Goal: Contribute content: Contribute content

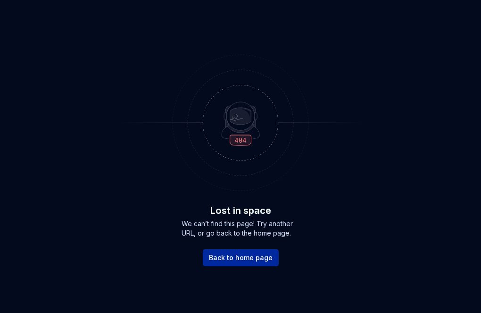
click at [228, 258] on span "Back to home page" at bounding box center [241, 257] width 64 height 9
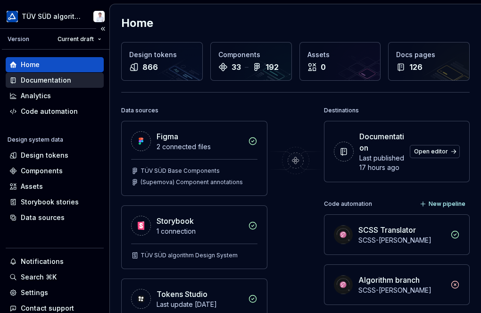
click at [43, 83] on div "Documentation" at bounding box center [46, 80] width 50 height 9
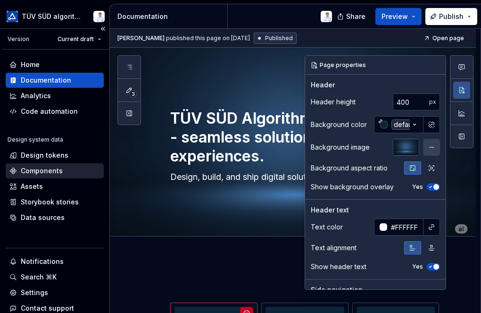
click at [43, 168] on div "Components" at bounding box center [42, 170] width 42 height 9
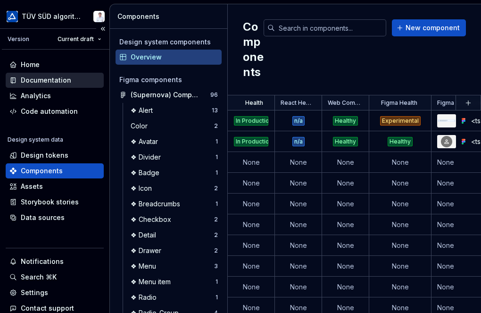
click at [48, 82] on div "Documentation" at bounding box center [46, 80] width 50 height 9
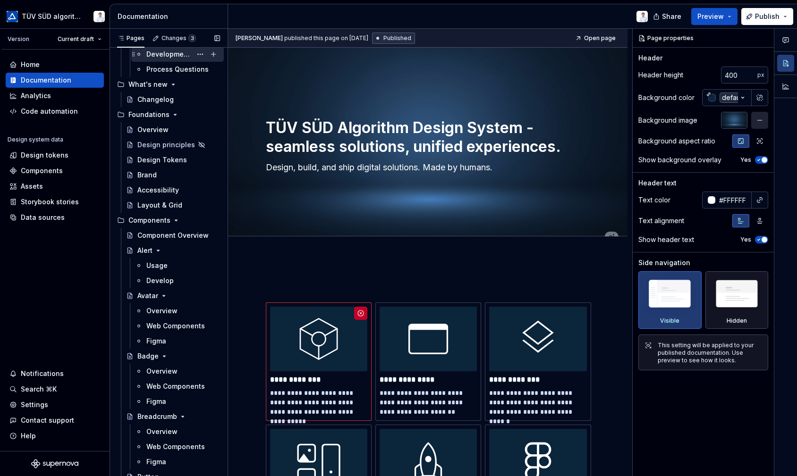
scroll to position [189, 0]
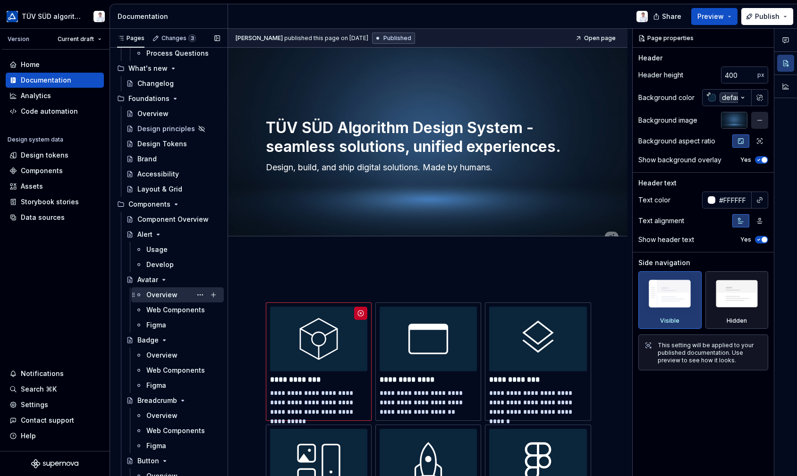
click at [158, 298] on div "Overview" at bounding box center [161, 294] width 31 height 9
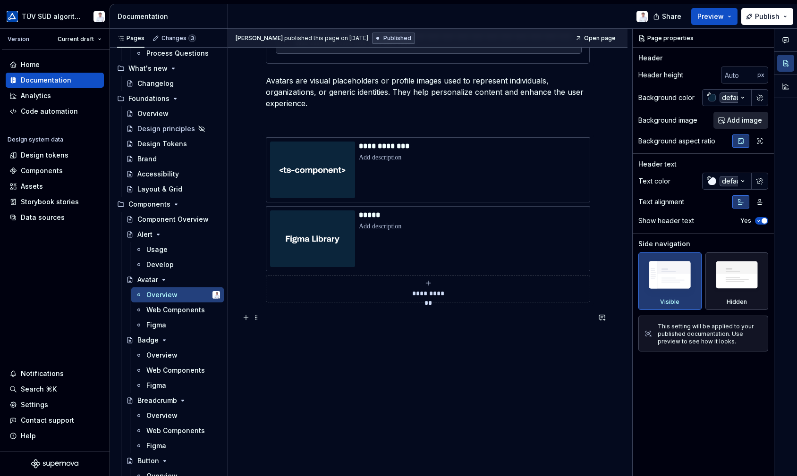
scroll to position [132, 0]
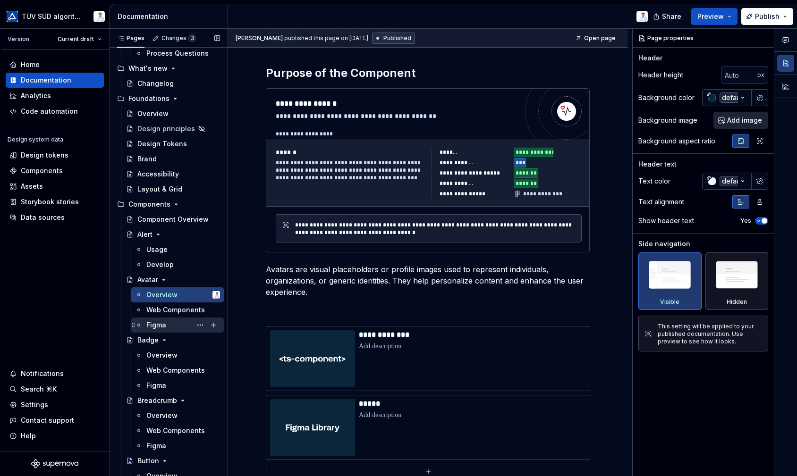
click at [152, 312] on div "Figma" at bounding box center [156, 324] width 20 height 9
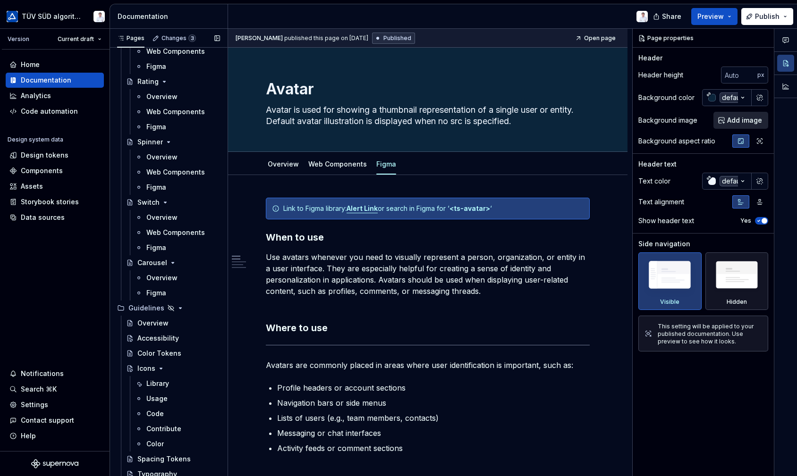
scroll to position [2017, 0]
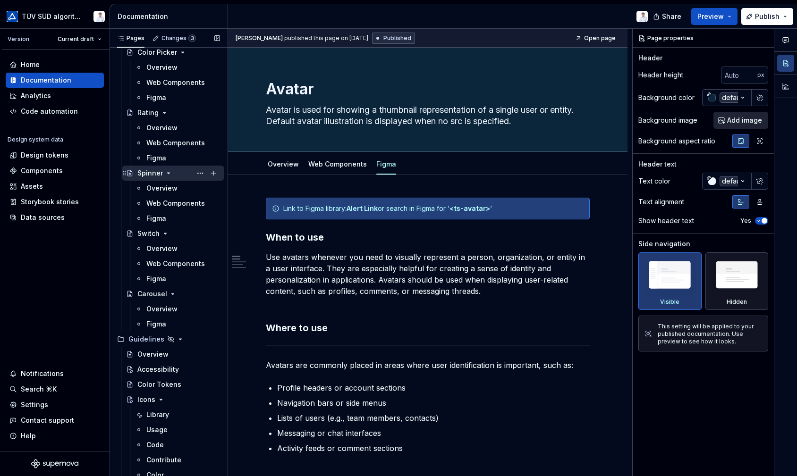
click at [169, 171] on icon "Page tree" at bounding box center [169, 173] width 8 height 8
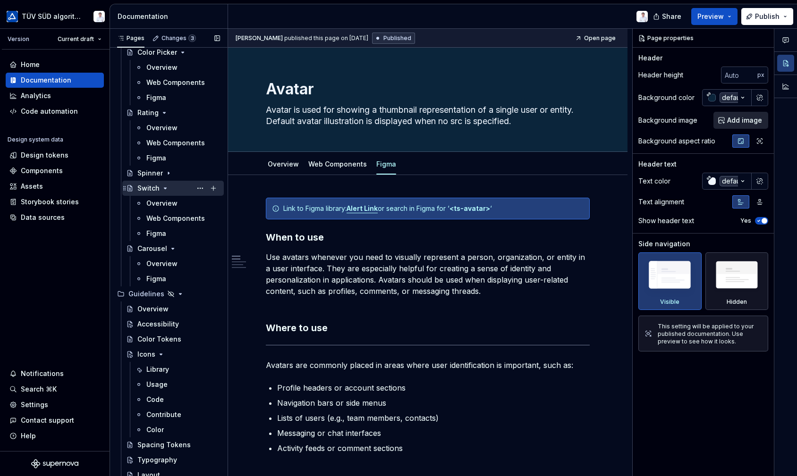
click at [164, 186] on icon "Page tree" at bounding box center [165, 189] width 8 height 8
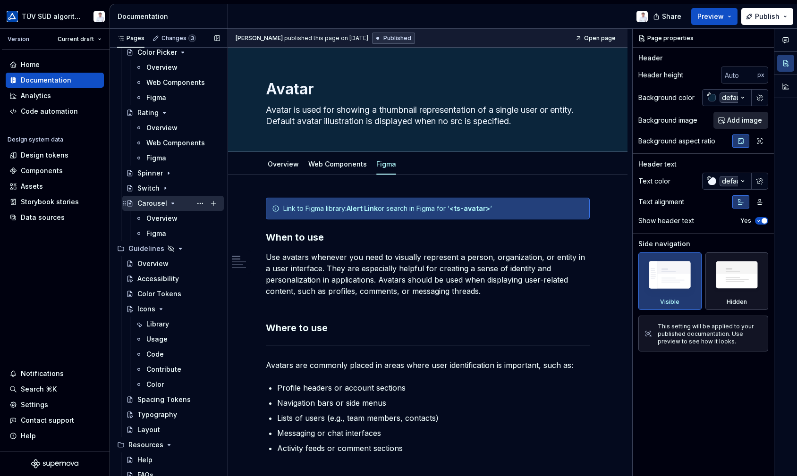
click at [169, 202] on icon "Page tree" at bounding box center [173, 204] width 8 height 8
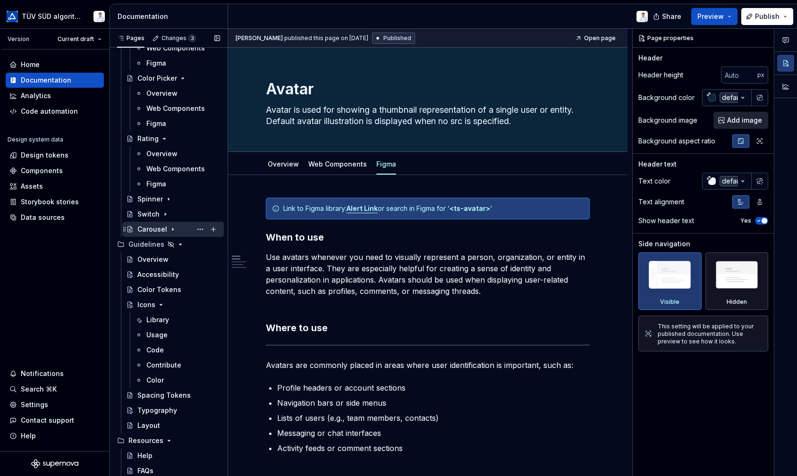
scroll to position [1991, 0]
click at [179, 244] on icon "Page tree" at bounding box center [180, 244] width 2 height 1
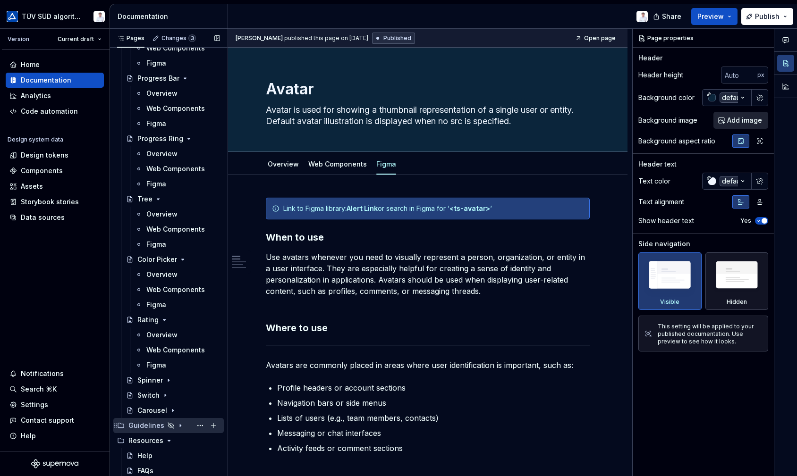
scroll to position [1809, 0]
click at [185, 137] on icon "Page tree" at bounding box center [188, 139] width 8 height 8
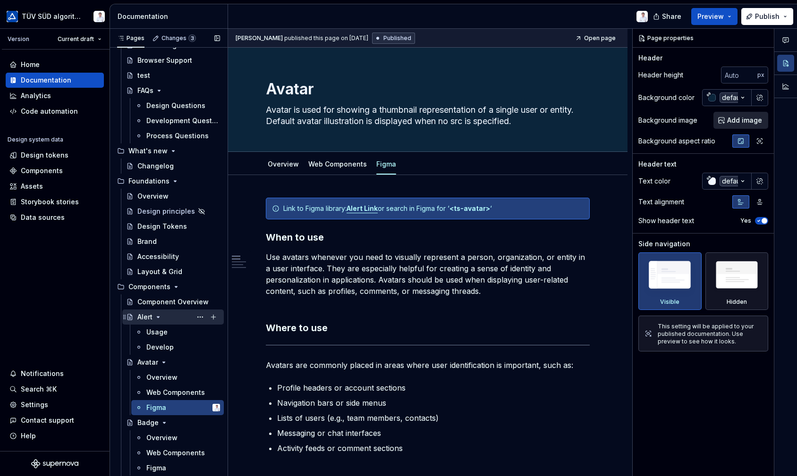
scroll to position [0, 0]
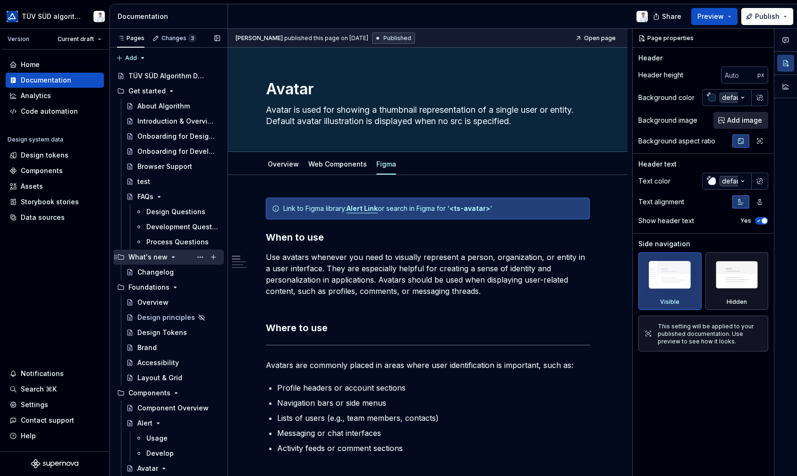
click at [171, 256] on icon "Page tree" at bounding box center [173, 257] width 8 height 8
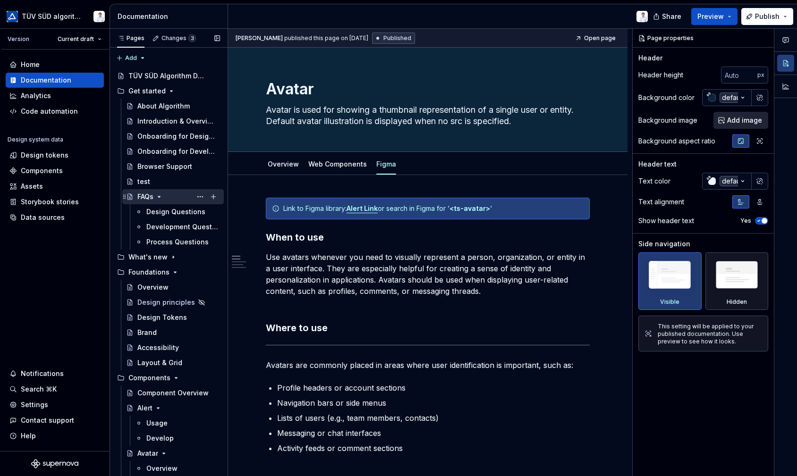
click at [160, 195] on icon "Page tree" at bounding box center [159, 197] width 8 height 8
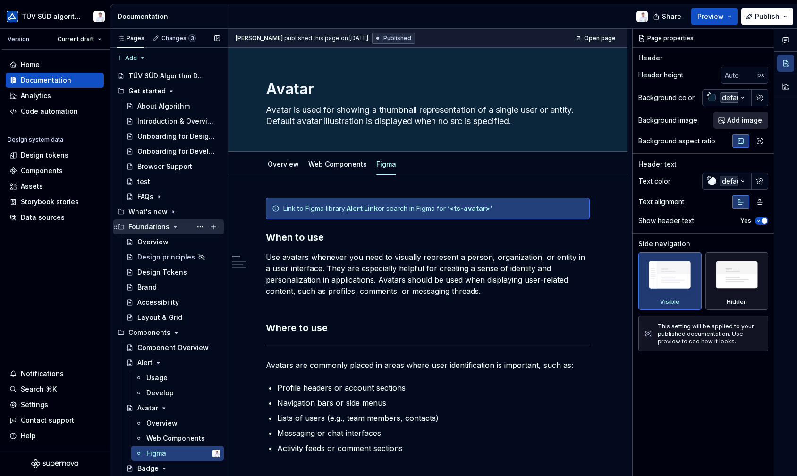
click at [173, 225] on icon "Page tree" at bounding box center [175, 227] width 8 height 8
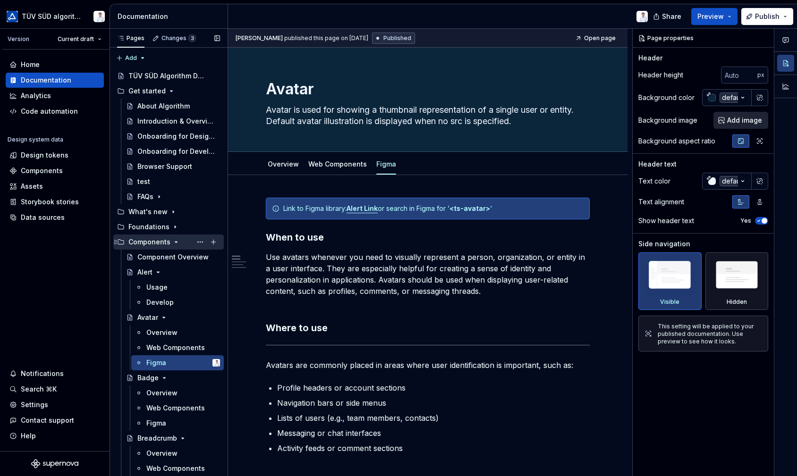
click at [174, 243] on icon "Page tree" at bounding box center [176, 242] width 8 height 8
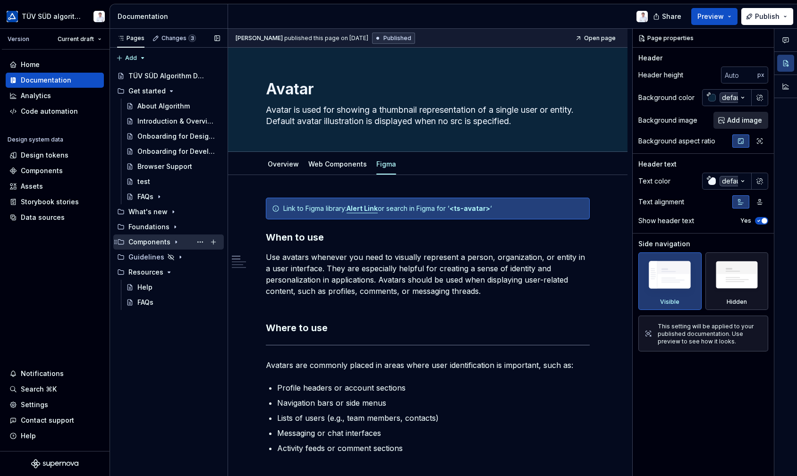
click at [174, 243] on icon "Page tree" at bounding box center [176, 242] width 8 height 8
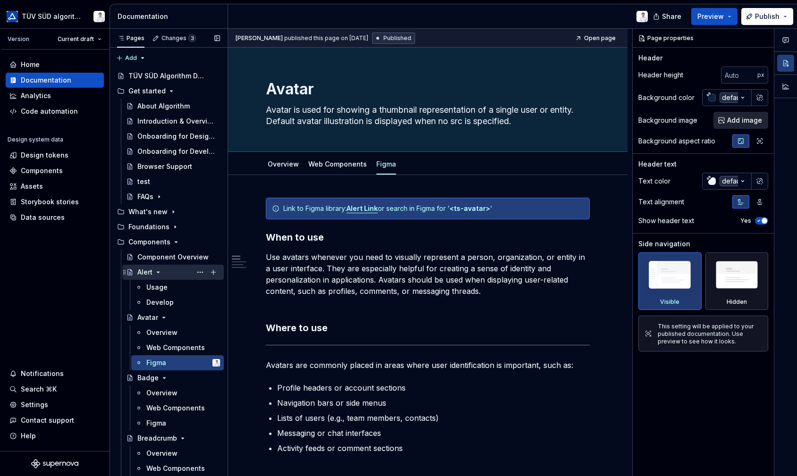
click at [158, 271] on icon "Page tree" at bounding box center [158, 273] width 8 height 8
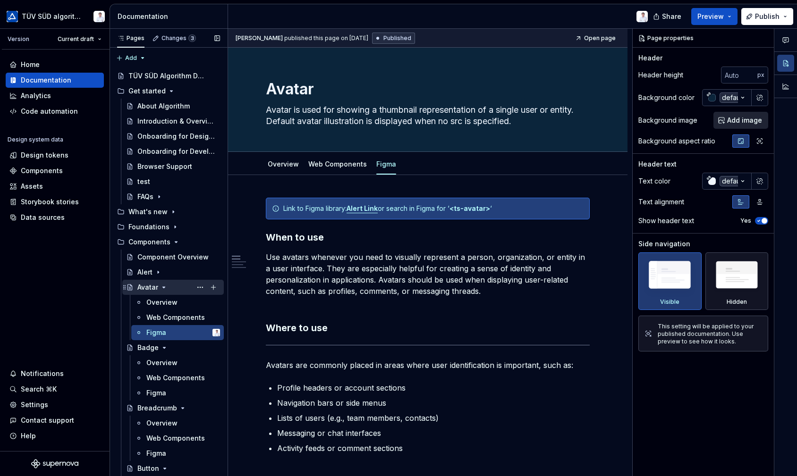
click at [163, 286] on icon "Page tree" at bounding box center [164, 288] width 8 height 8
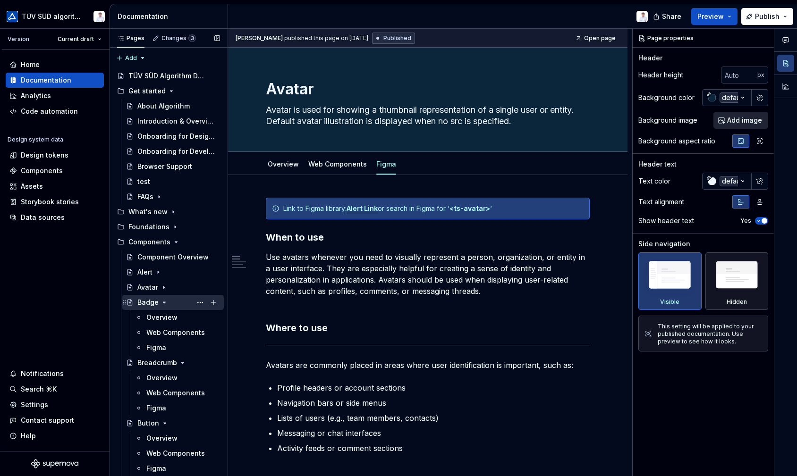
click at [161, 301] on icon "Page tree" at bounding box center [164, 303] width 8 height 8
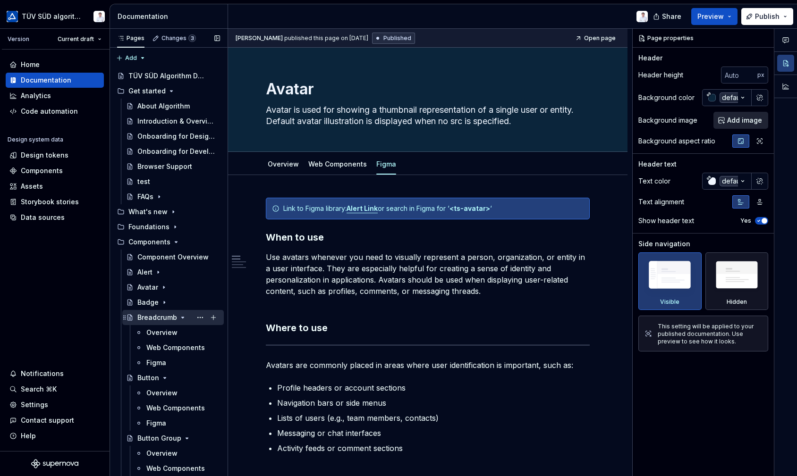
click at [182, 312] on icon "Page tree" at bounding box center [183, 317] width 2 height 1
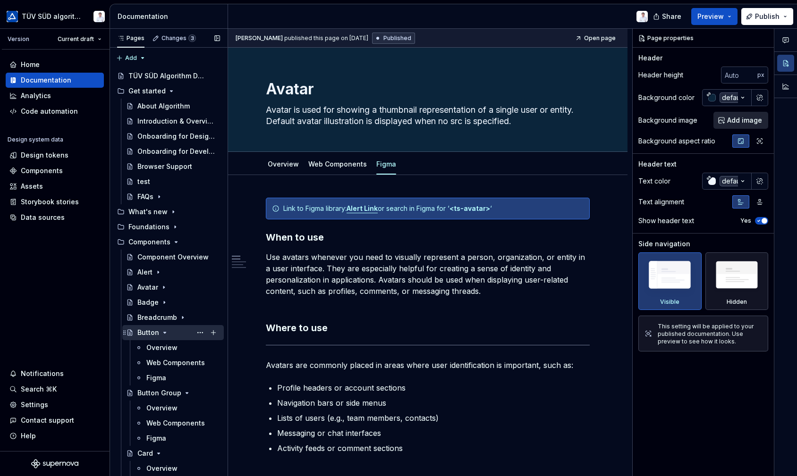
click at [165, 312] on icon "Page tree" at bounding box center [165, 333] width 8 height 8
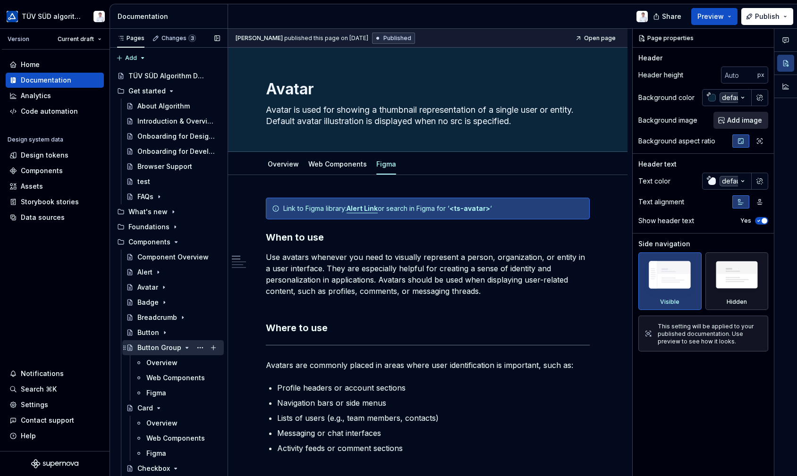
click at [183, 312] on icon "Page tree" at bounding box center [187, 348] width 8 height 8
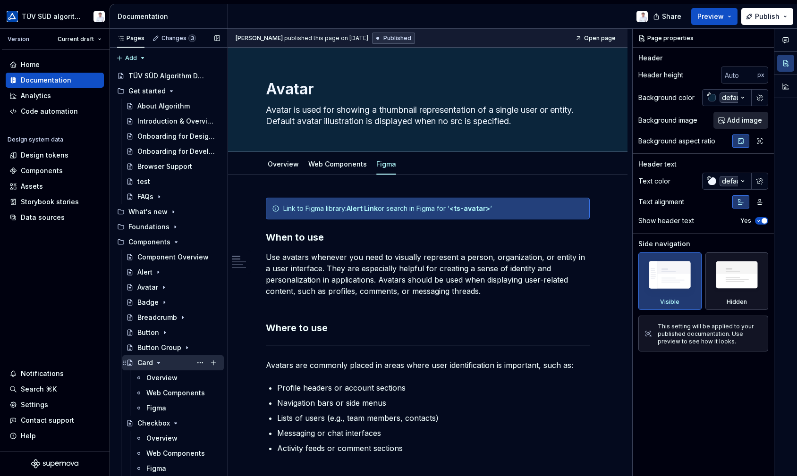
click at [158, 312] on icon "Page tree" at bounding box center [159, 363] width 8 height 8
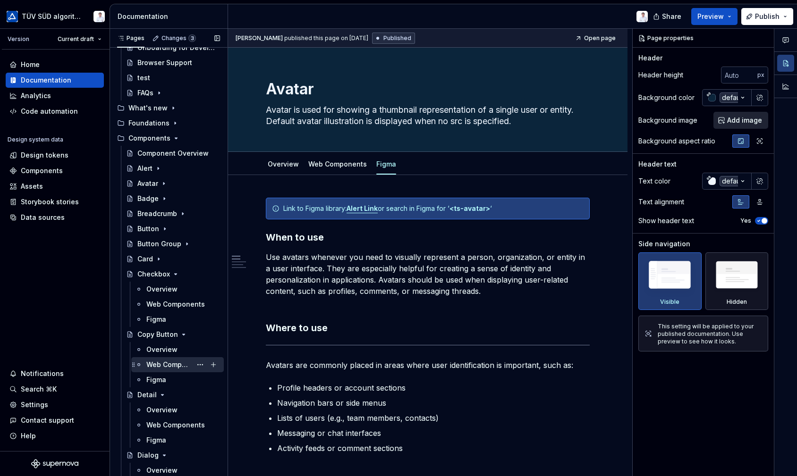
scroll to position [142, 0]
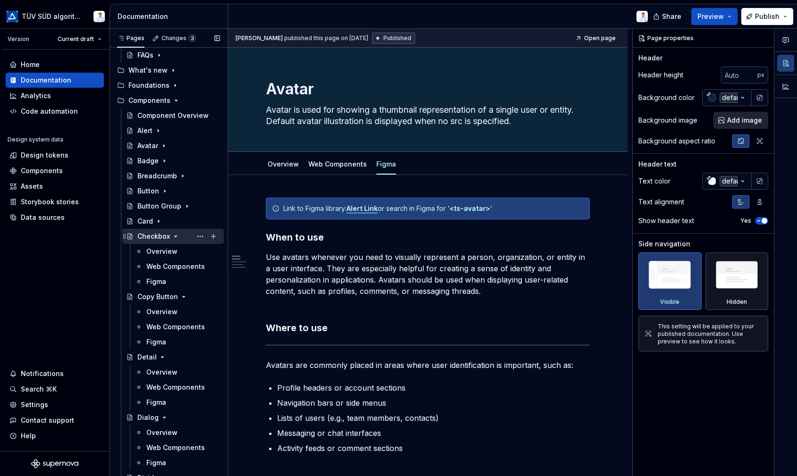
click at [174, 235] on icon "Page tree" at bounding box center [176, 237] width 8 height 8
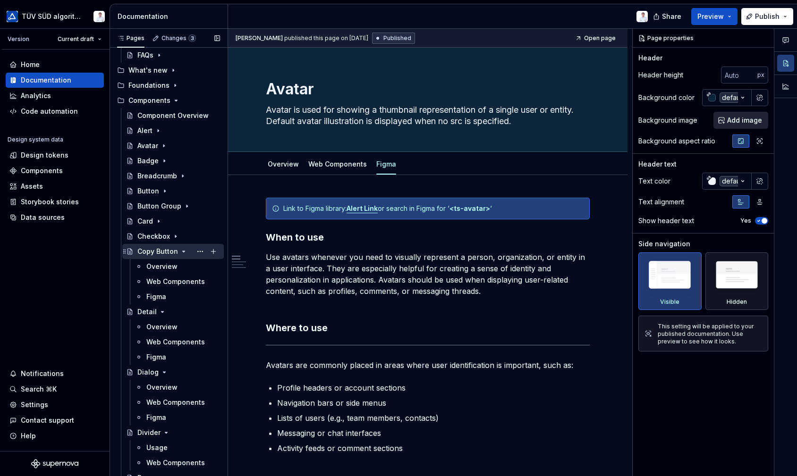
click at [181, 250] on icon "Page tree" at bounding box center [184, 252] width 8 height 8
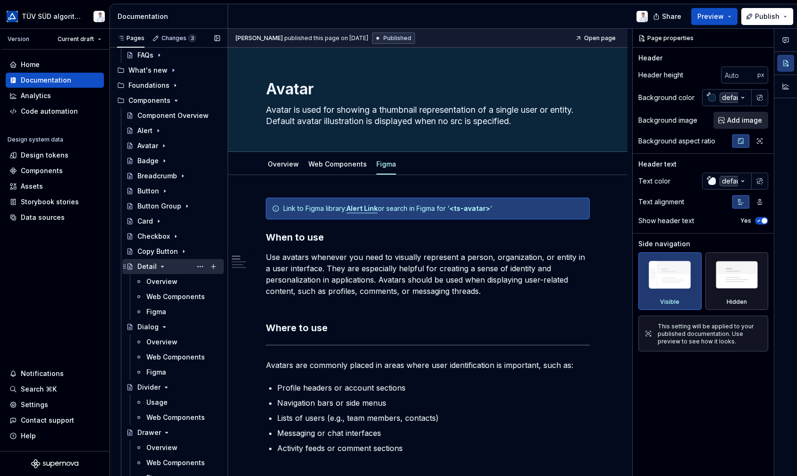
click at [162, 265] on icon "Page tree" at bounding box center [163, 267] width 8 height 8
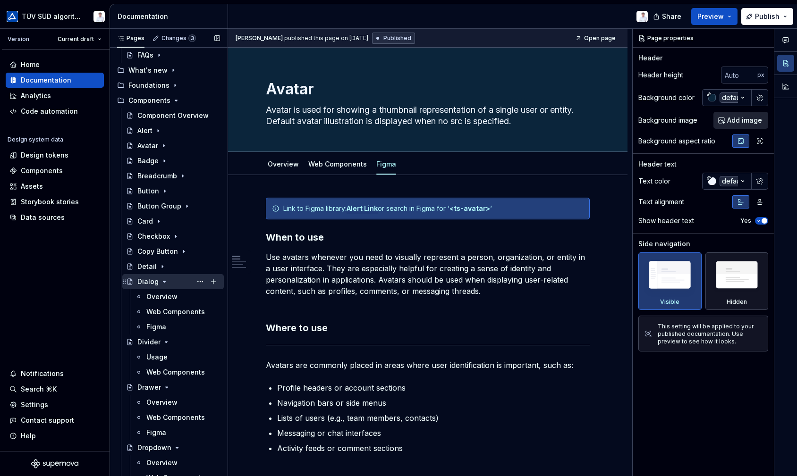
click at [163, 282] on icon "Page tree" at bounding box center [164, 281] width 2 height 1
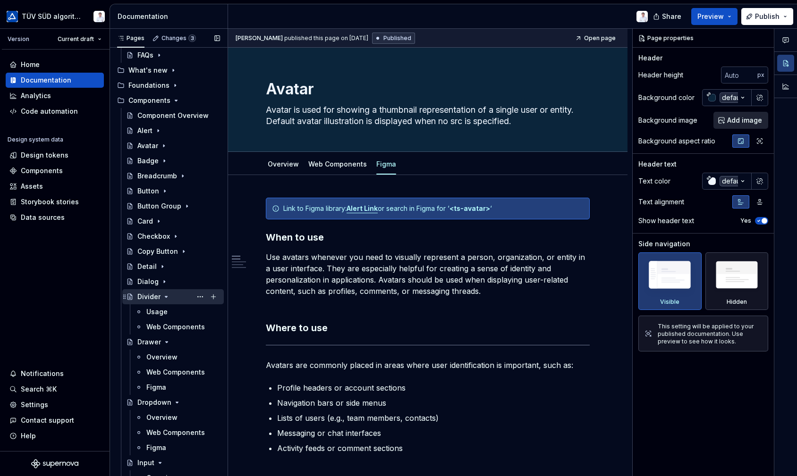
click at [165, 297] on icon "Page tree" at bounding box center [166, 296] width 2 height 1
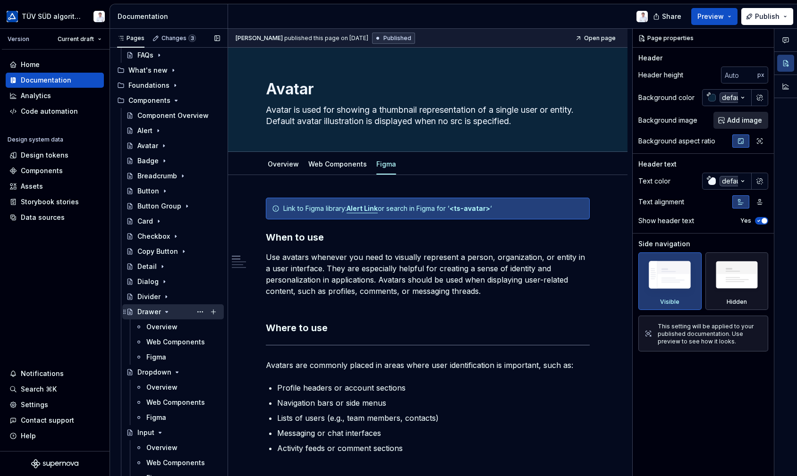
click at [167, 312] on icon "Page tree" at bounding box center [167, 312] width 8 height 8
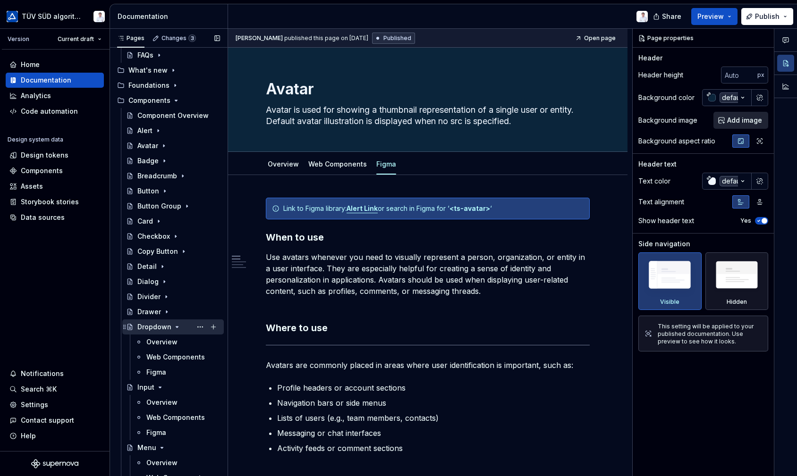
click at [175, 312] on icon "Page tree" at bounding box center [177, 327] width 8 height 8
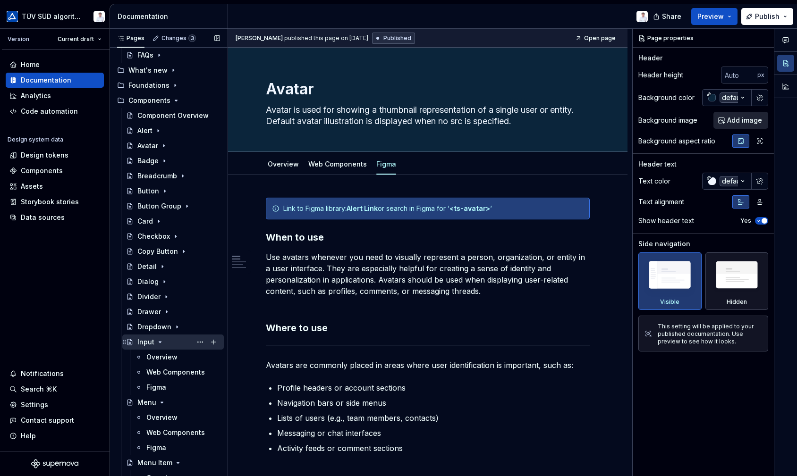
click at [159, 312] on icon "Page tree" at bounding box center [160, 342] width 2 height 1
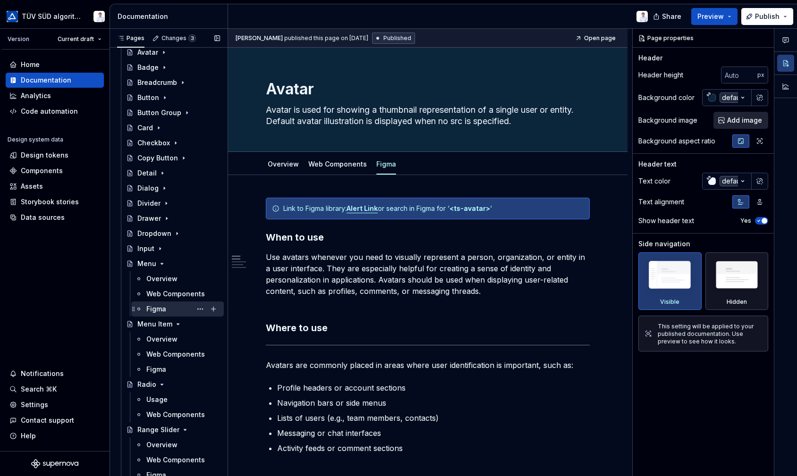
scroll to position [236, 0]
click at [160, 259] on icon "Page tree" at bounding box center [162, 263] width 8 height 8
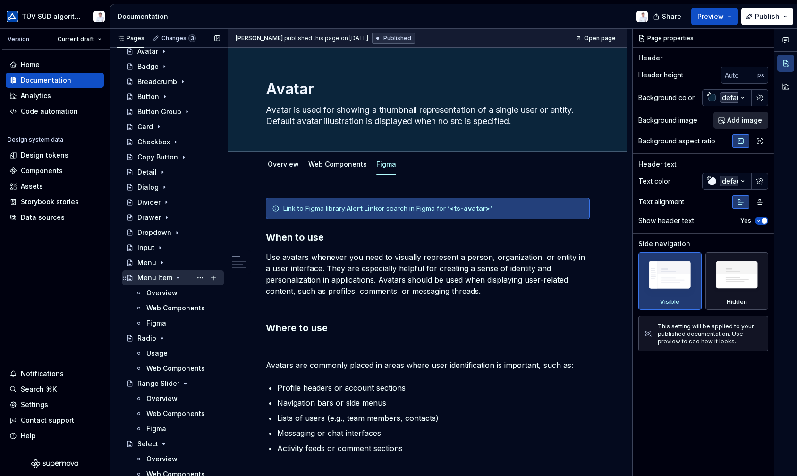
click at [175, 275] on icon "Page tree" at bounding box center [178, 278] width 8 height 8
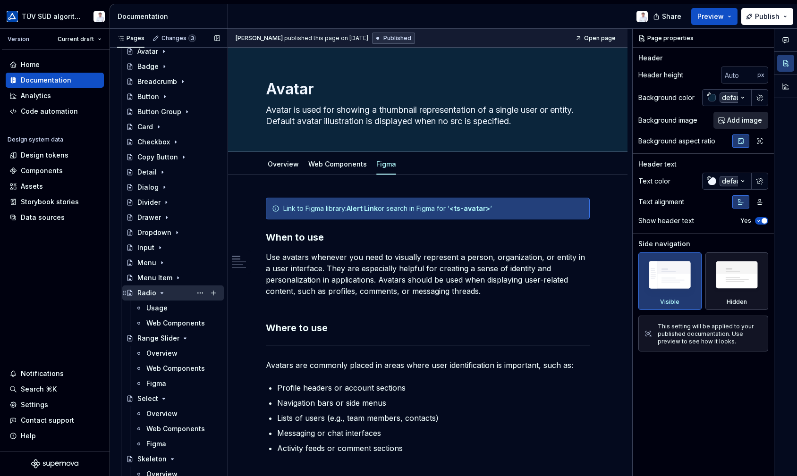
click at [160, 290] on icon "Page tree" at bounding box center [162, 293] width 8 height 8
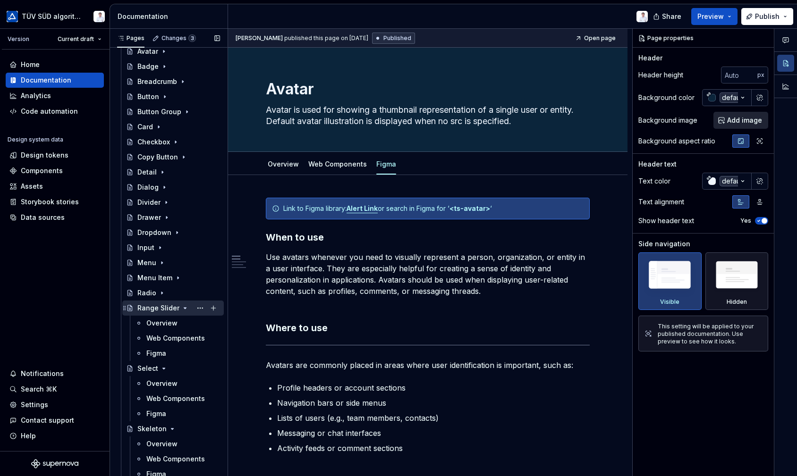
click at [182, 306] on icon "Page tree" at bounding box center [185, 308] width 8 height 8
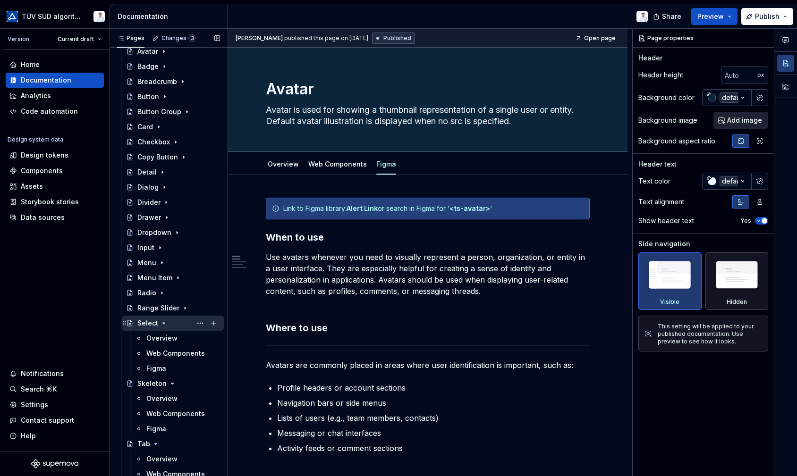
drag, startPoint x: 163, startPoint y: 320, endPoint x: 166, endPoint y: 325, distance: 5.9
click at [163, 312] on icon "Page tree" at bounding box center [164, 324] width 8 height 8
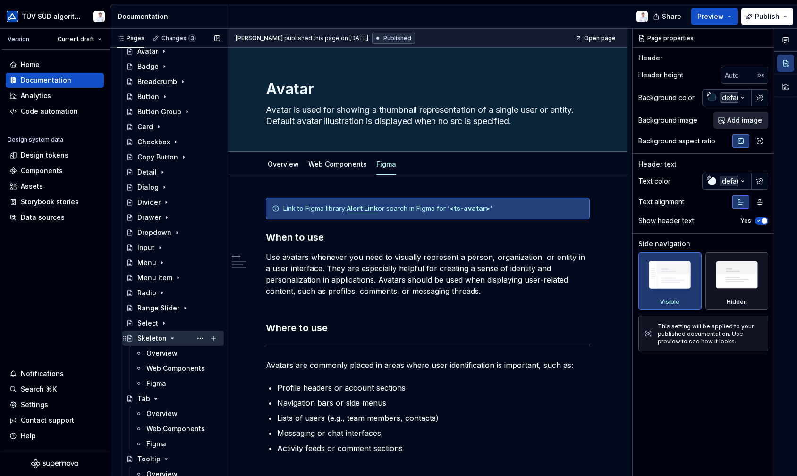
click at [172, 312] on icon "Page tree" at bounding box center [172, 339] width 8 height 8
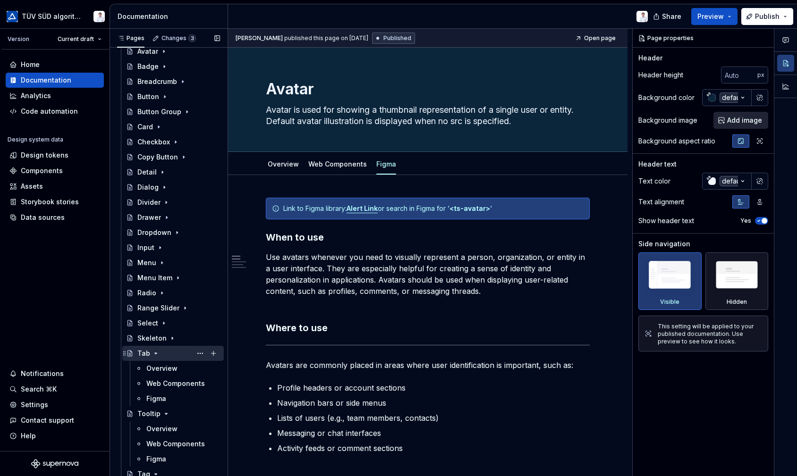
click at [157, 312] on icon "Page tree" at bounding box center [156, 354] width 8 height 8
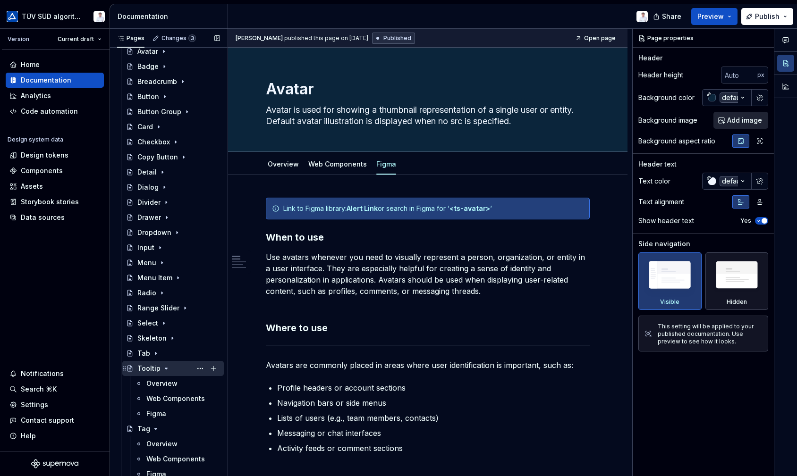
click at [165, 312] on icon "Page tree" at bounding box center [166, 368] width 2 height 1
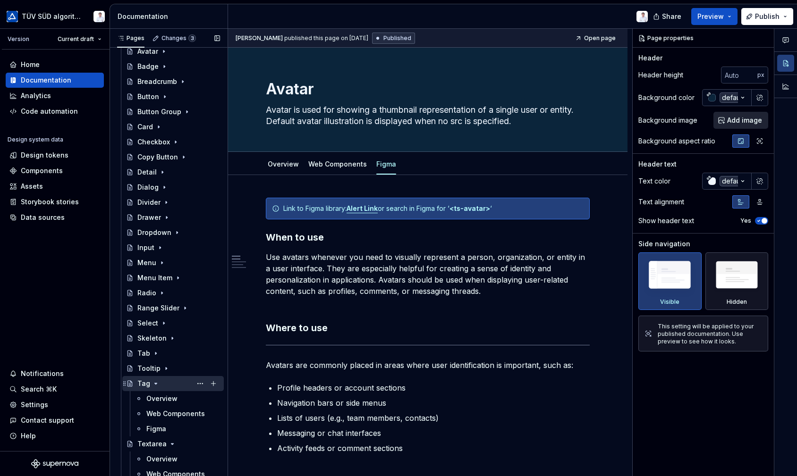
click at [155, 312] on icon "Page tree" at bounding box center [156, 384] width 8 height 8
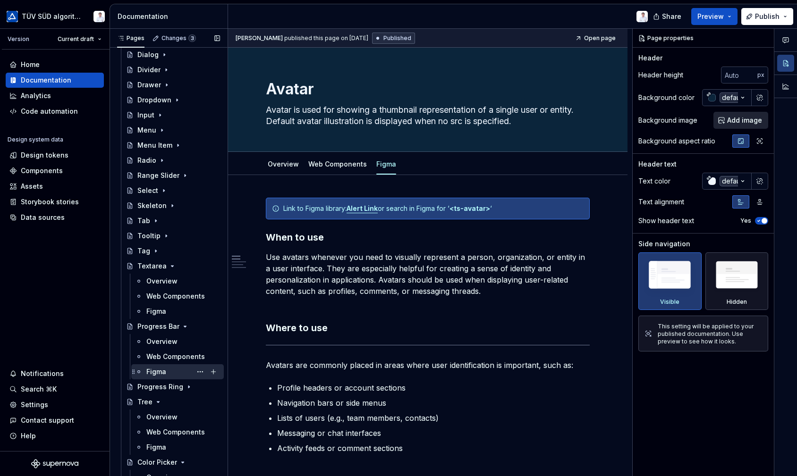
scroll to position [378, 0]
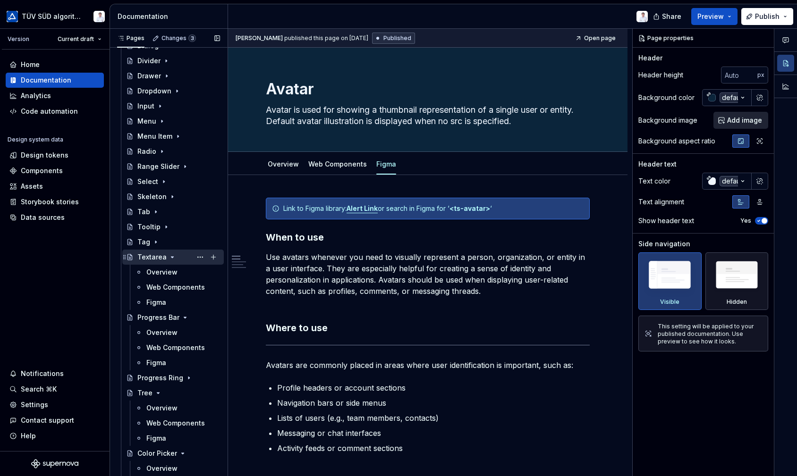
click at [171, 257] on icon "Page tree" at bounding box center [172, 257] width 2 height 1
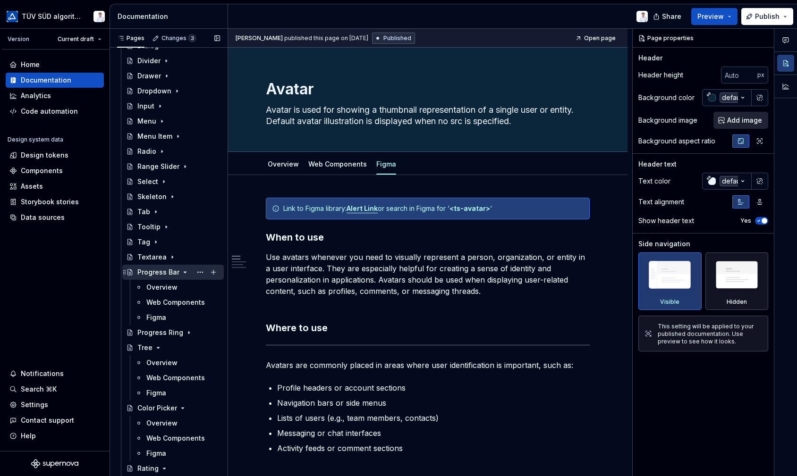
click at [183, 271] on icon "Page tree" at bounding box center [185, 273] width 8 height 8
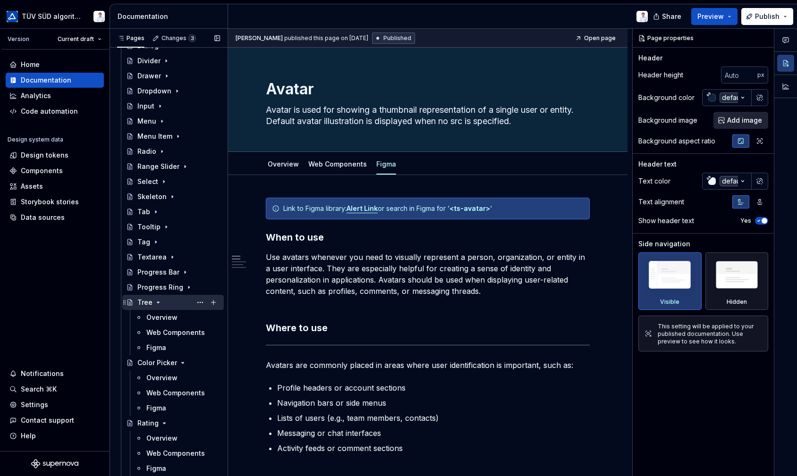
click at [156, 300] on icon "Page tree" at bounding box center [158, 303] width 8 height 8
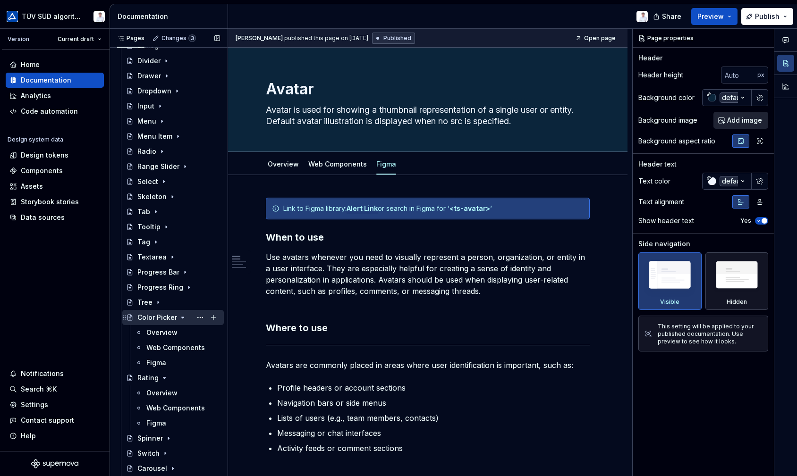
click at [182, 312] on icon "Page tree" at bounding box center [183, 318] width 8 height 8
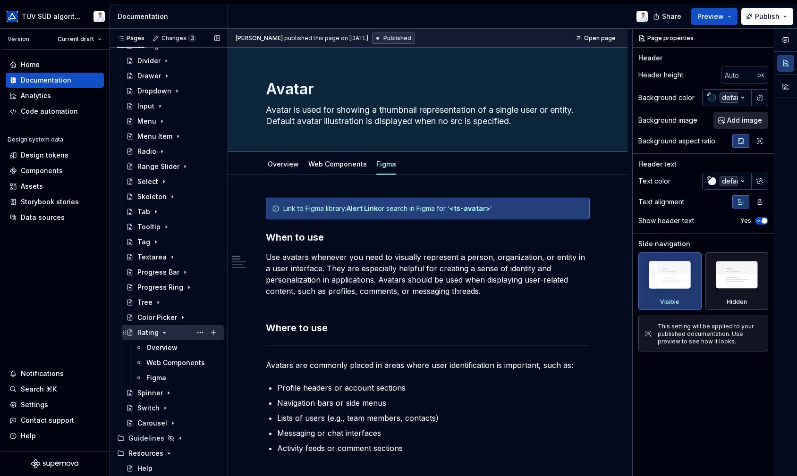
click at [163, 312] on icon "Page tree" at bounding box center [164, 333] width 8 height 8
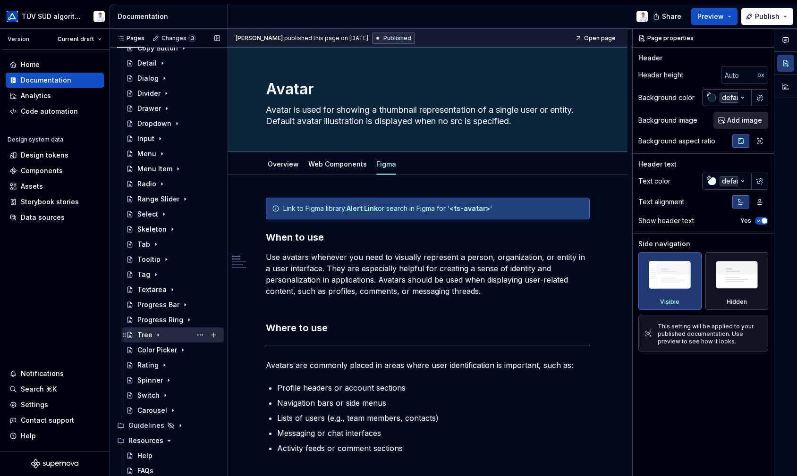
scroll to position [345, 0]
click at [0, 0] on button "Page tree" at bounding box center [0, 0] width 0 height 0
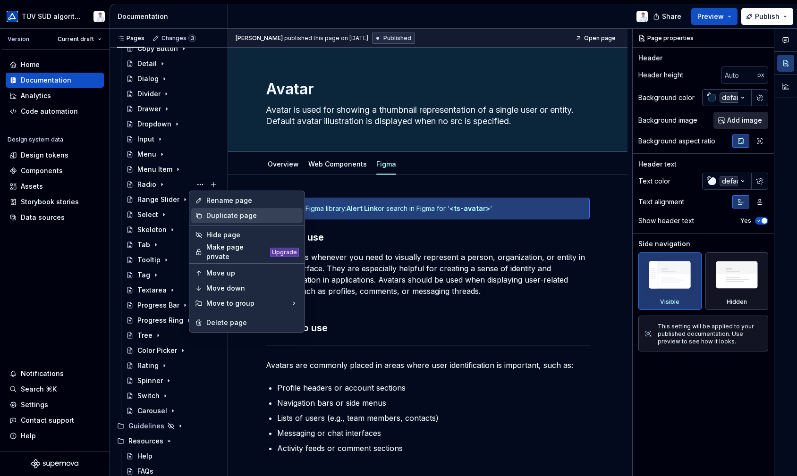
click at [213, 211] on div "Duplicate page" at bounding box center [252, 215] width 93 height 9
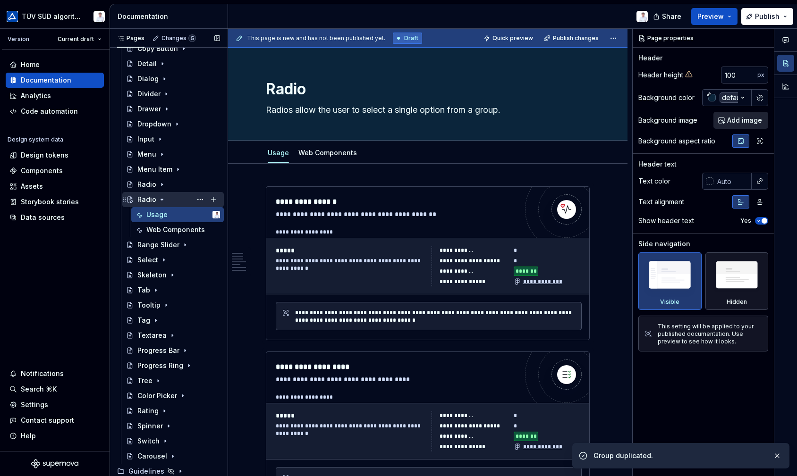
click at [147, 199] on div "Radio" at bounding box center [146, 199] width 19 height 9
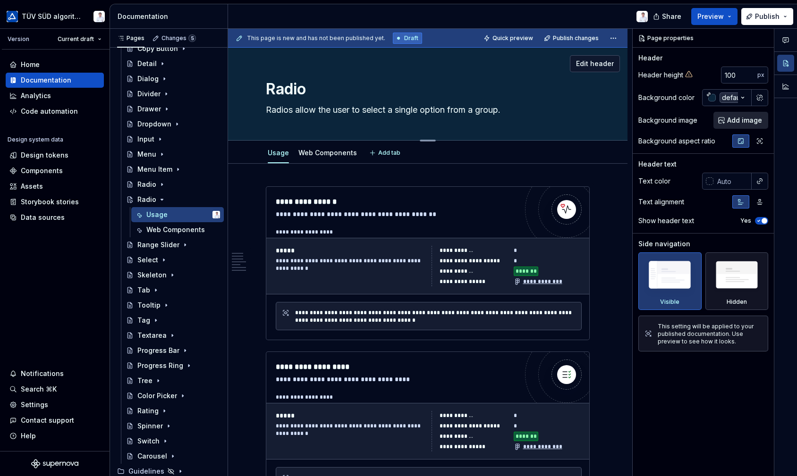
click at [279, 90] on textarea "Radio" at bounding box center [426, 89] width 324 height 23
click at [303, 88] on textarea "Radio" at bounding box center [426, 89] width 324 height 23
click at [320, 88] on textarea "Radio" at bounding box center [426, 89] width 324 height 23
type textarea "*"
type textarea "Radio"
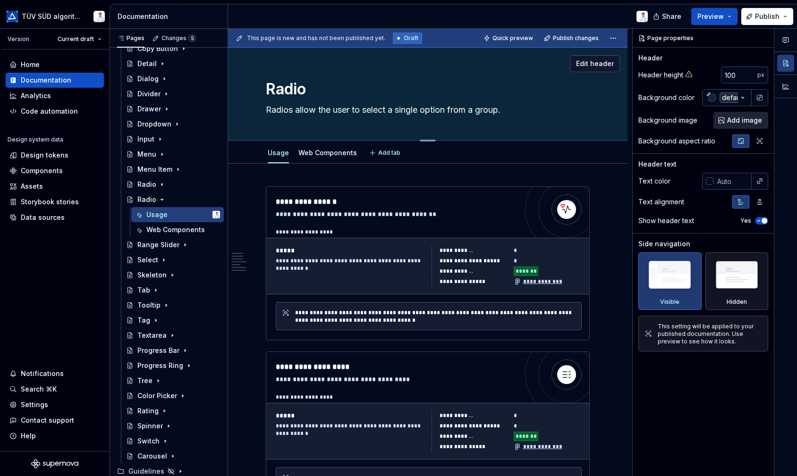
type textarea "*"
type textarea "Radio B"
type textarea "*"
type textarea "Radio Bu"
type textarea "*"
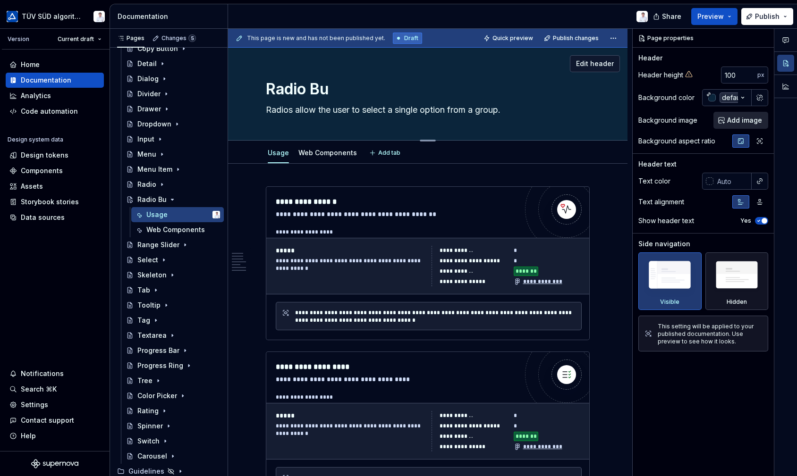
type textarea "Radio But"
type textarea "*"
type textarea "Radio Butt"
type textarea "*"
type textarea "Radio Butto"
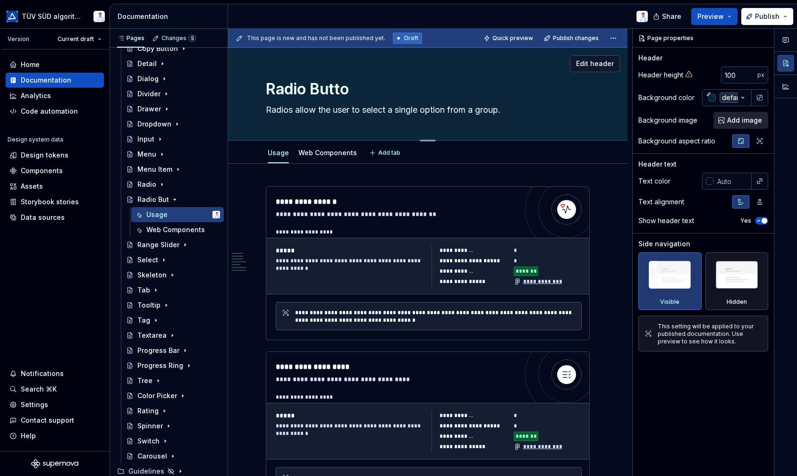
type textarea "*"
type textarea "Radio Button"
click at [422, 80] on textarea "Radio Button" at bounding box center [426, 89] width 324 height 23
type textarea "*"
type textarea "Radio Button"
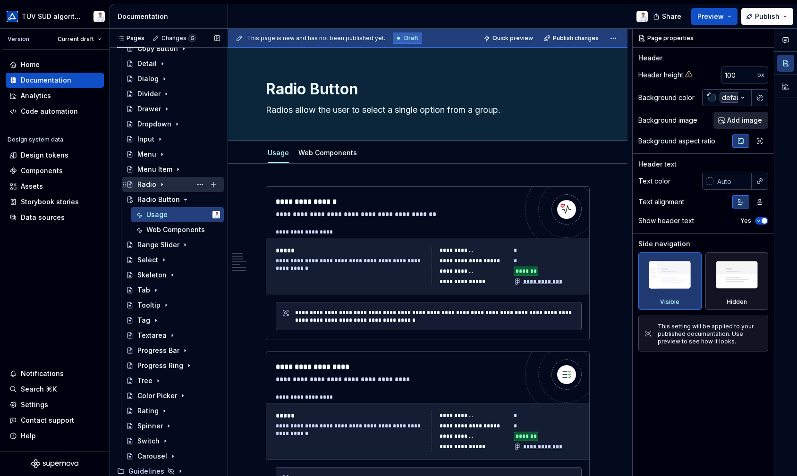
click at [141, 179] on div "Radio" at bounding box center [178, 184] width 83 height 13
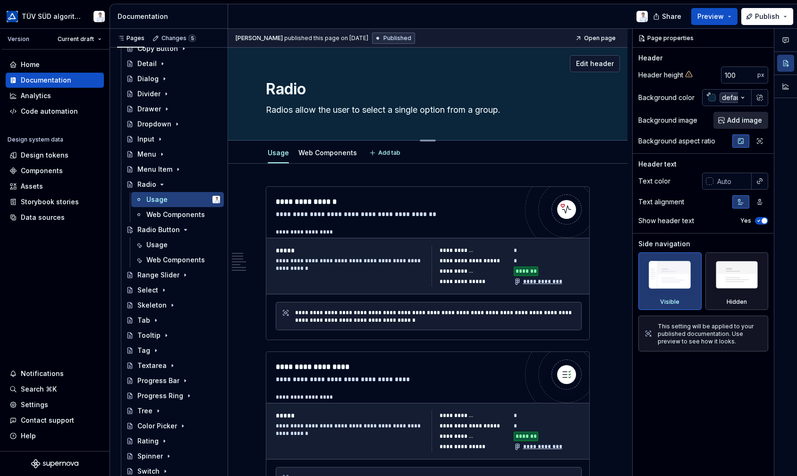
click at [474, 106] on textarea "Radios allow the user to select a single option from a group." at bounding box center [426, 109] width 324 height 15
paste textarea "A radio is a single selectable option within a set, representing one mutually e…"
type textarea "*"
type textarea "A radio is a single selectable option within a set, representing one mutually e…"
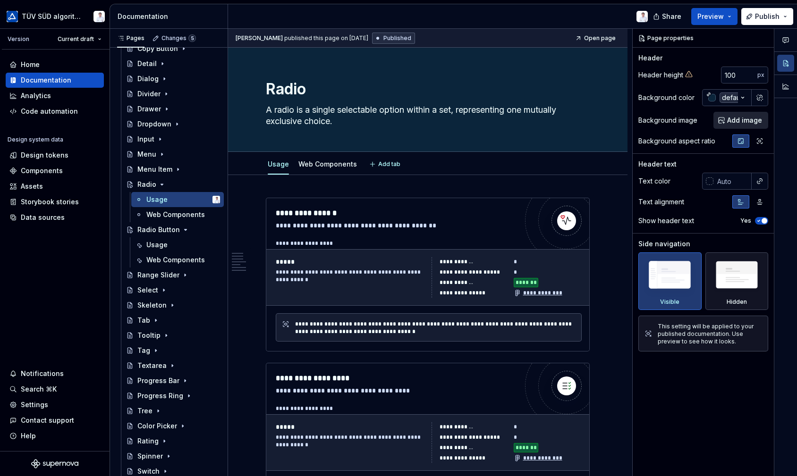
type textarea "*"
type textarea "A radio is a single selectable option within a set, representing one mutually e…"
click at [142, 231] on div "Radio Button" at bounding box center [158, 229] width 42 height 9
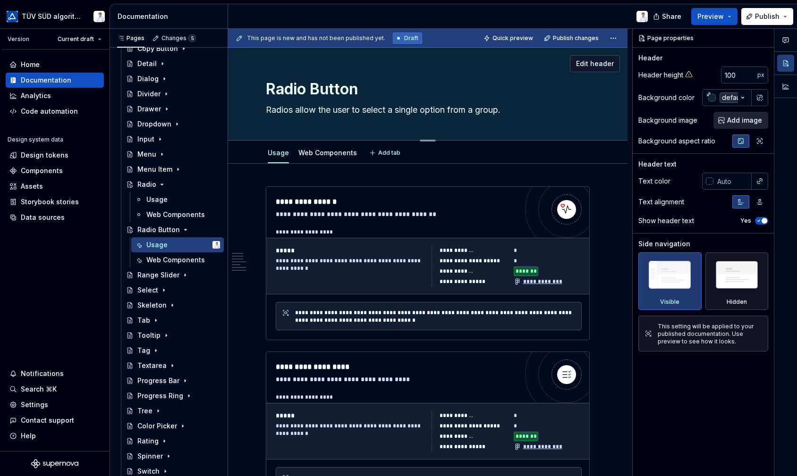
click at [259, 103] on div "Radio Button Radios allow the user to select a single option from a group. Edit…" at bounding box center [427, 94] width 399 height 93
click at [365, 111] on textarea "Radios allow the user to select a single option from a group." at bounding box center [426, 109] width 324 height 15
drag, startPoint x: 509, startPoint y: 111, endPoint x: 265, endPoint y: 104, distance: 244.1
click at [265, 104] on textarea "Radios allow the user to select a single option from a group." at bounding box center [426, 109] width 324 height 15
paste textarea "A radio button is the interactive UI element that lets users pick exactly on"
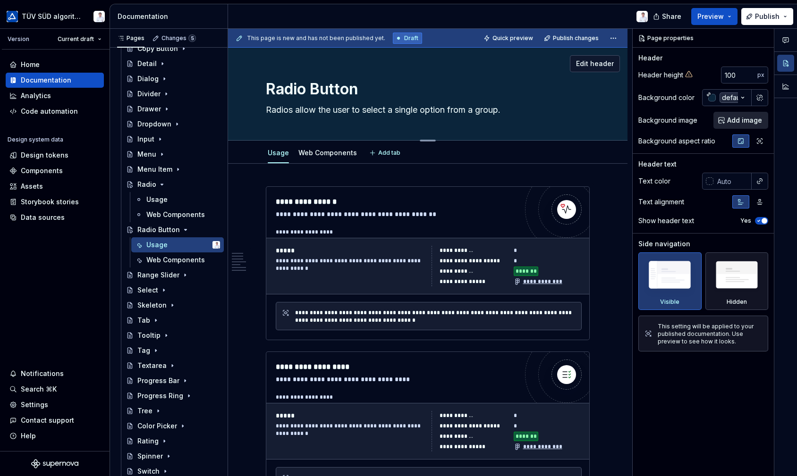
type textarea "*"
type textarea "A radio button is the interactive UI element that lets users pick exactly one o…"
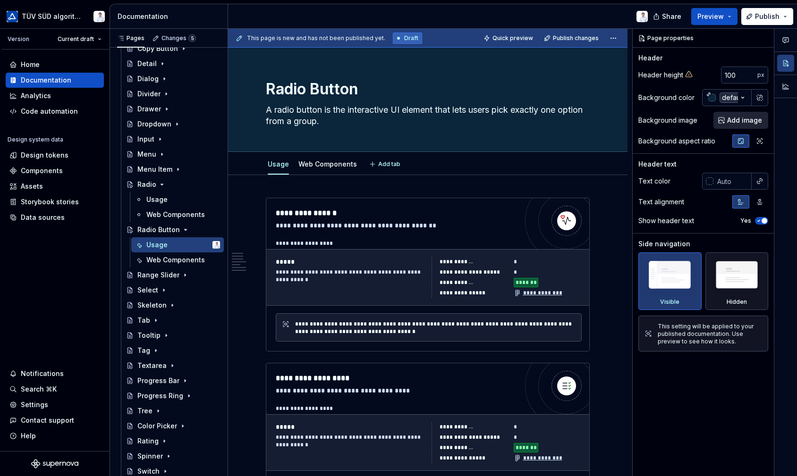
type textarea "*"
type textarea "A radio button is the interactive UI element that lets users pick exactly one o…"
click at [143, 225] on div "Radio Button" at bounding box center [158, 229] width 42 height 9
click at [147, 227] on div "Radio Button" at bounding box center [158, 229] width 42 height 9
click at [151, 257] on div "Web Components" at bounding box center [168, 259] width 45 height 9
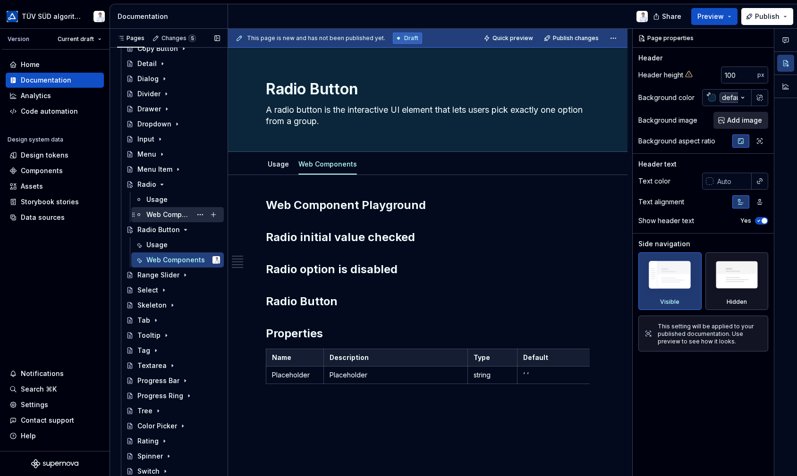
click at [158, 216] on div "Web Components" at bounding box center [168, 214] width 45 height 9
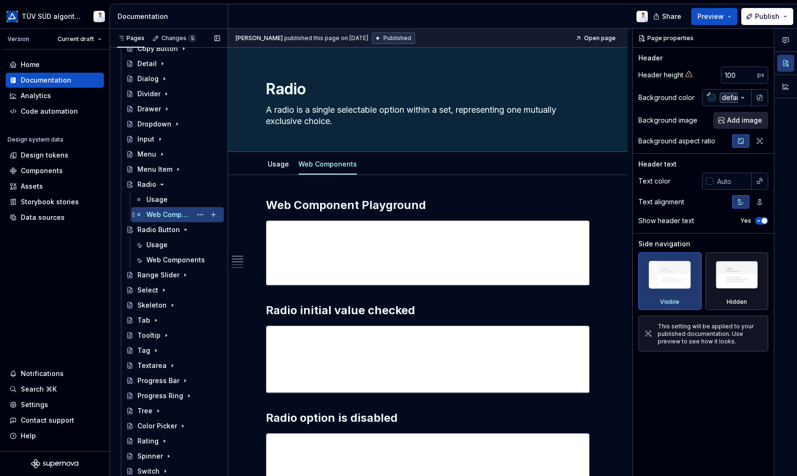
click at [158, 215] on div "Web Components" at bounding box center [168, 214] width 45 height 9
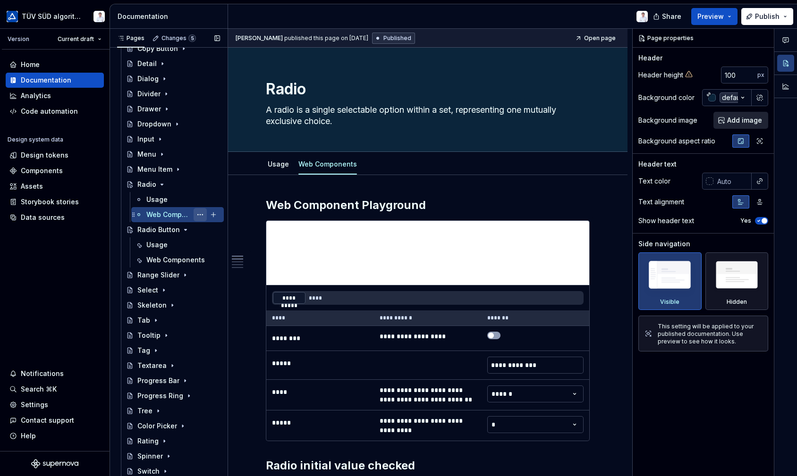
click at [194, 213] on button "Page tree" at bounding box center [200, 214] width 13 height 13
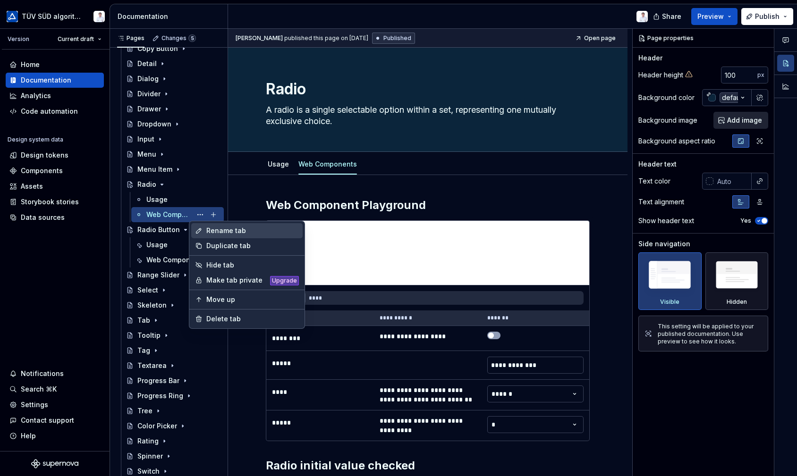
click at [212, 231] on div "Rename tab" at bounding box center [252, 230] width 93 height 9
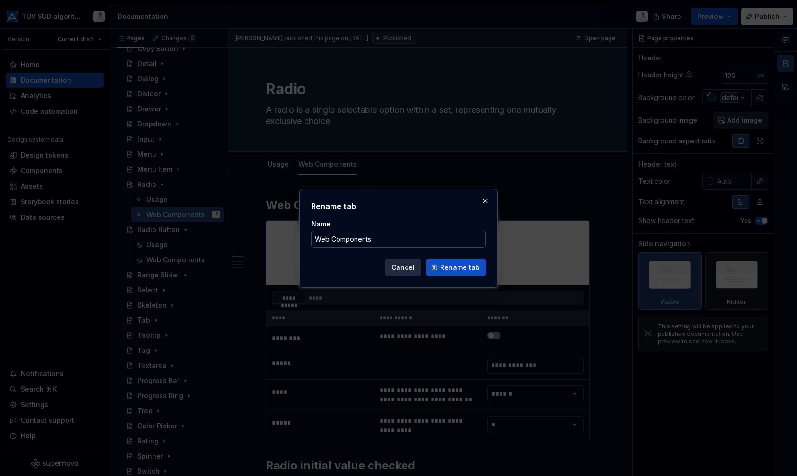
type textarea "*"
type input "Develop"
click at [451, 266] on span "Rename tab" at bounding box center [460, 267] width 40 height 9
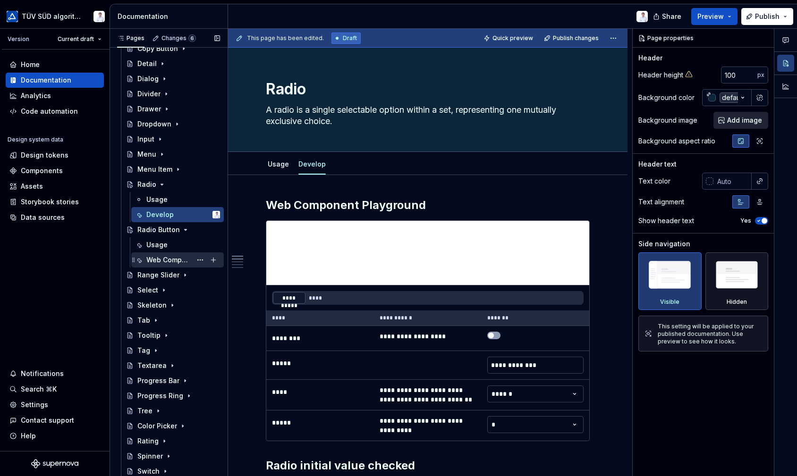
click at [181, 262] on div "Web Components" at bounding box center [168, 259] width 45 height 9
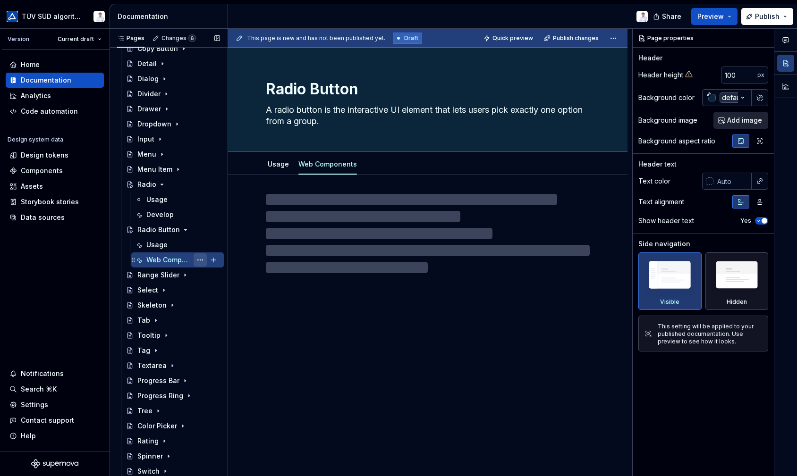
click at [197, 259] on button "Page tree" at bounding box center [200, 259] width 13 height 13
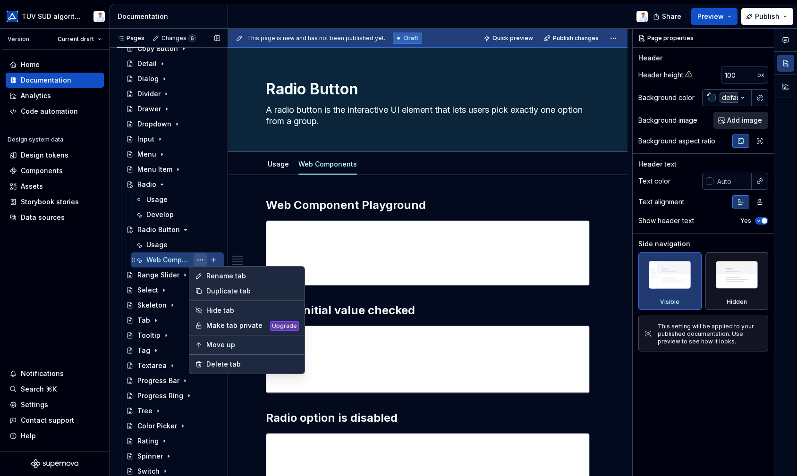
type textarea "*"
click at [211, 277] on div "Rename tab" at bounding box center [252, 275] width 93 height 9
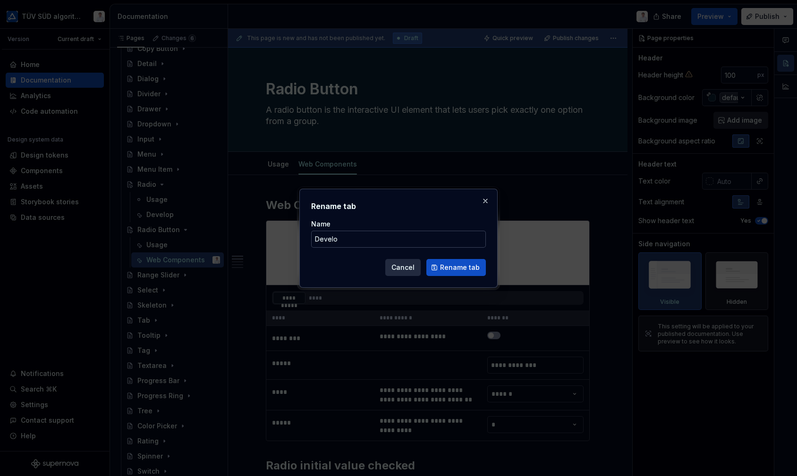
type input "Develop"
click button "Rename tab" at bounding box center [455, 267] width 59 height 17
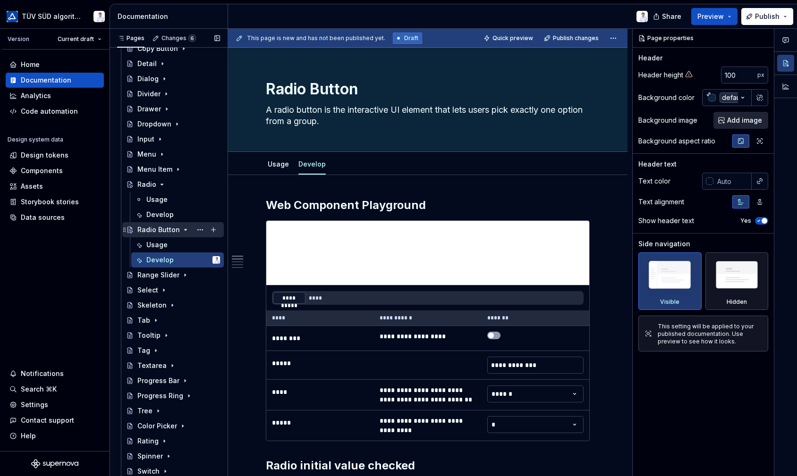
click at [152, 227] on div "Radio Button" at bounding box center [158, 229] width 42 height 9
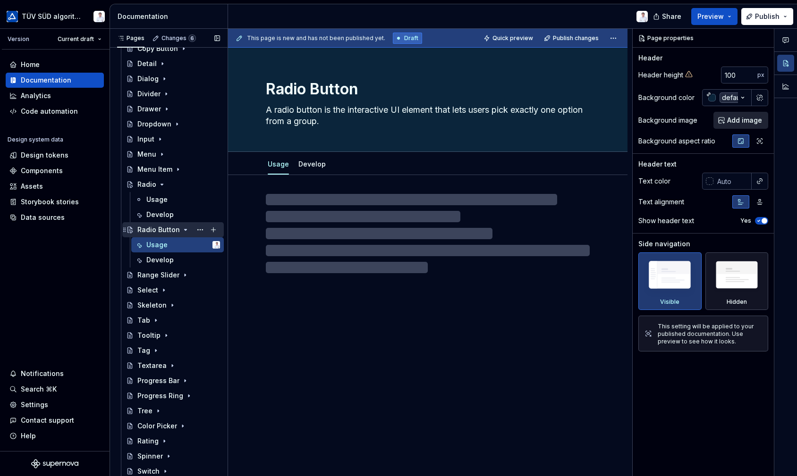
click at [183, 227] on icon "Page tree" at bounding box center [186, 230] width 8 height 8
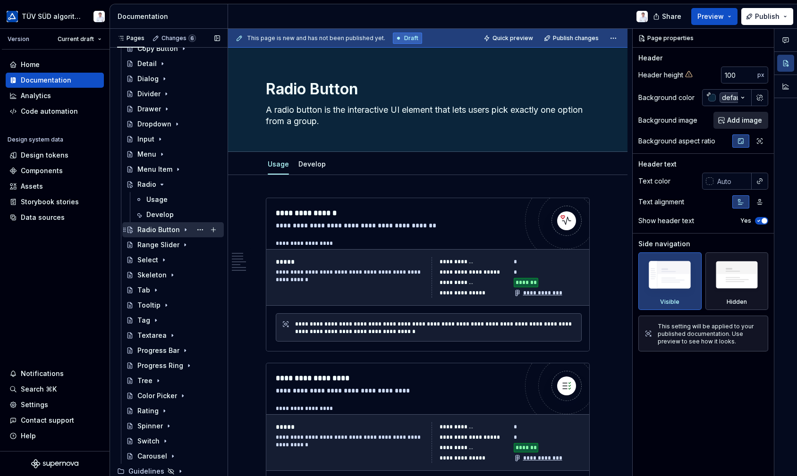
click at [126, 232] on icon "Page tree" at bounding box center [125, 230] width 8 height 8
click at [124, 231] on icon "Page tree" at bounding box center [125, 230] width 8 height 8
click at [129, 228] on icon "Page tree" at bounding box center [129, 230] width 5 height 6
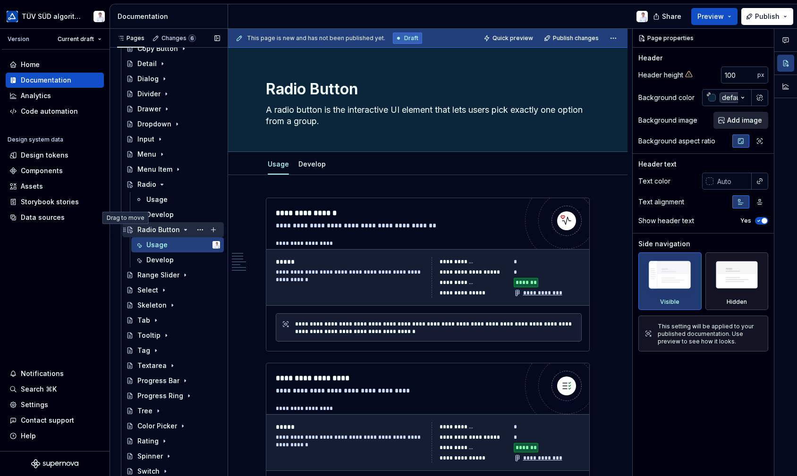
click at [125, 229] on icon "Page tree" at bounding box center [125, 230] width 8 height 8
click at [194, 226] on button "Page tree" at bounding box center [200, 229] width 13 height 13
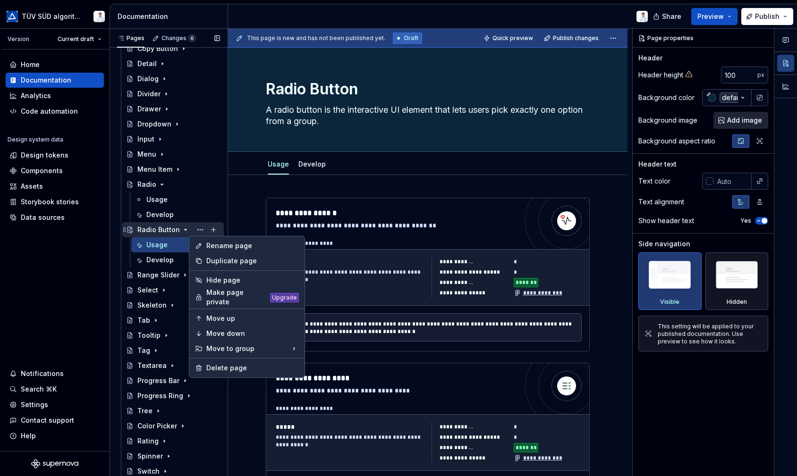
click at [156, 228] on div "Pages Changes 6 Add Accessibility guide for tree Page tree. Navigate the tree w…" at bounding box center [168, 255] width 118 height 452
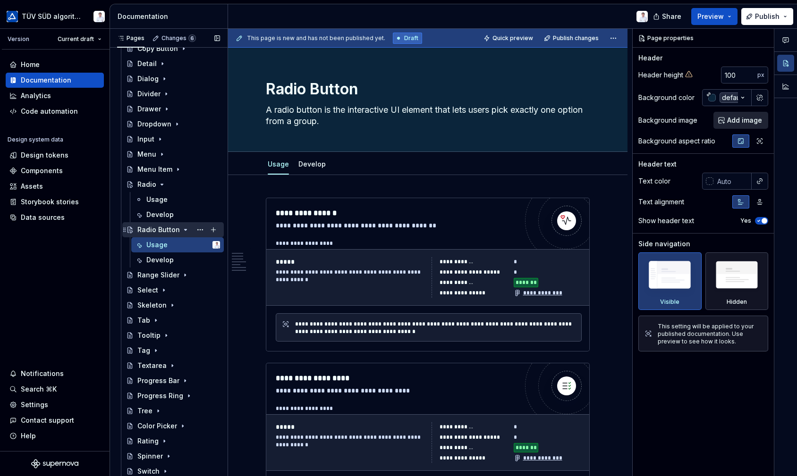
click at [183, 228] on icon "Page tree" at bounding box center [186, 230] width 8 height 8
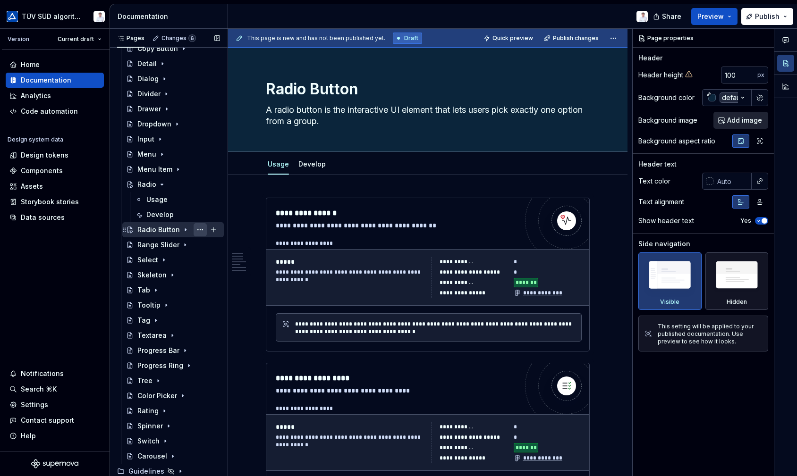
click at [195, 228] on button "Page tree" at bounding box center [200, 229] width 13 height 13
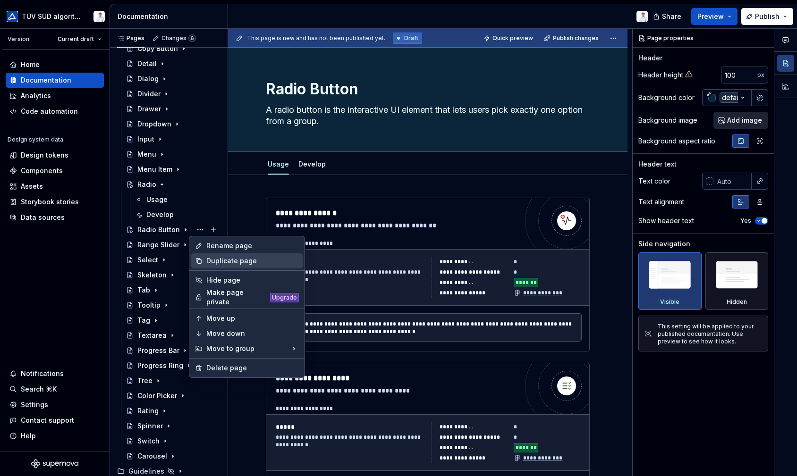
click at [205, 258] on div "Duplicate page" at bounding box center [246, 260] width 111 height 15
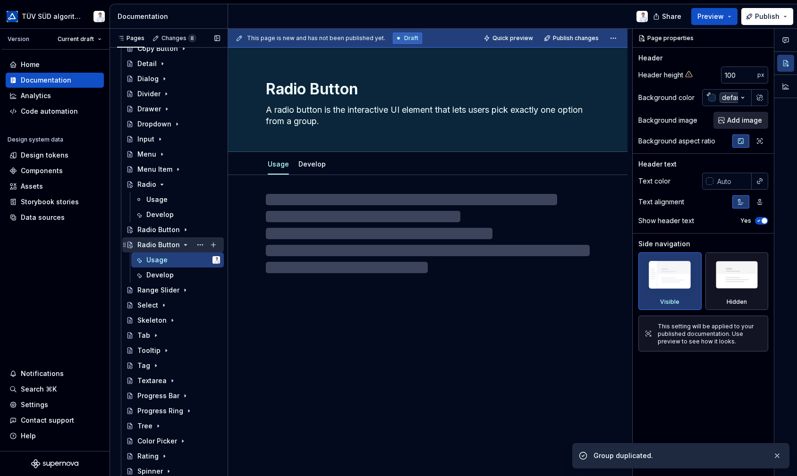
click at [167, 242] on div "Radio Button" at bounding box center [158, 244] width 42 height 9
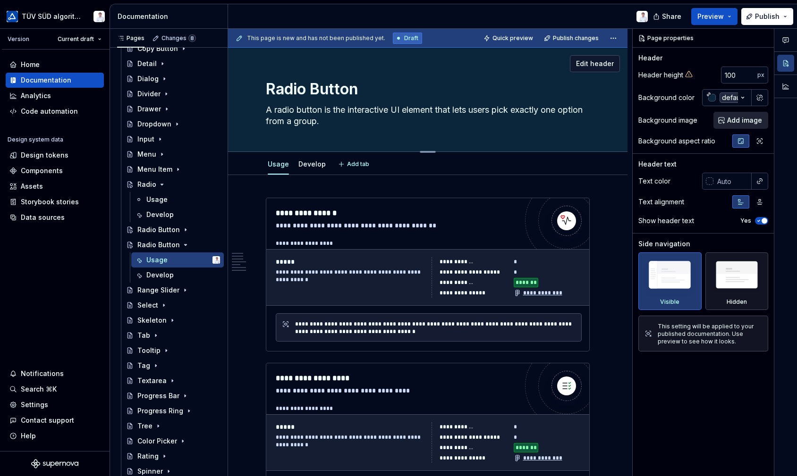
click at [324, 86] on textarea "Radio Button" at bounding box center [426, 89] width 324 height 23
click at [332, 89] on textarea "Radio Button" at bounding box center [426, 89] width 324 height 23
type textarea "*"
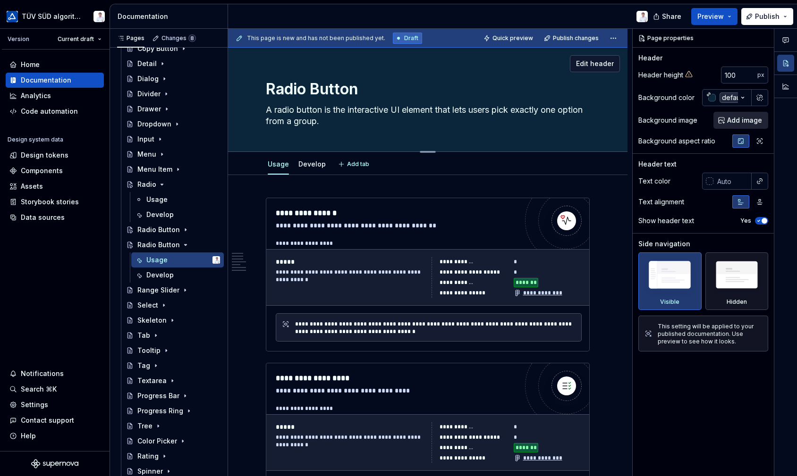
type textarea "Radio G"
type textarea "*"
type textarea "Radio Gr"
type textarea "*"
type textarea "Radio Gro"
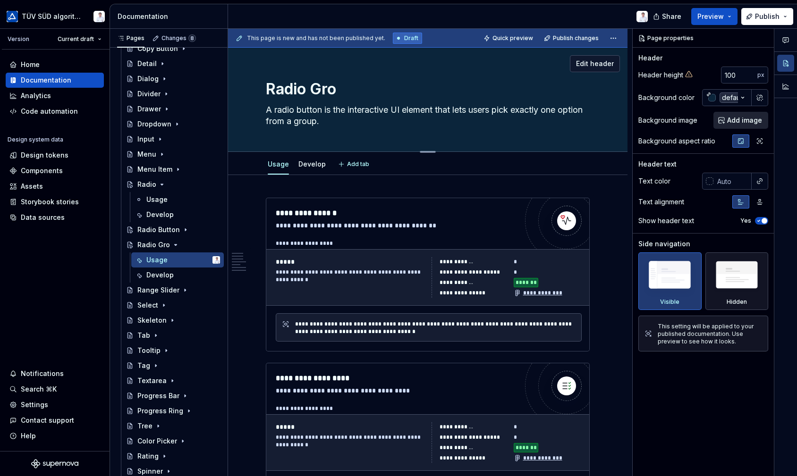
type textarea "*"
type textarea "Radio Grou"
type textarea "*"
type textarea "Radio Group"
type textarea "*"
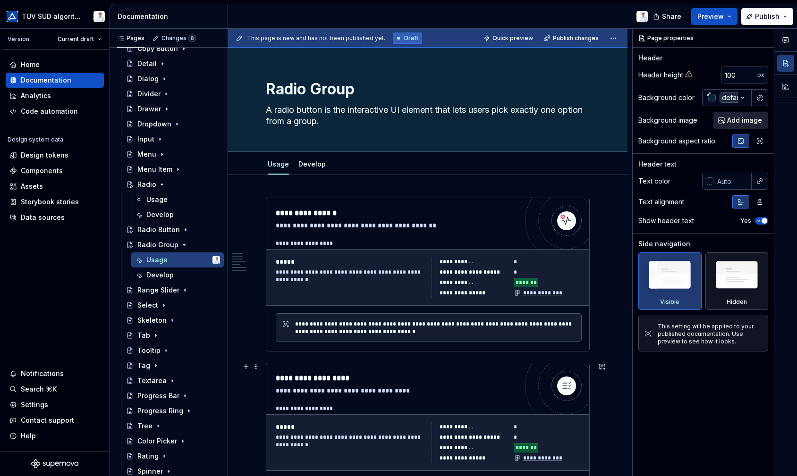
type textarea "Radio Group"
click at [158, 259] on div "Usage" at bounding box center [156, 259] width 21 height 9
click at [344, 123] on textarea "A radio button is the interactive UI element that lets users pick exactly one o…" at bounding box center [426, 115] width 324 height 26
drag, startPoint x: 350, startPoint y: 122, endPoint x: 263, endPoint y: 109, distance: 87.4
click at [264, 109] on textarea "A radio button is the interactive UI element that lets users pick exactly one o…" at bounding box center [426, 115] width 324 height 26
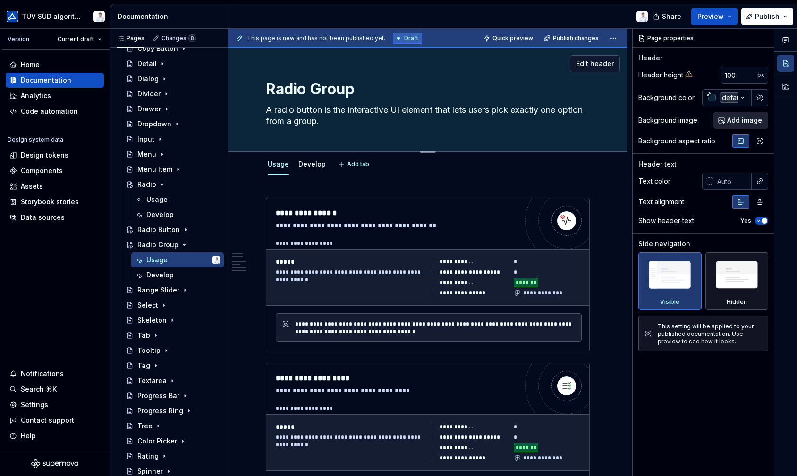
paste textarea "group is the container that organizes related radio options and ensures only on…"
type textarea "*"
type textarea "A radio group is the container that organizes related radio options and ensures…"
type textarea "*"
type textarea "A radio group is the container that organizes related radio options and ensures…"
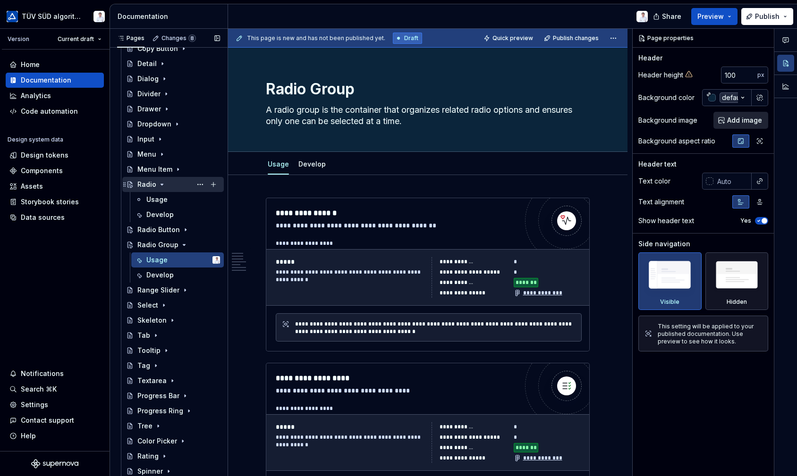
click at [151, 186] on div "Radio" at bounding box center [146, 184] width 19 height 9
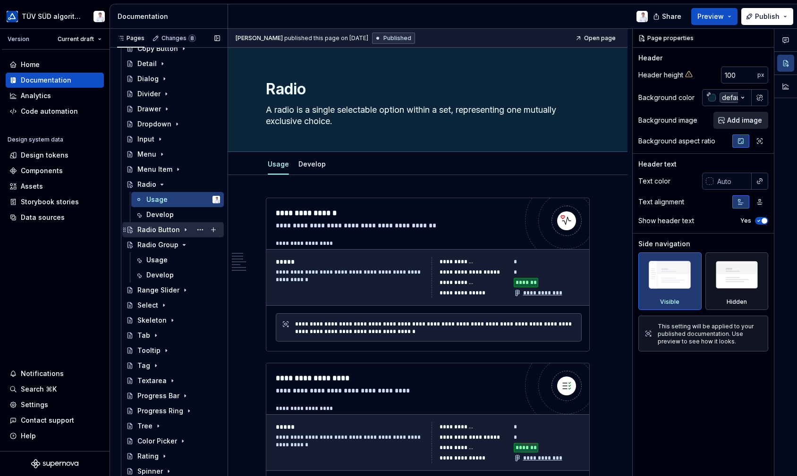
click at [154, 228] on div "Radio Button" at bounding box center [158, 229] width 42 height 9
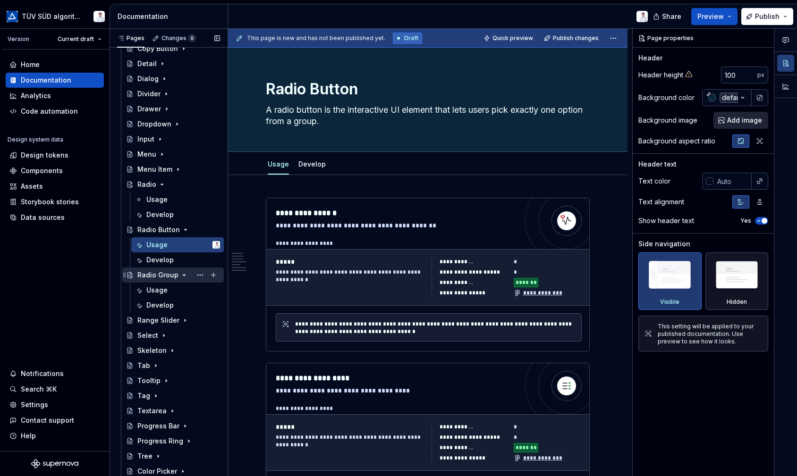
click at [151, 276] on div "Radio Group" at bounding box center [157, 274] width 41 height 9
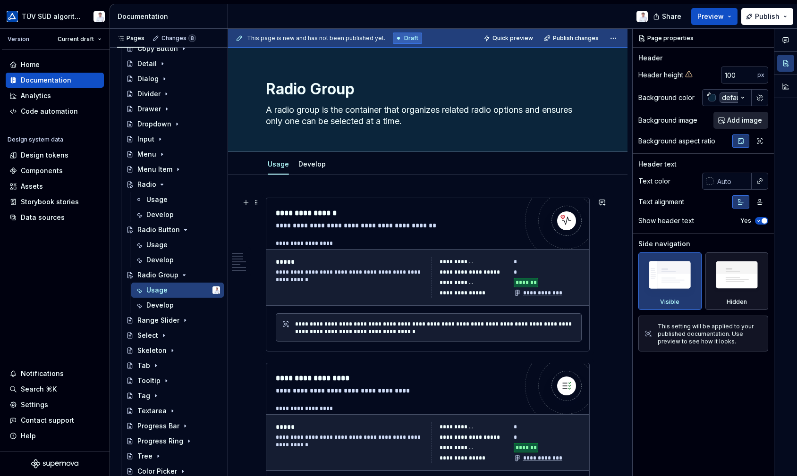
click at [464, 222] on div "**********" at bounding box center [397, 225] width 242 height 9
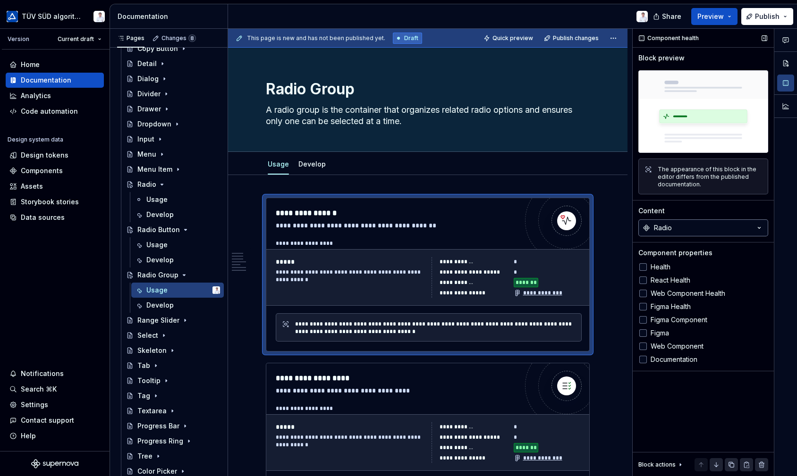
click at [481, 232] on button "Radio" at bounding box center [703, 227] width 130 height 17
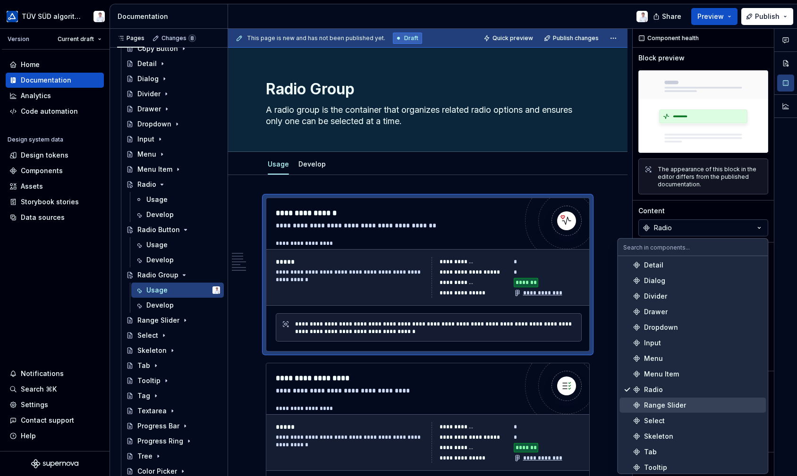
scroll to position [236, 0]
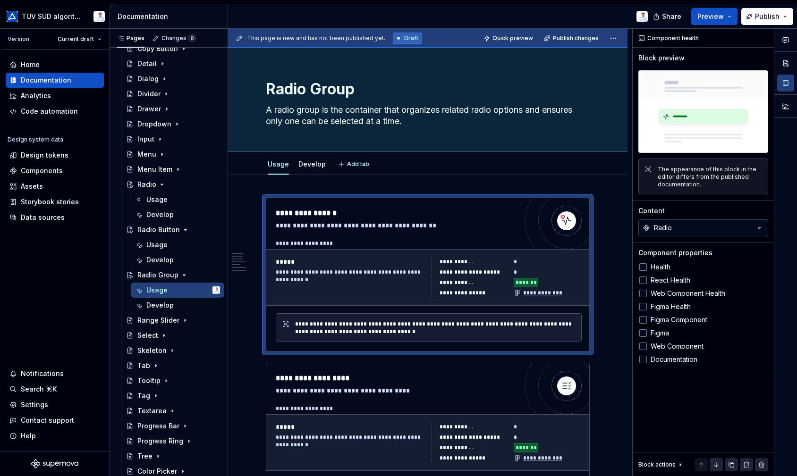
click at [241, 163] on div "Usage Develop Add tab" at bounding box center [427, 163] width 399 height 23
type textarea "*"
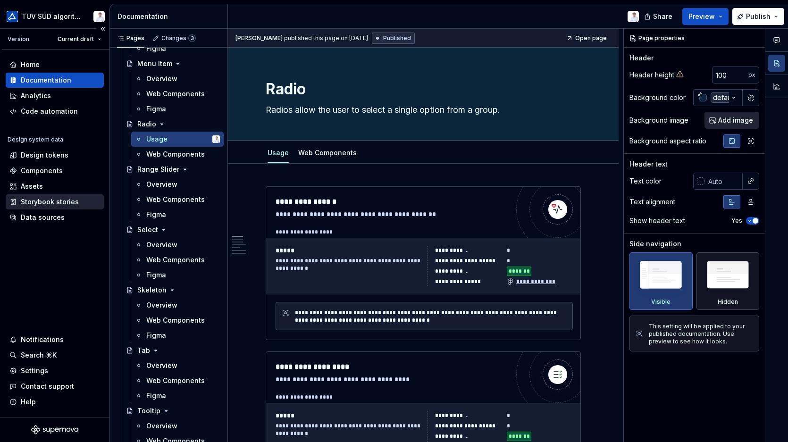
scroll to position [189, 0]
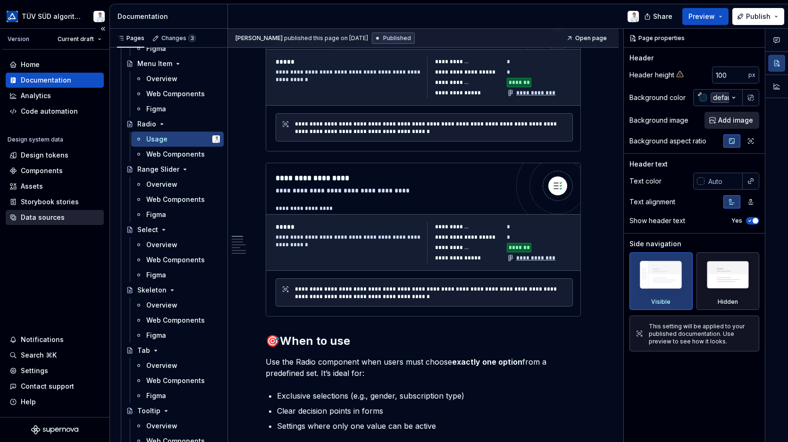
click at [48, 213] on div "Data sources" at bounding box center [43, 217] width 44 height 9
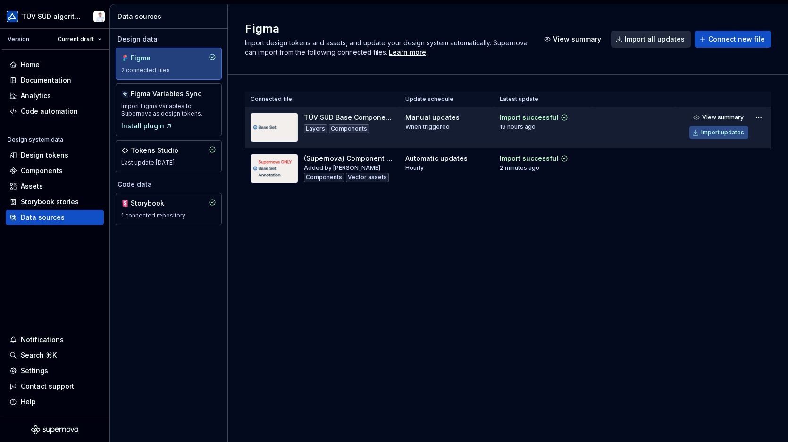
click at [717, 129] on div "Import updates" at bounding box center [722, 133] width 43 height 8
click at [33, 167] on div "Components" at bounding box center [42, 170] width 42 height 9
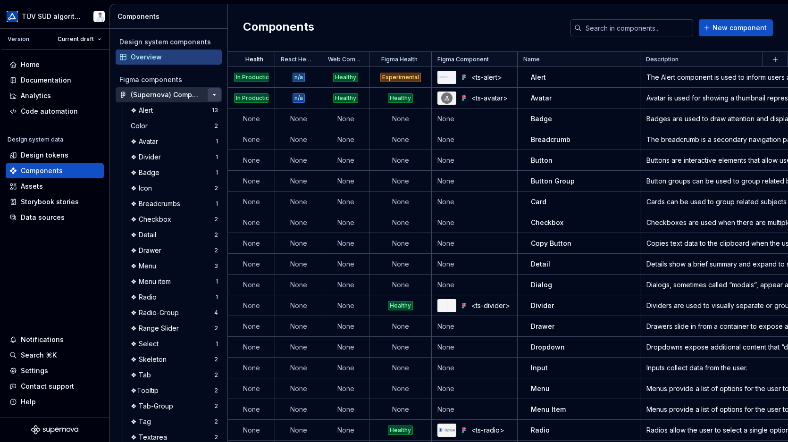
click at [209, 92] on button "button" at bounding box center [214, 94] width 13 height 13
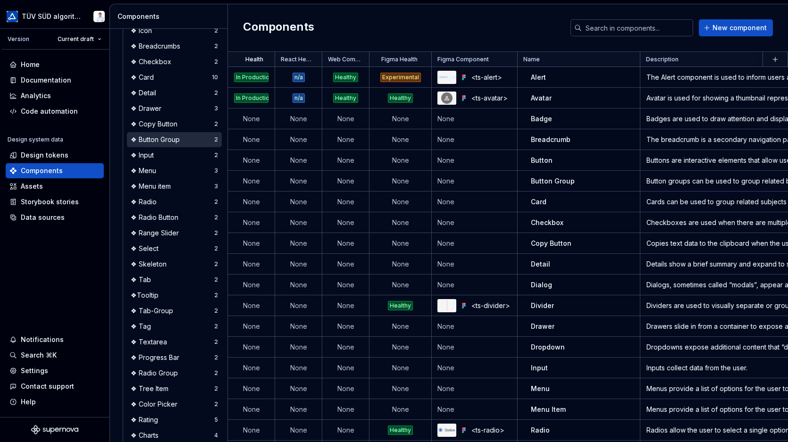
scroll to position [283, 0]
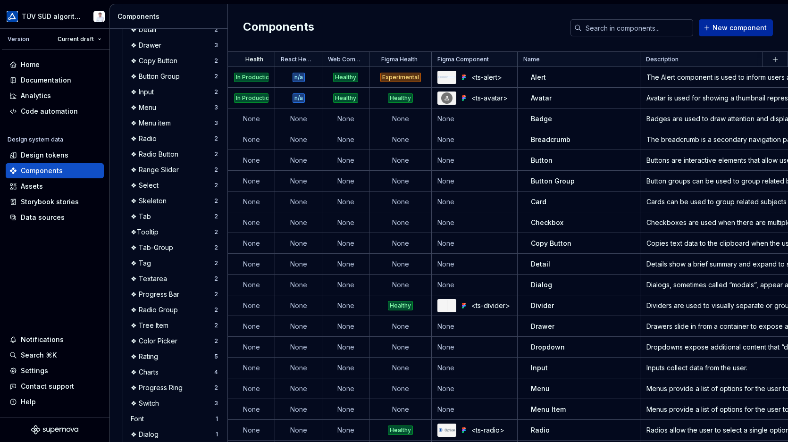
click at [727, 25] on span "New component" at bounding box center [740, 27] width 54 height 9
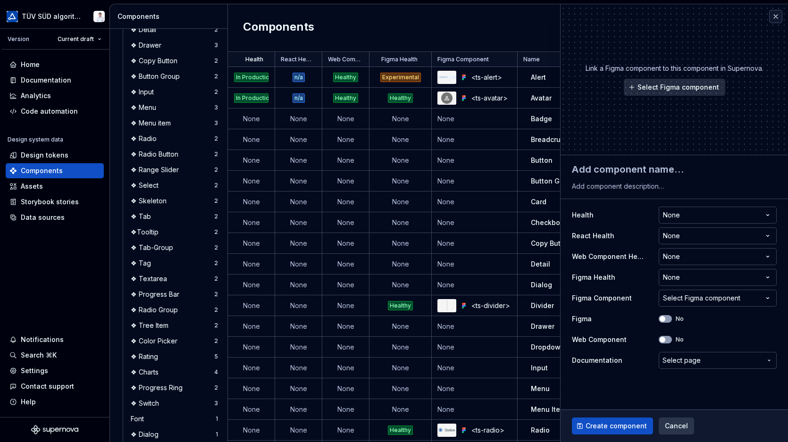
type textarea "*"
type textarea "R"
type textarea "*"
type textarea "Ra"
type textarea "*"
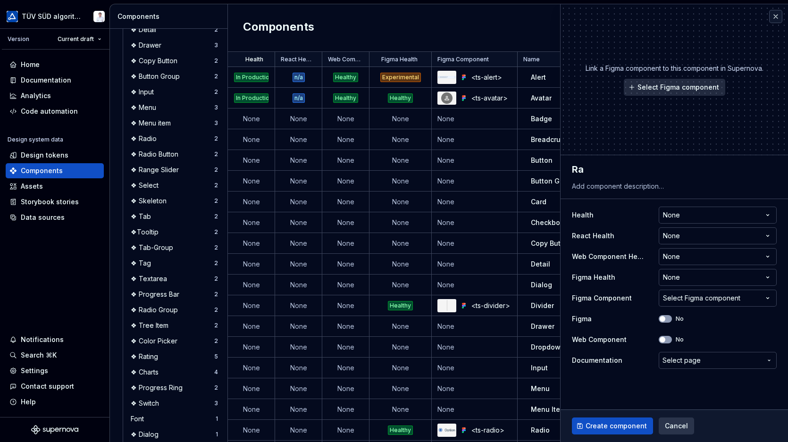
type textarea "Rad"
type textarea "*"
type textarea "Radi"
type textarea "*"
type textarea "Radio"
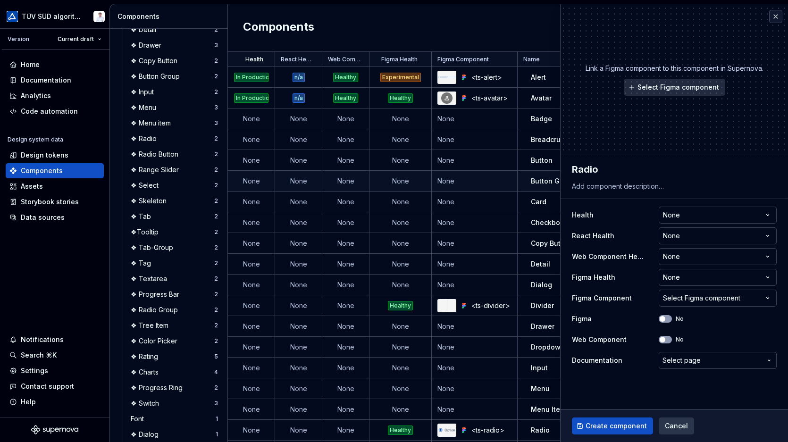
type textarea "*"
type textarea "Radio"
type textarea "*"
type textarea "Radio G"
type textarea "*"
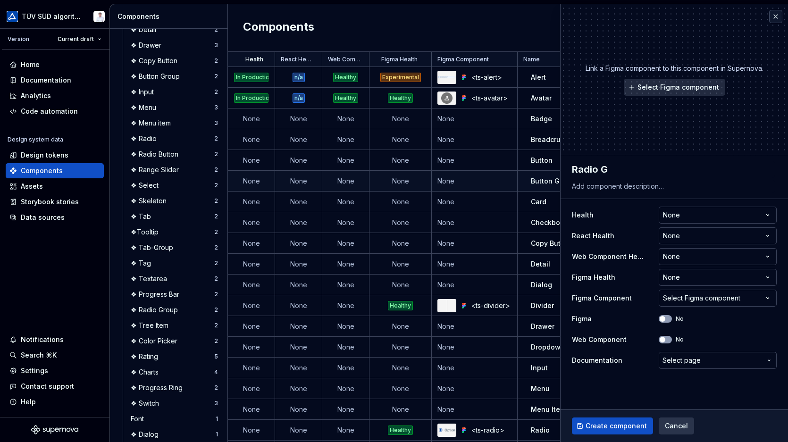
type textarea "Radio Gr"
type textarea "*"
type textarea "Radio Gro"
type textarea "*"
type textarea "Radio Grou"
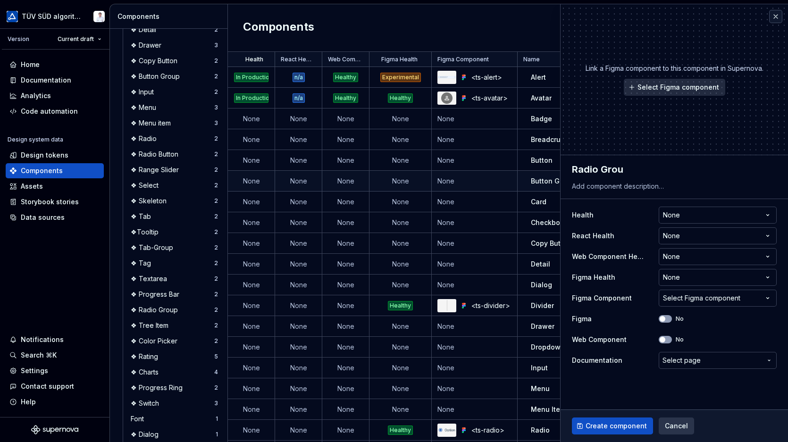
type textarea "*"
type textarea "Radio Group"
click at [603, 187] on textarea at bounding box center [672, 186] width 205 height 13
paste textarea "A radio group is the container that organizes related radio options and ensures…"
type textarea "*"
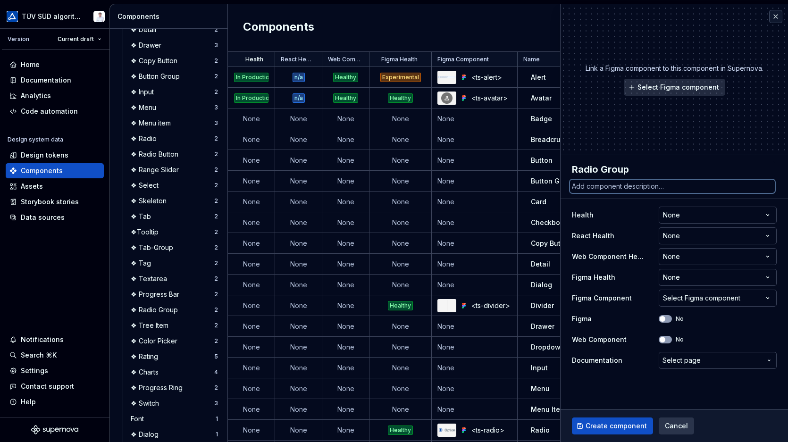
type textarea "A radio group is the container that organizes related radio options and ensures…"
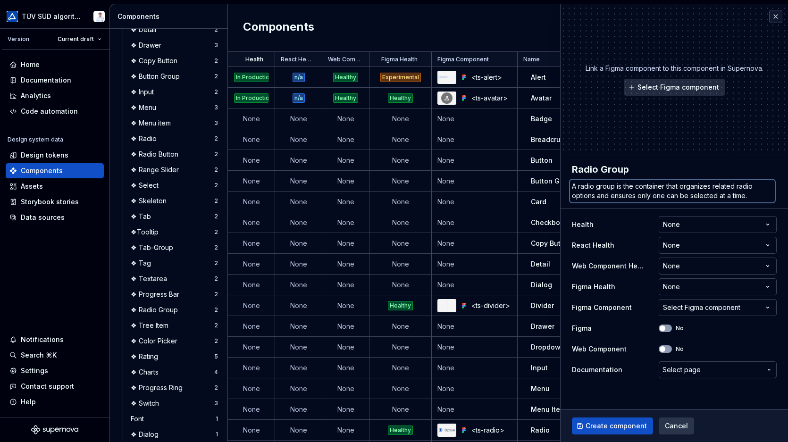
type textarea "*"
type textarea "A radio group is the container that organizes related radio options and ensures…"
click at [648, 87] on span "Select Figma component" at bounding box center [679, 87] width 82 height 9
type textarea "*"
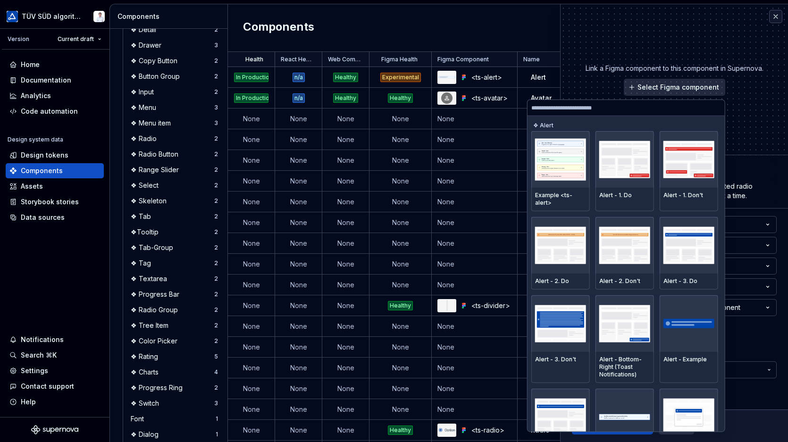
click at [582, 107] on input "search" at bounding box center [626, 108] width 197 height 8
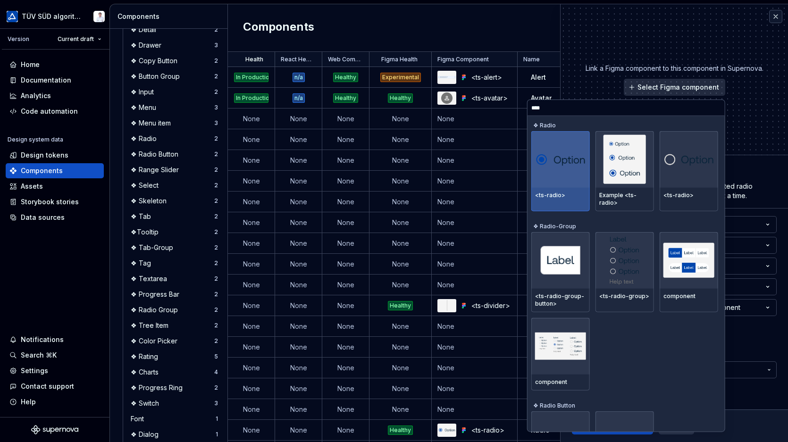
type input "*****"
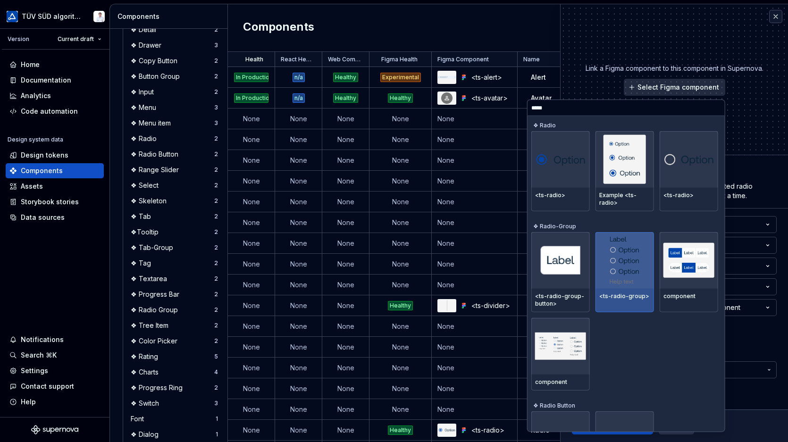
click at [616, 267] on img at bounding box center [625, 260] width 30 height 49
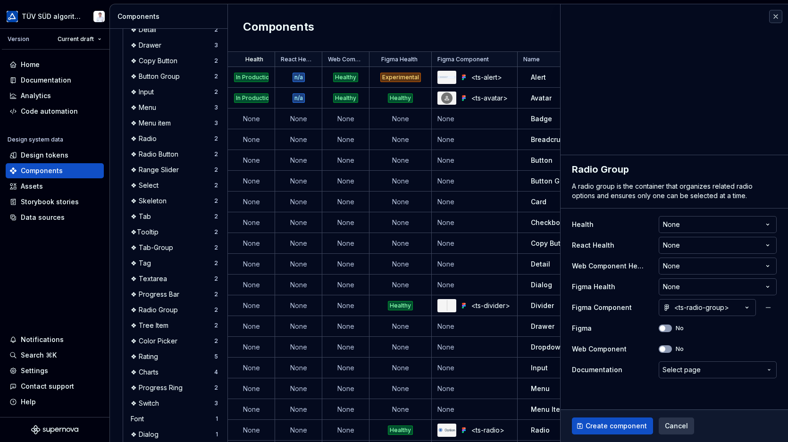
drag, startPoint x: 708, startPoint y: 302, endPoint x: 713, endPoint y: 305, distance: 5.4
click at [708, 302] on button "<ts-radio-group>" at bounding box center [707, 307] width 97 height 17
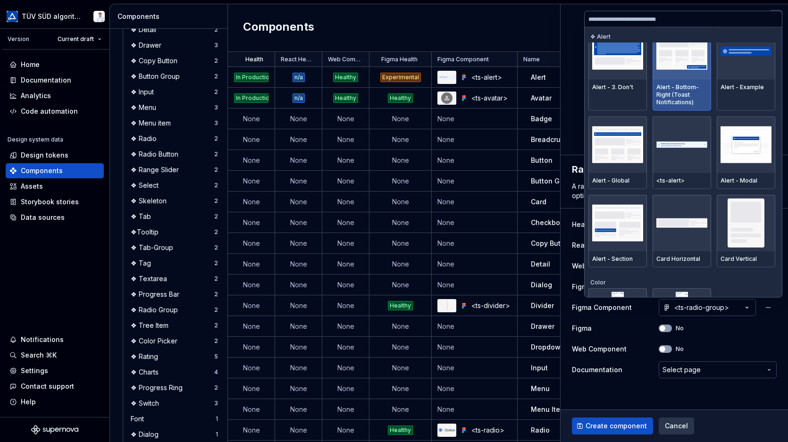
scroll to position [189, 0]
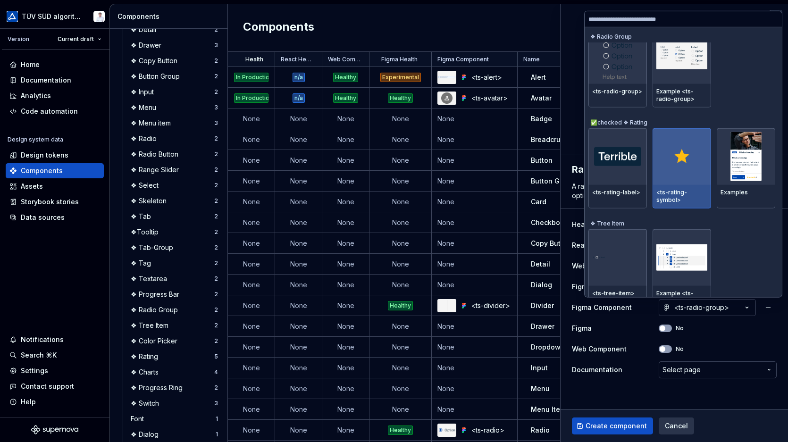
type textarea "*"
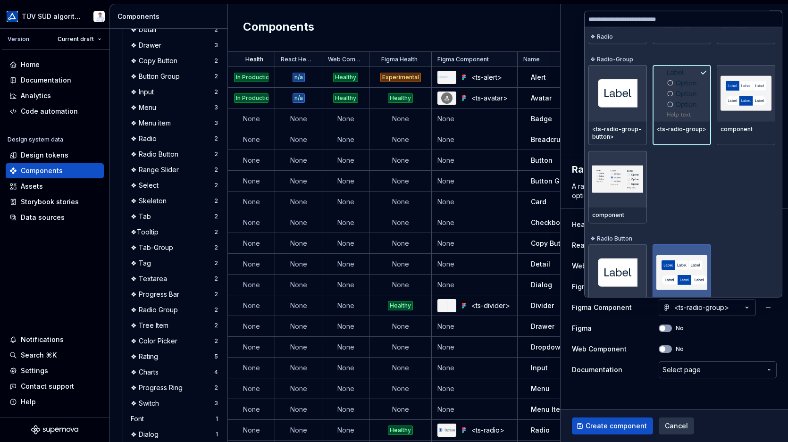
scroll to position [3021, 0]
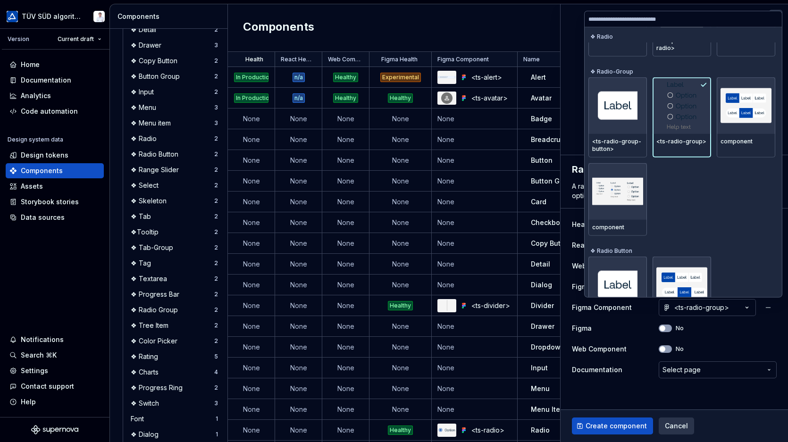
click at [614, 18] on input "search" at bounding box center [683, 19] width 197 height 8
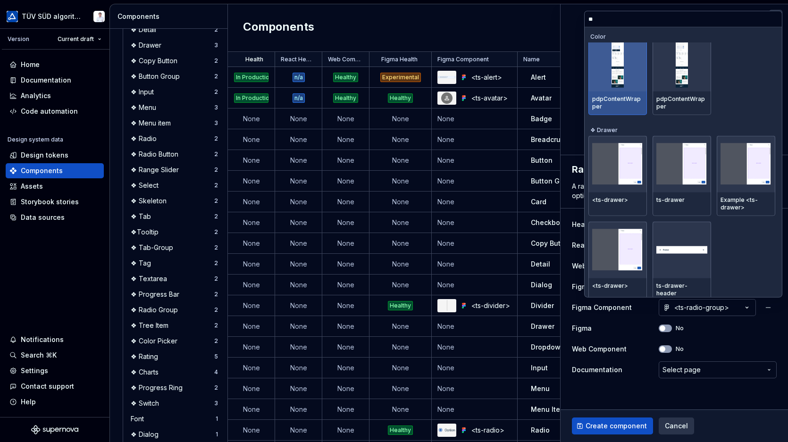
scroll to position [0, 0]
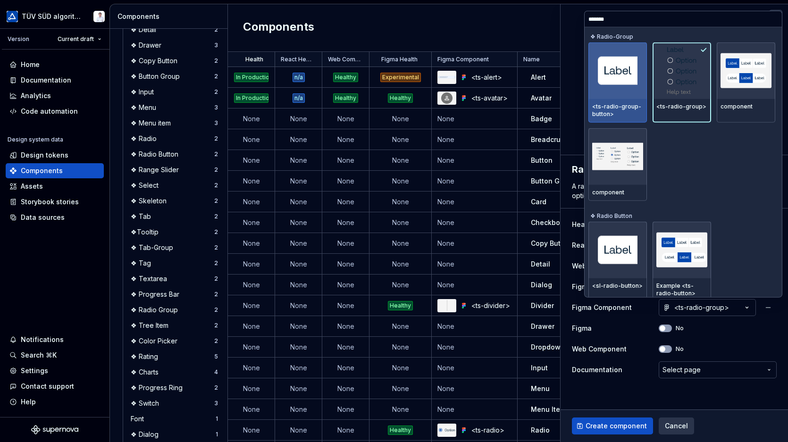
type input "********"
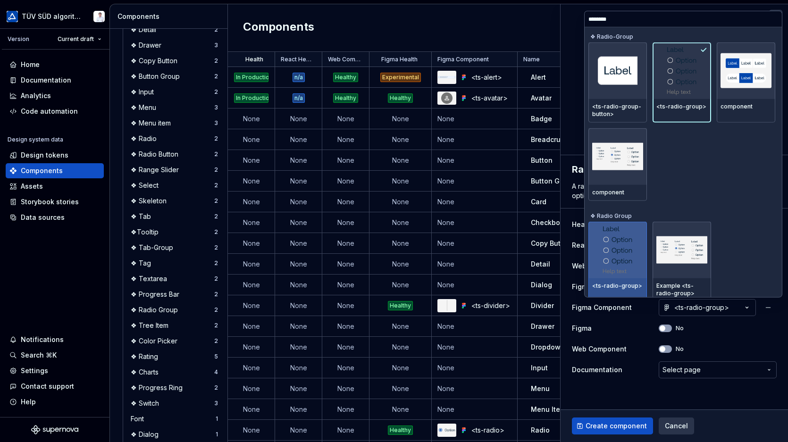
click at [603, 245] on img at bounding box center [618, 250] width 30 height 49
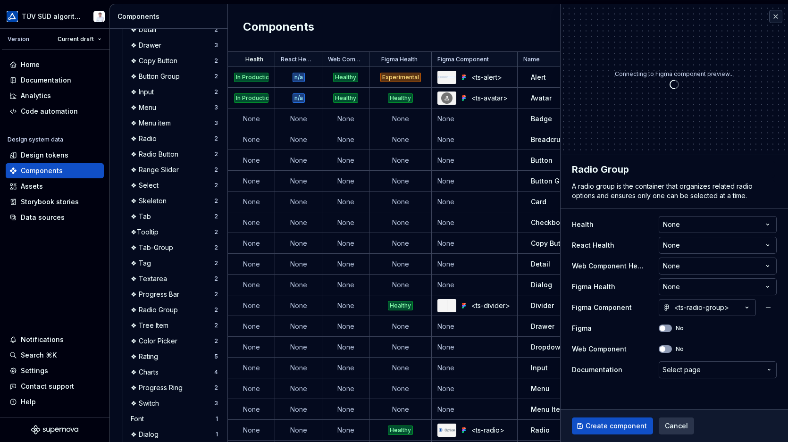
type textarea "*"
click at [688, 283] on html "TÜV SÜD algorithm Version Current draft Home Documentation Analytics Code autom…" at bounding box center [394, 221] width 788 height 442
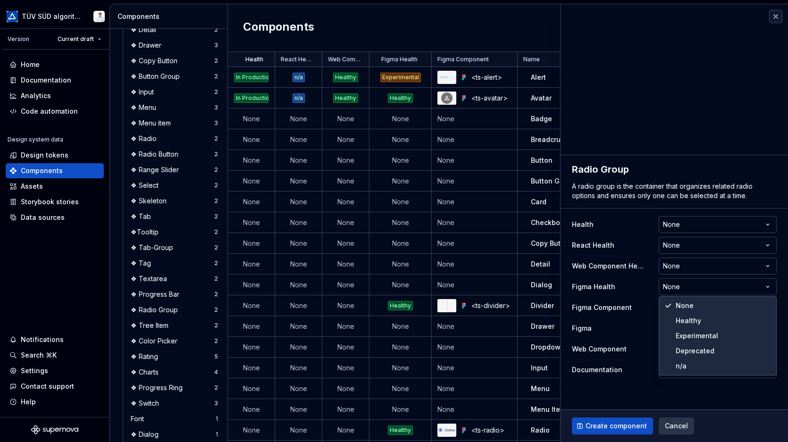
select select "**********"
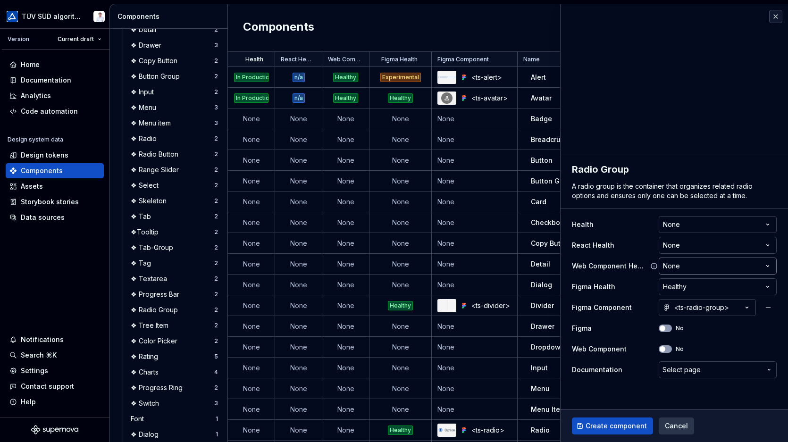
click at [677, 267] on html "TÜV SÜD algorithm Version Current draft Home Documentation Analytics Code autom…" at bounding box center [394, 221] width 788 height 442
click at [663, 329] on span "button" at bounding box center [663, 329] width 6 height 6
click at [680, 373] on span "Select page" at bounding box center [682, 369] width 38 height 9
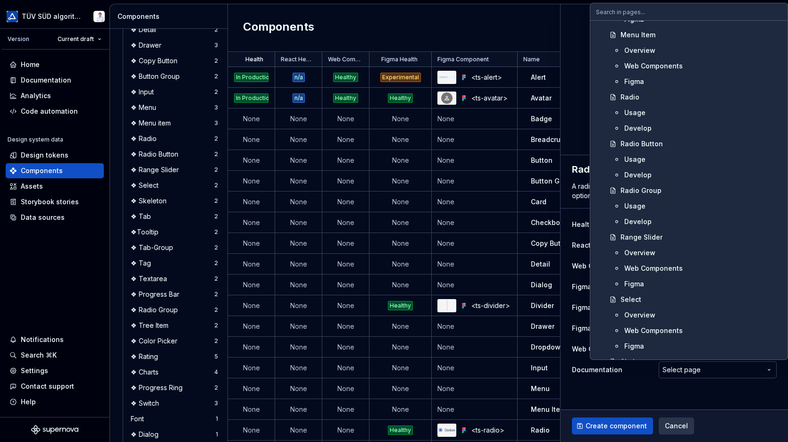
scroll to position [1321, 0]
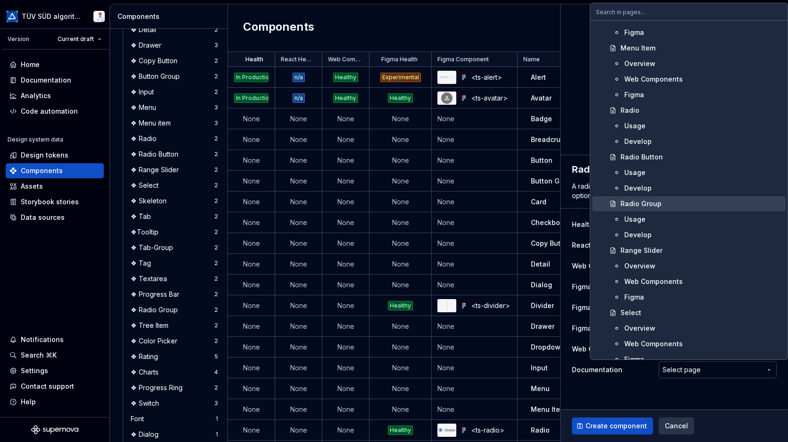
click at [645, 208] on div "Radio Group" at bounding box center [641, 203] width 41 height 9
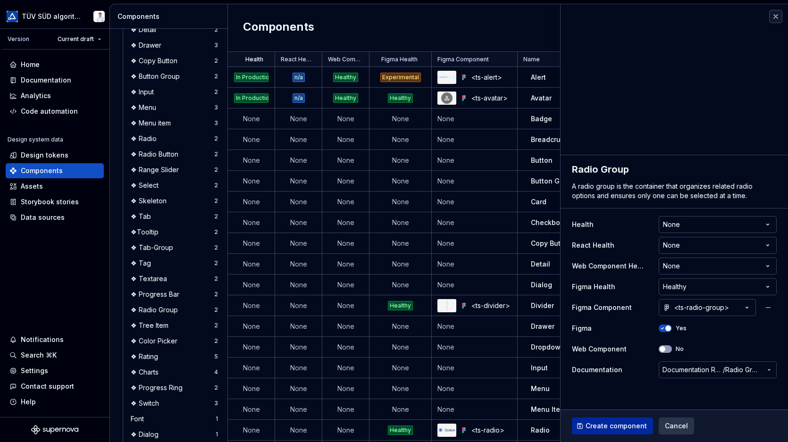
click at [606, 425] on span "Create component" at bounding box center [616, 425] width 61 height 9
type textarea "*"
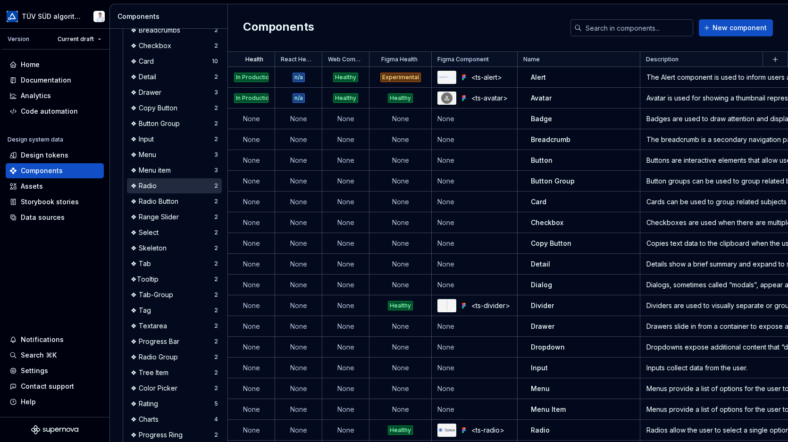
scroll to position [283, 0]
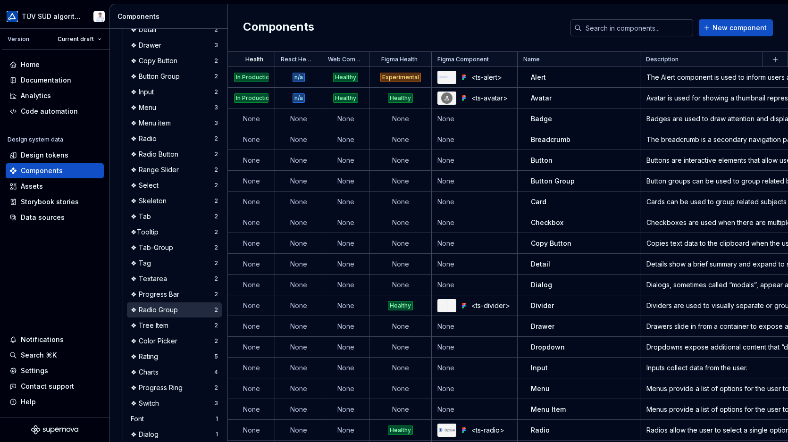
click at [145, 307] on div "❖ Radio Group" at bounding box center [156, 309] width 51 height 9
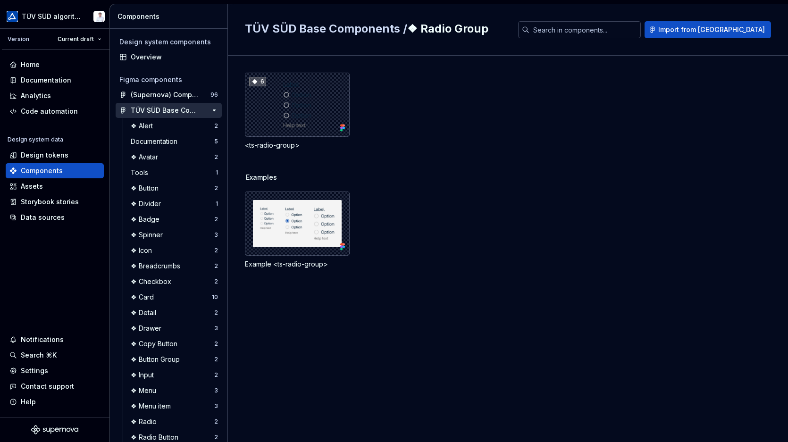
click at [153, 112] on div "TÜV SÜD Base Components" at bounding box center [166, 110] width 70 height 9
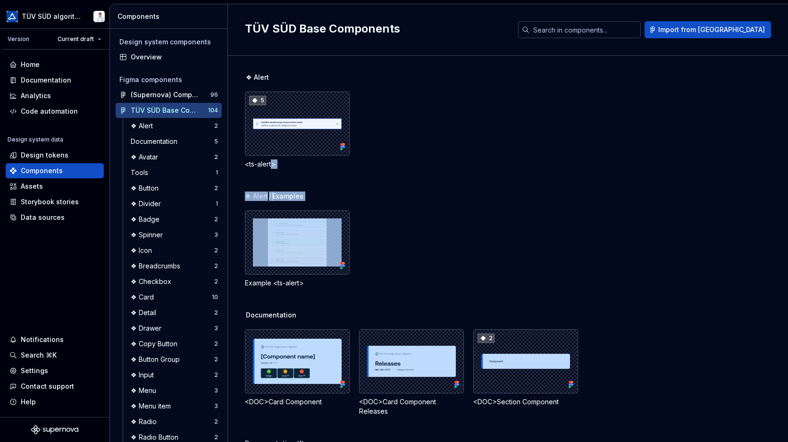
drag, startPoint x: 276, startPoint y: 217, endPoint x: 274, endPoint y: 186, distance: 30.3
click at [273, 183] on div "❖ Alert 5 <ts-alert>" at bounding box center [516, 132] width 543 height 119
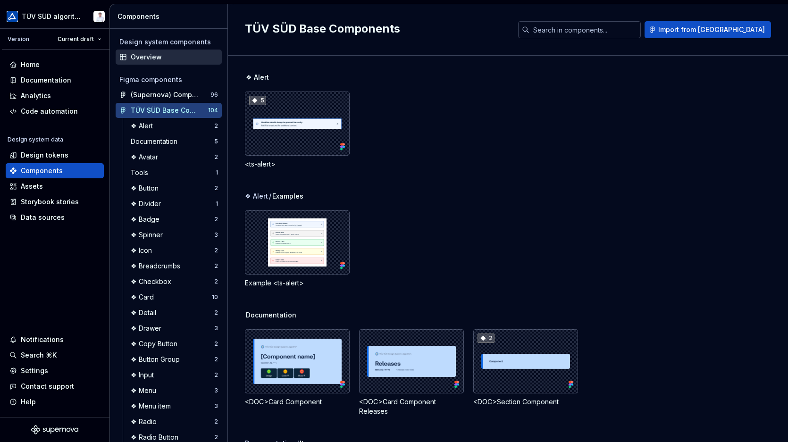
click at [143, 58] on div "Overview" at bounding box center [174, 56] width 87 height 9
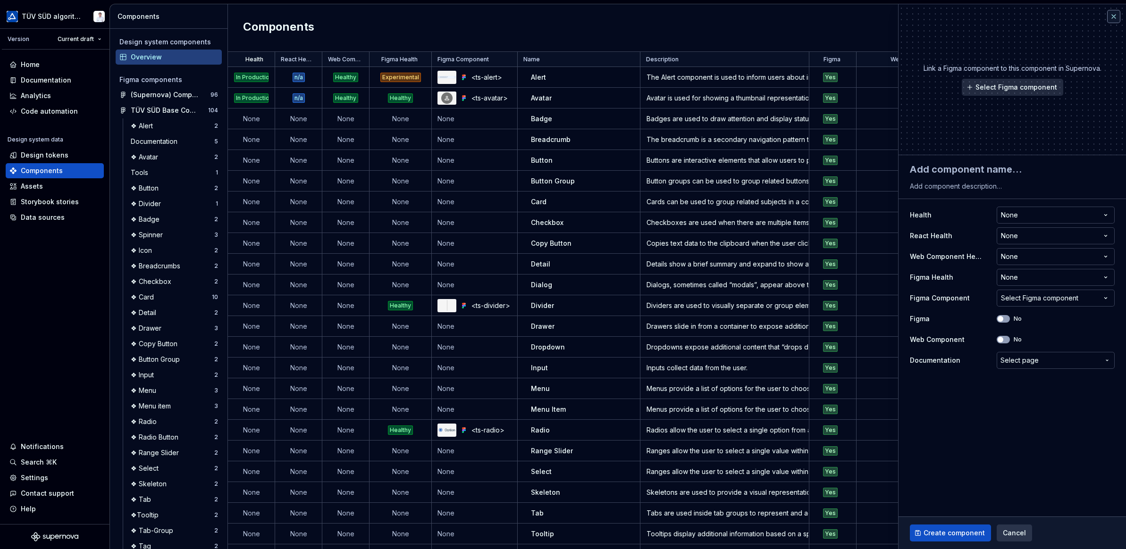
click at [788, 15] on button "button" at bounding box center [1113, 16] width 13 height 13
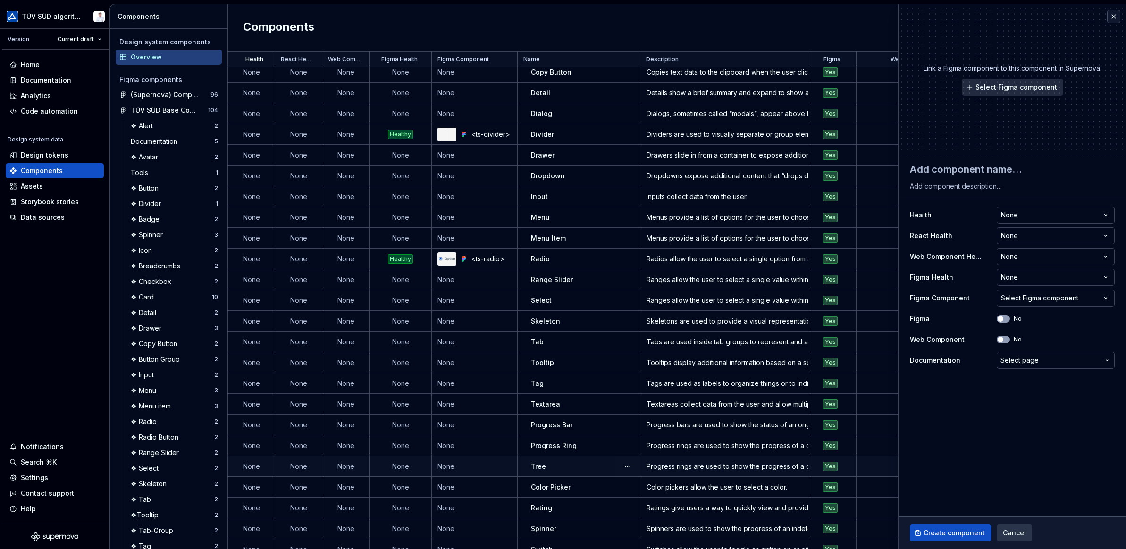
scroll to position [228, 0]
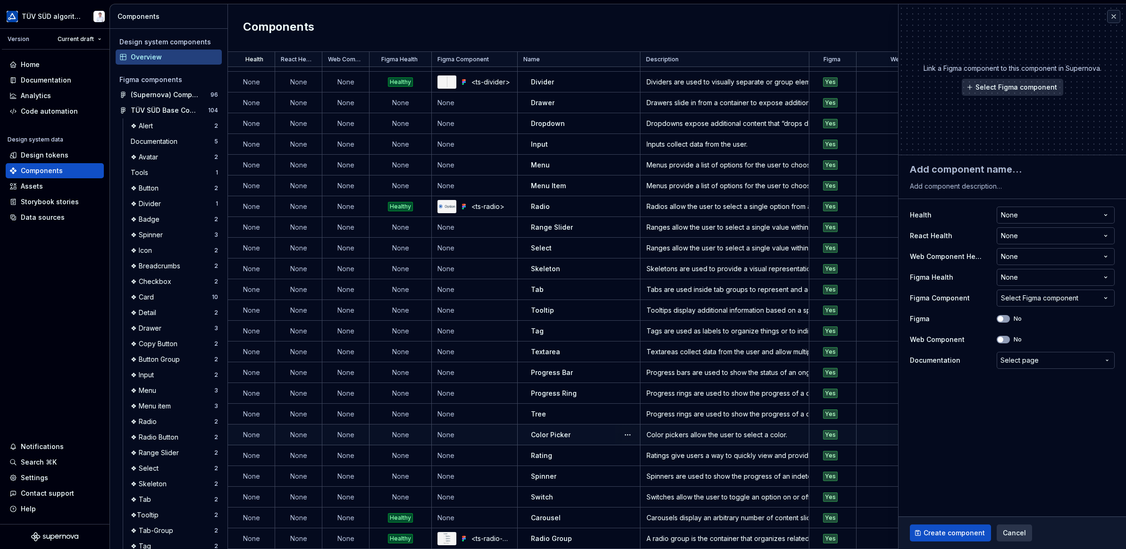
click at [531, 431] on p "Color Picker" at bounding box center [551, 434] width 40 height 9
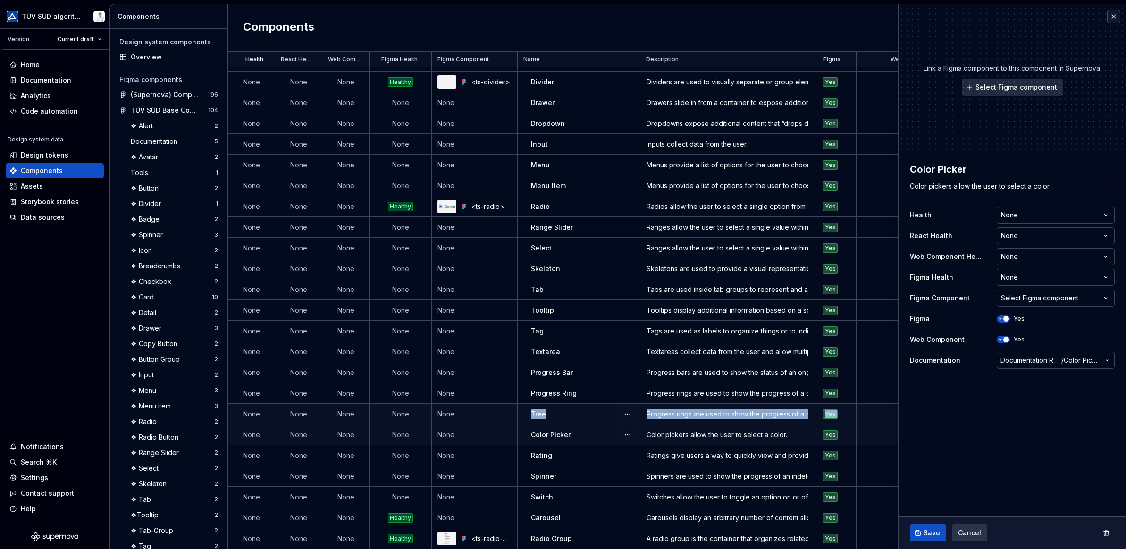
drag, startPoint x: 530, startPoint y: 431, endPoint x: 528, endPoint y: 409, distance: 21.8
click at [534, 430] on p "Color Picker" at bounding box center [551, 434] width 40 height 9
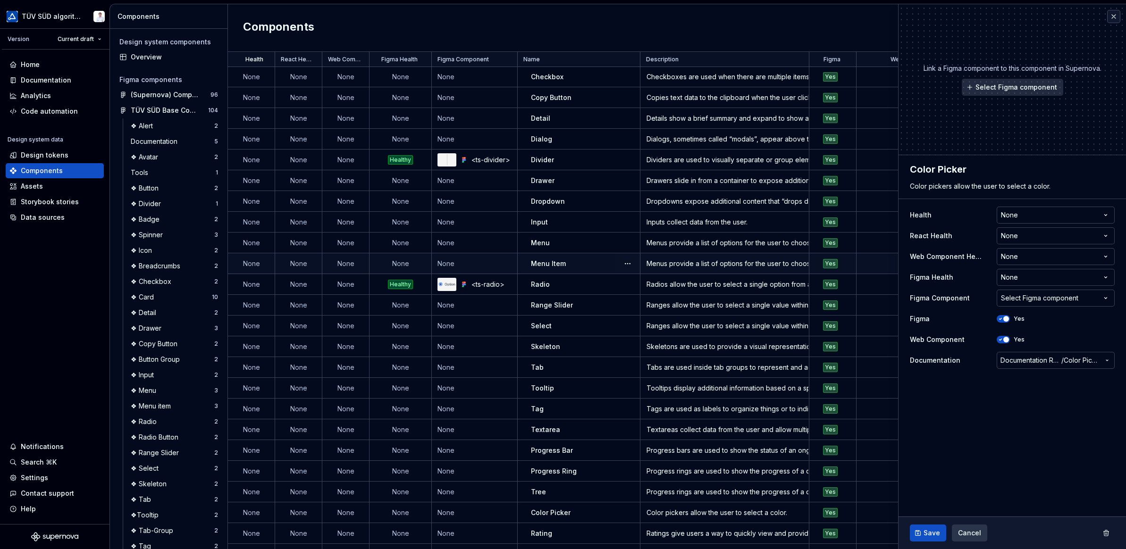
scroll to position [228, 0]
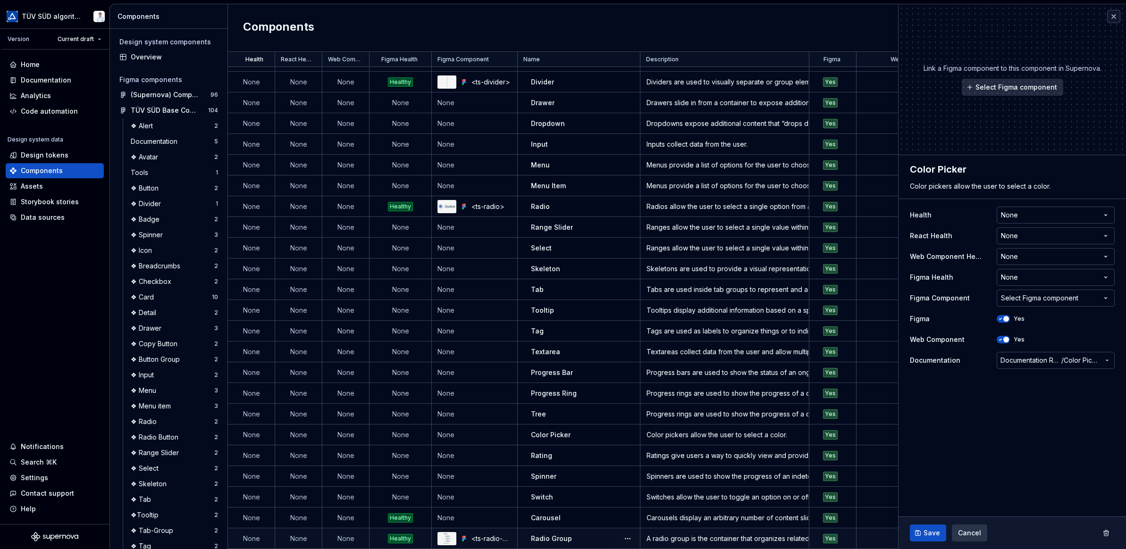
click at [250, 442] on td "None" at bounding box center [251, 539] width 47 height 21
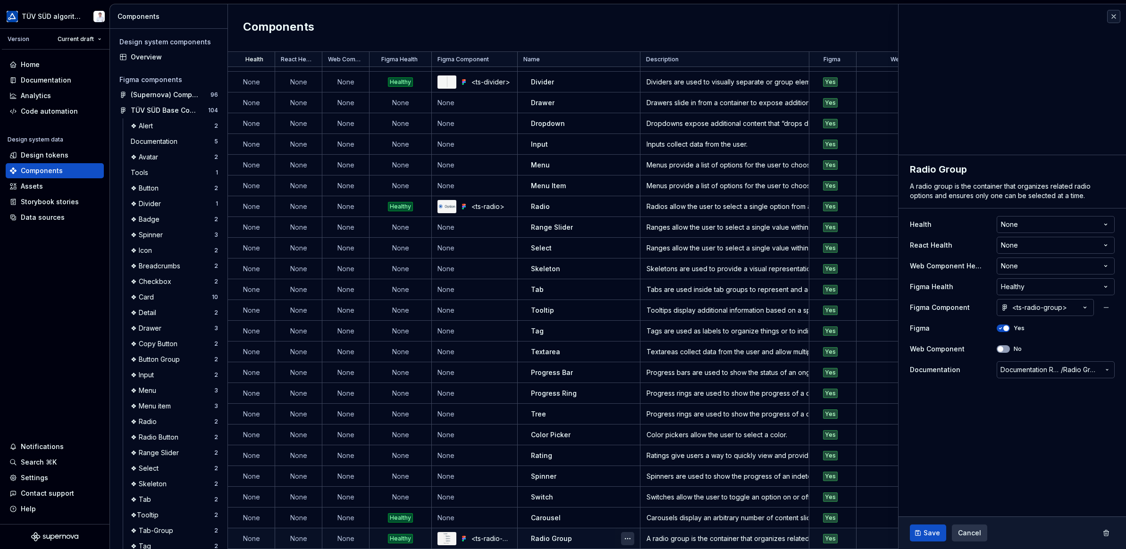
click at [626, 442] on button "button" at bounding box center [627, 538] width 13 height 13
click at [611, 442] on html "TÜV SÜD algorithm Version Current draft Home Documentation Analytics Code autom…" at bounding box center [563, 274] width 1126 height 549
click at [609, 442] on td "Radio Group" at bounding box center [579, 539] width 123 height 21
click at [788, 442] on span "Cancel" at bounding box center [969, 533] width 23 height 9
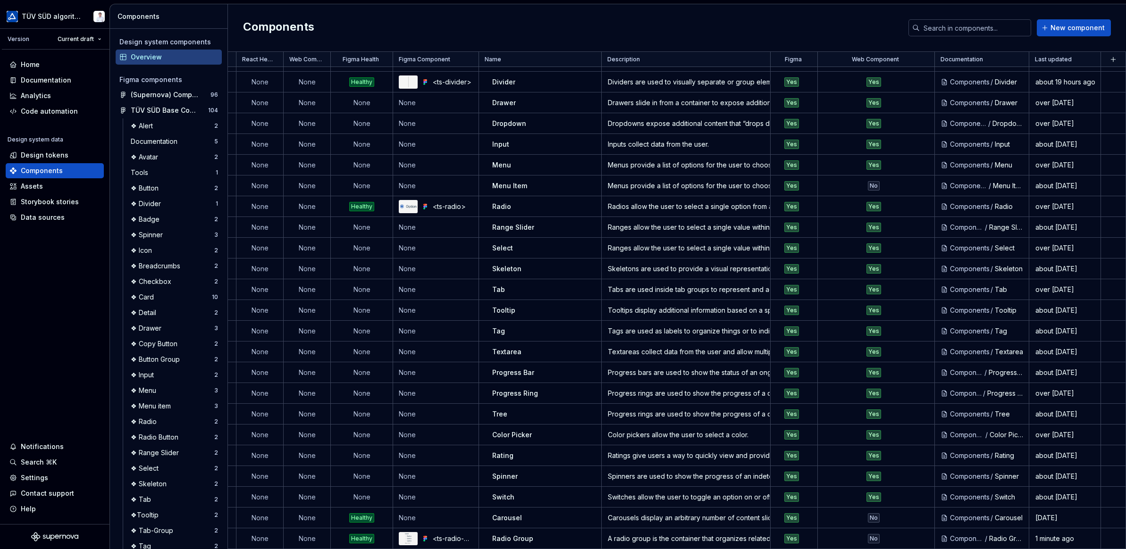
scroll to position [228, 43]
click at [584, 58] on html "TÜV SÜD algorithm Version Current draft Home Documentation Analytics Code autom…" at bounding box center [563, 274] width 1126 height 549
click at [591, 75] on div "Sort ascending" at bounding box center [621, 77] width 80 height 15
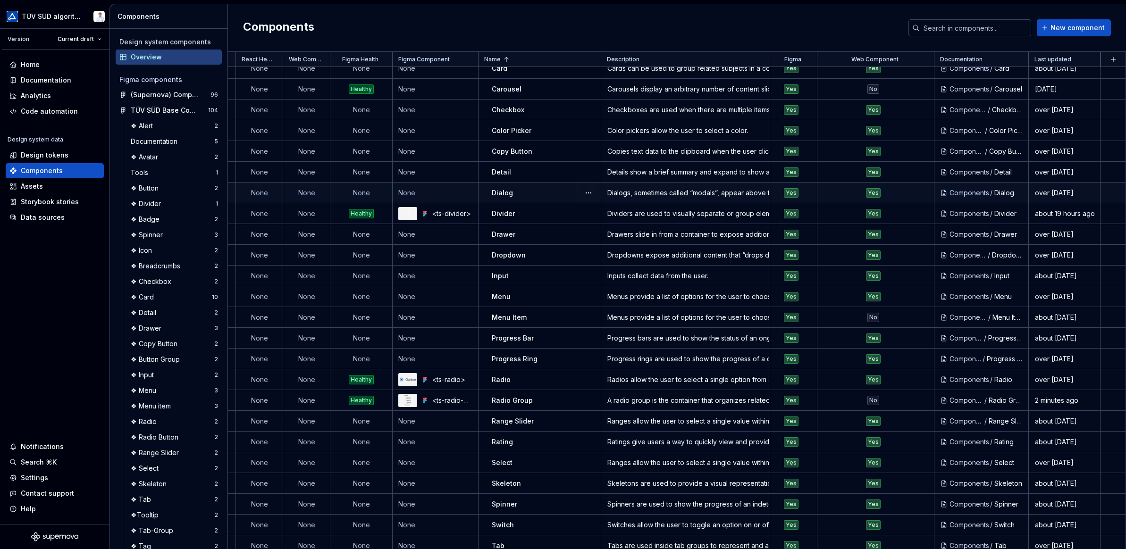
scroll to position [142, 43]
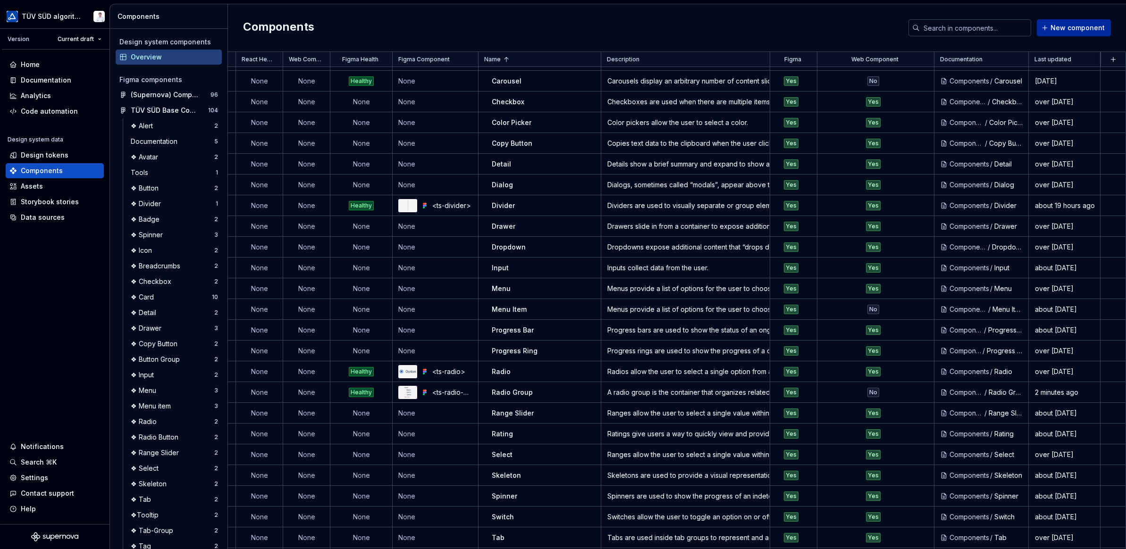
click at [788, 29] on span "New component" at bounding box center [1078, 27] width 54 height 9
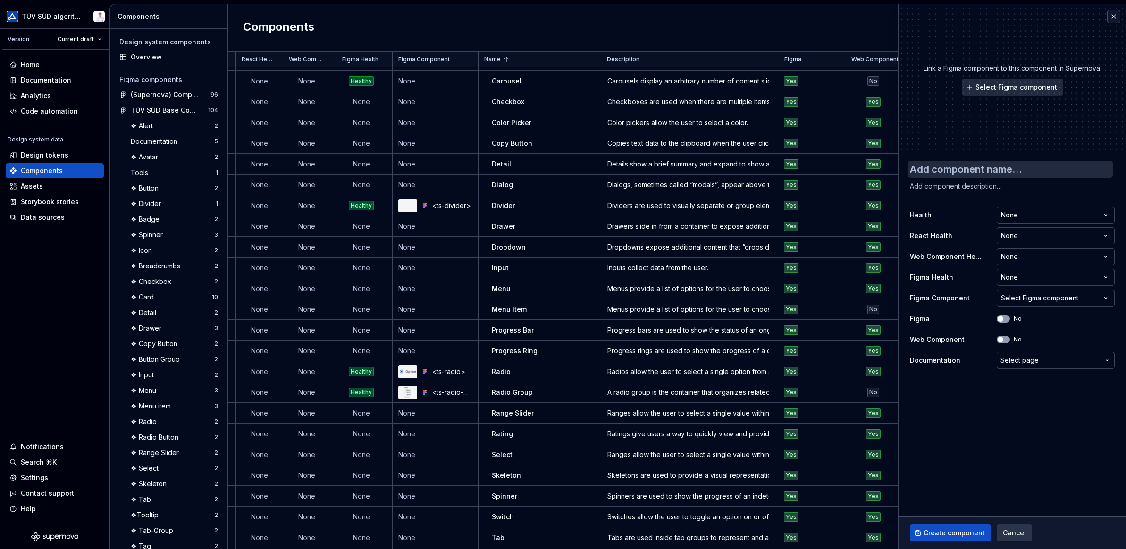
type textarea "*"
type textarea "R"
type textarea "*"
type textarea "Ra"
type textarea "*"
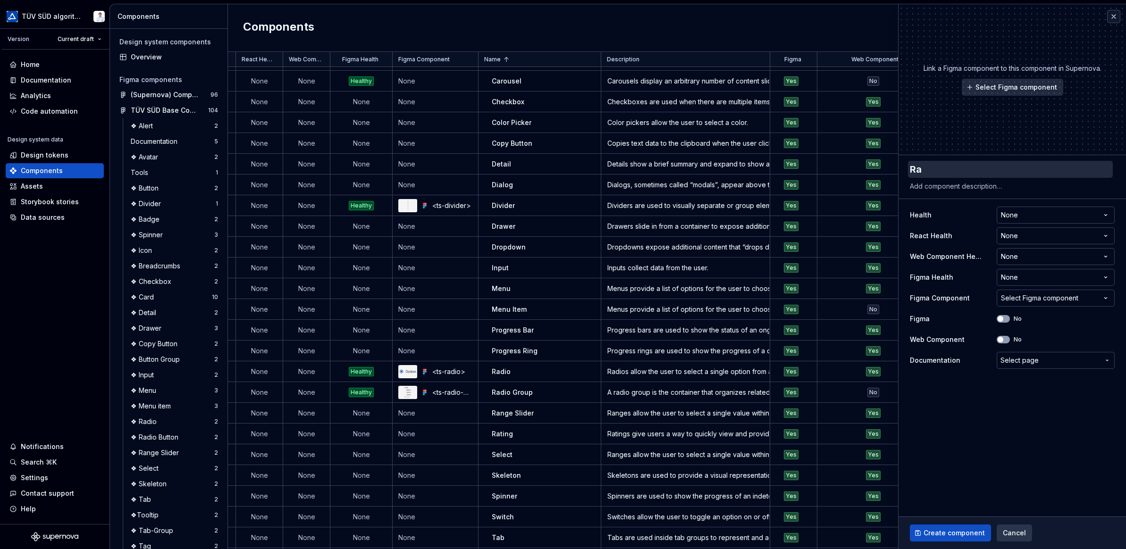
type textarea "Rad"
type textarea "*"
type textarea "Radi"
type textarea "*"
type textarea "Radio"
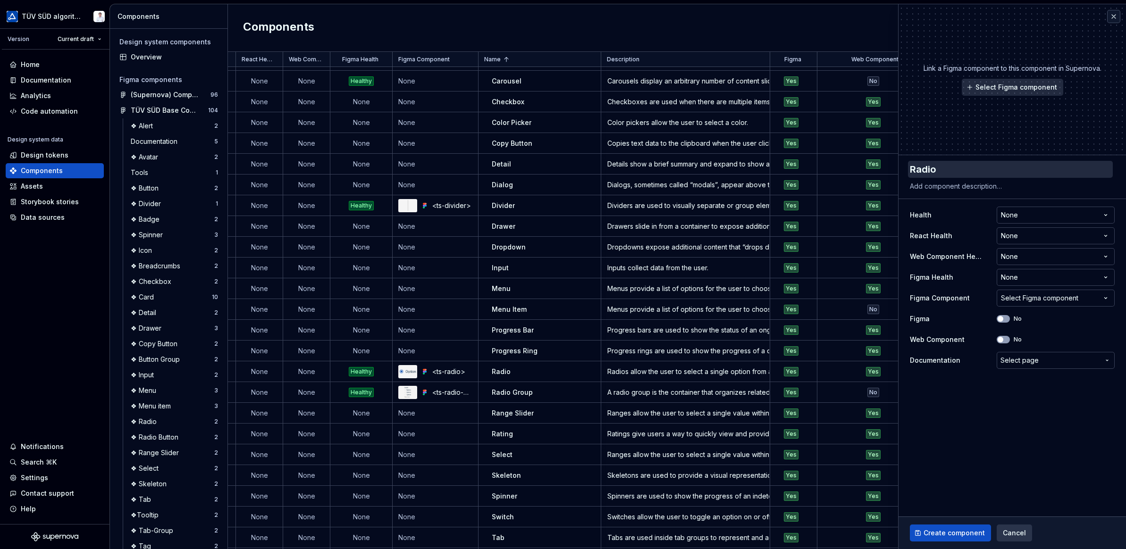
type textarea "*"
type textarea "Radio"
type textarea "*"
type textarea "Radio B"
type textarea "*"
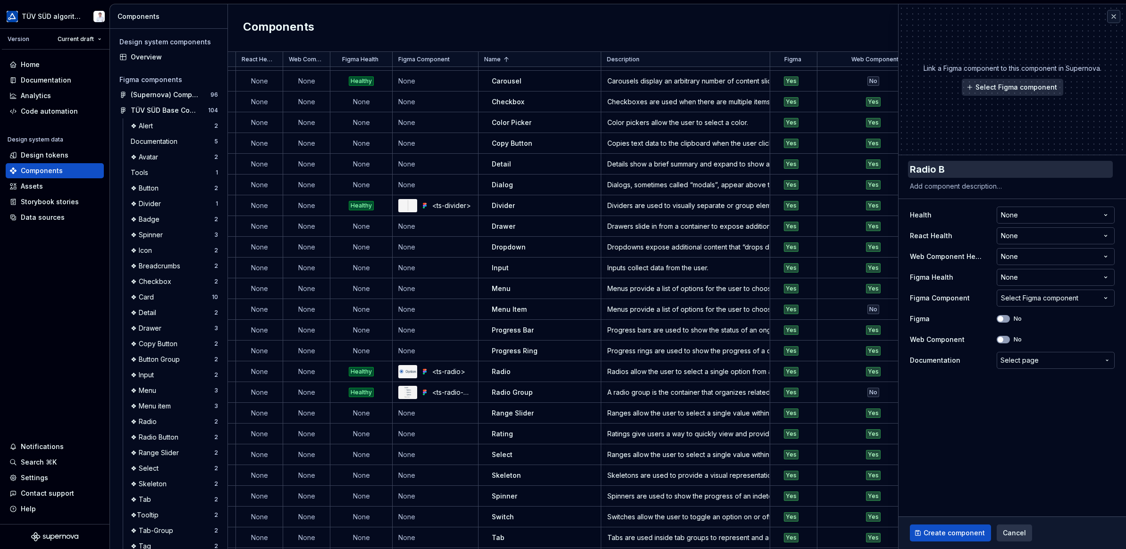
type textarea "Radio Bu"
type textarea "*"
type textarea "Radio But"
type textarea "*"
type textarea "Radio Butt"
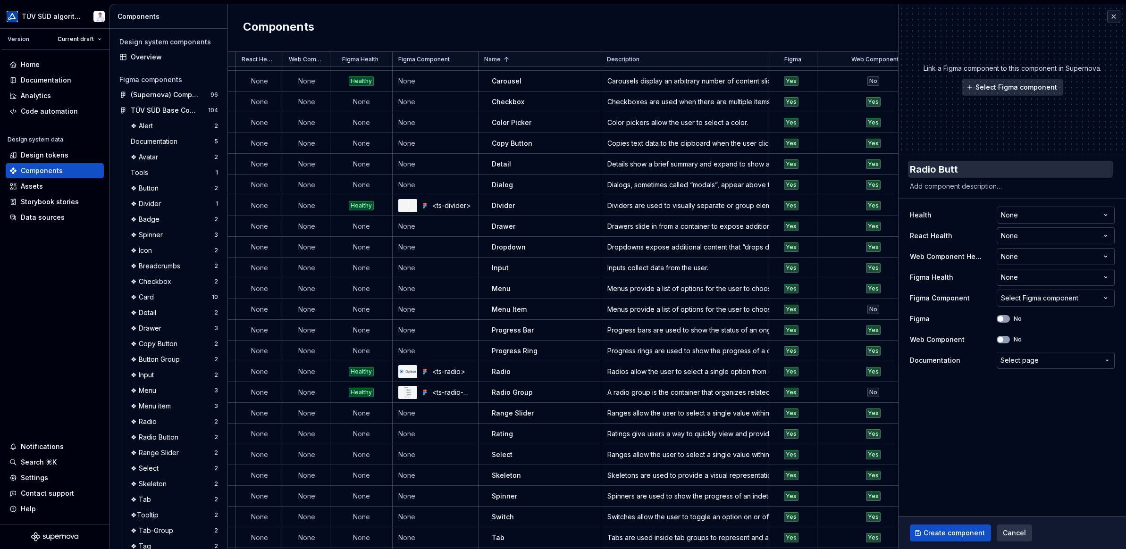
type textarea "*"
type textarea "Radio Butto"
type textarea "*"
type textarea "Radio Button"
click at [788, 185] on textarea at bounding box center [1010, 186] width 205 height 13
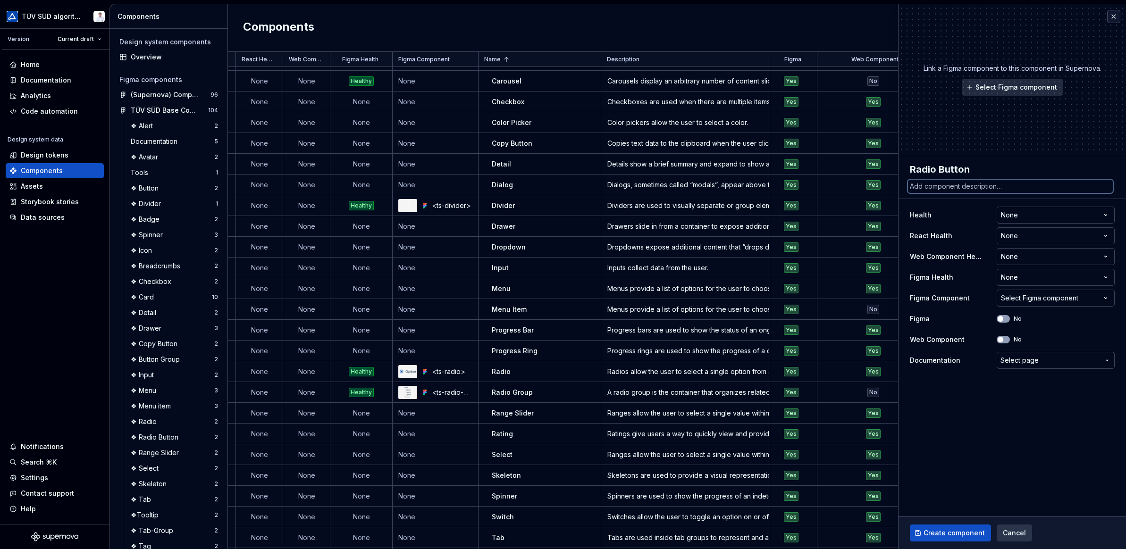
paste textarea "A radio button is the clickable UI control that allows users to select one opti…"
type textarea "*"
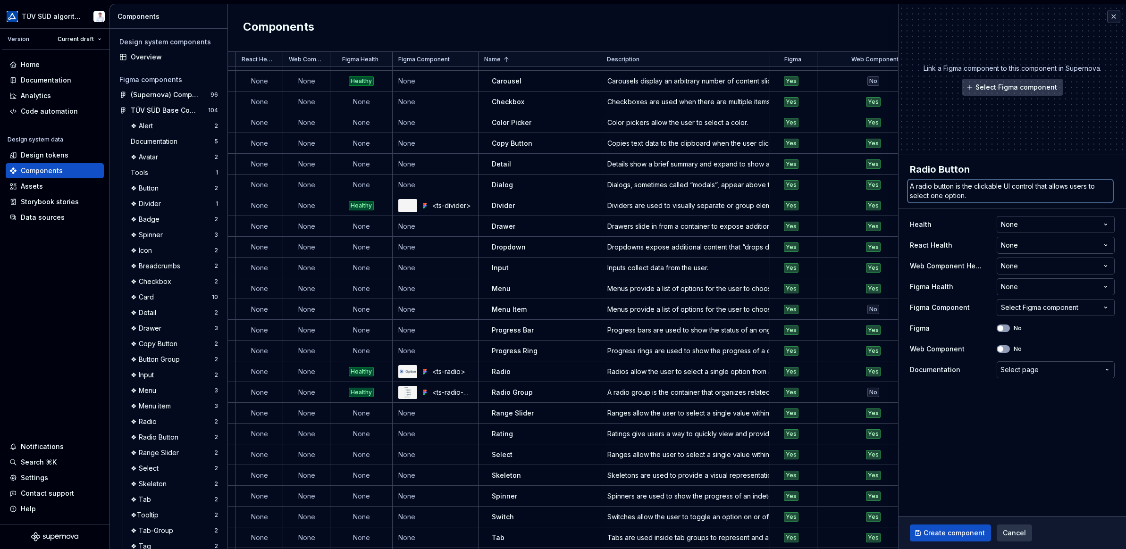
type textarea "A radio button is the clickable UI control that allows users to select one opti…"
click at [788, 86] on span "Select Figma component" at bounding box center [1017, 87] width 82 height 9
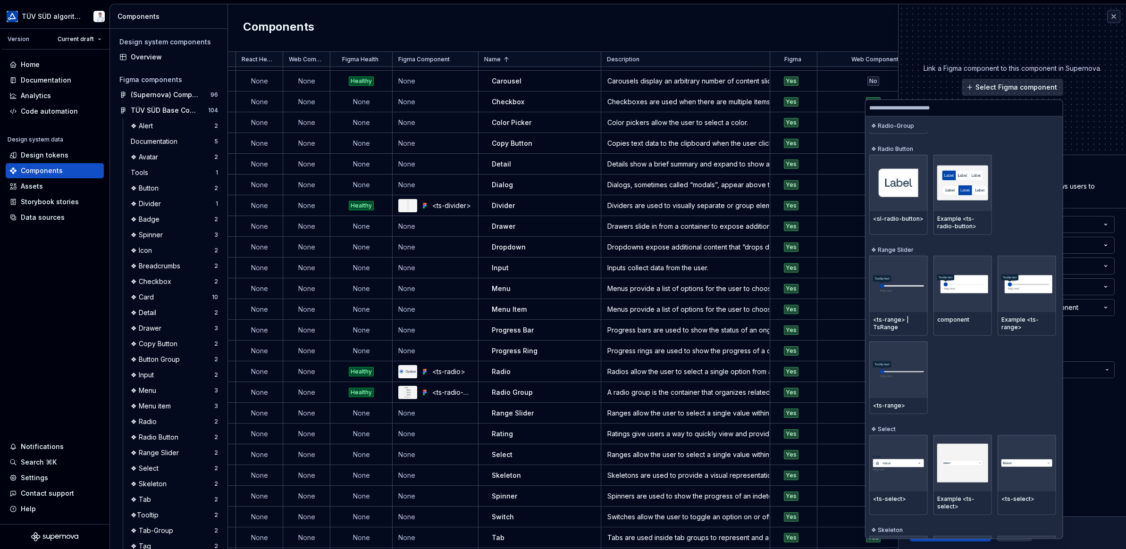
scroll to position [3273, 0]
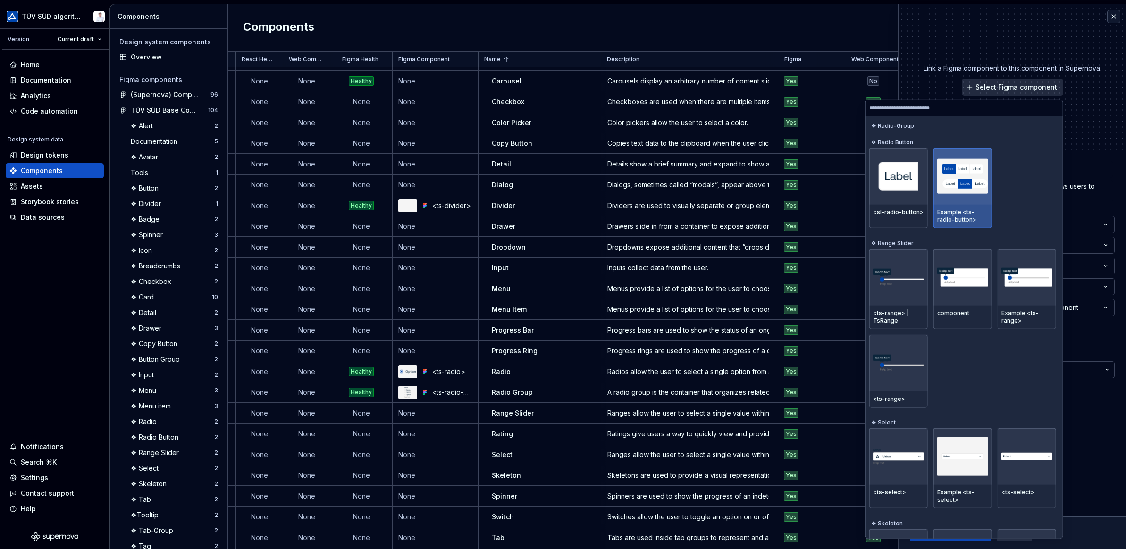
click at [788, 167] on img at bounding box center [962, 176] width 51 height 35
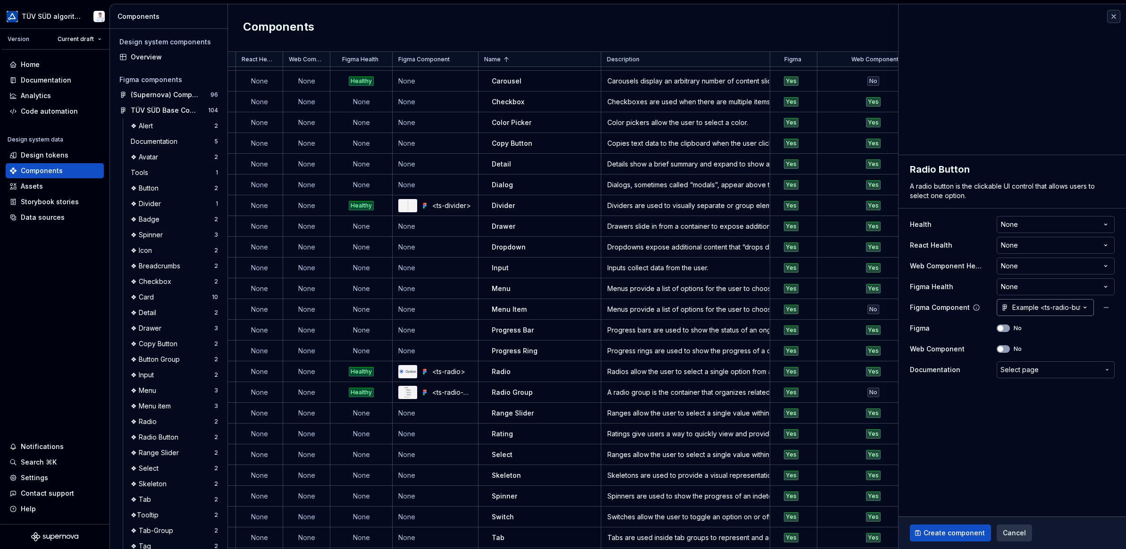
click at [788, 305] on div "Example <ts-radio-button>" at bounding box center [1040, 307] width 79 height 9
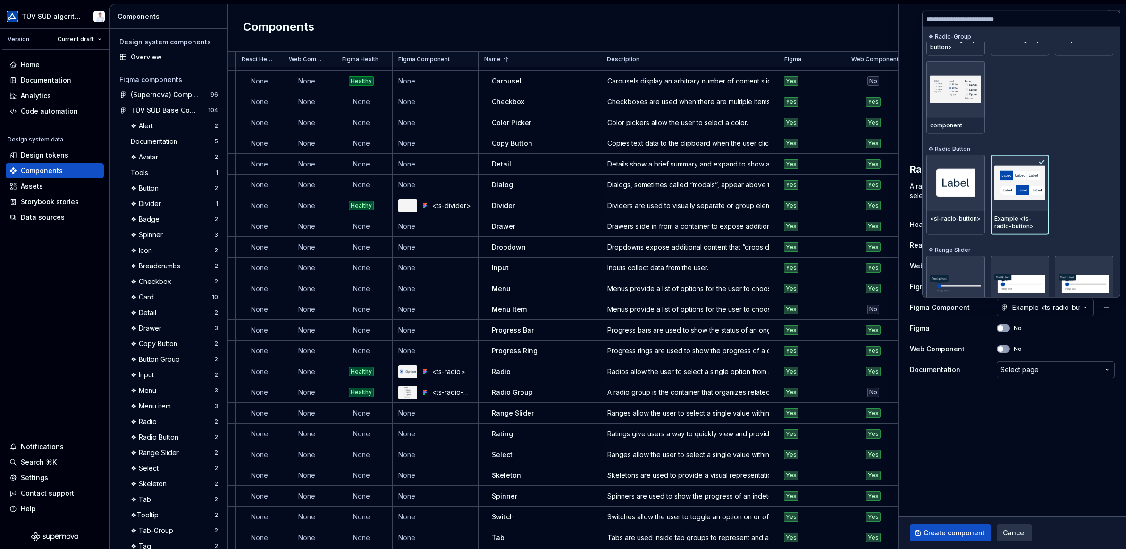
scroll to position [3425, 0]
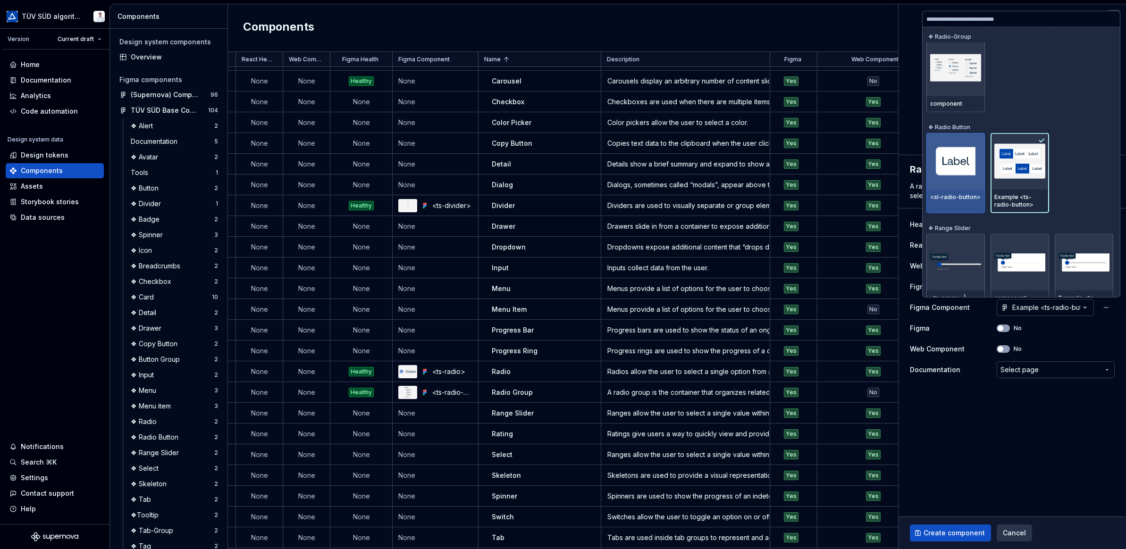
click at [788, 177] on div at bounding box center [955, 161] width 59 height 57
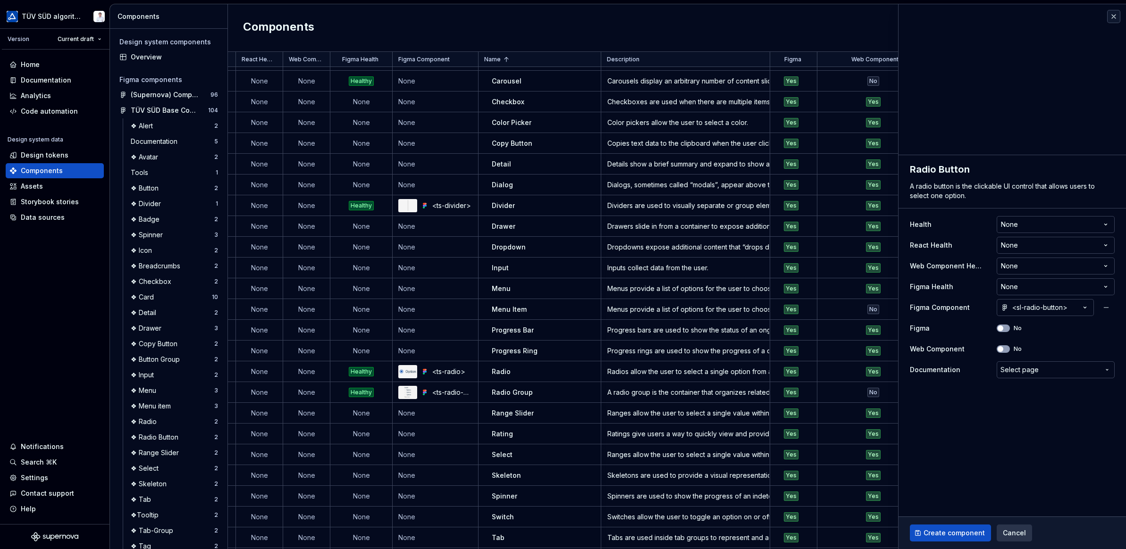
click at [788, 442] on span "Create component" at bounding box center [954, 533] width 61 height 9
type textarea "*"
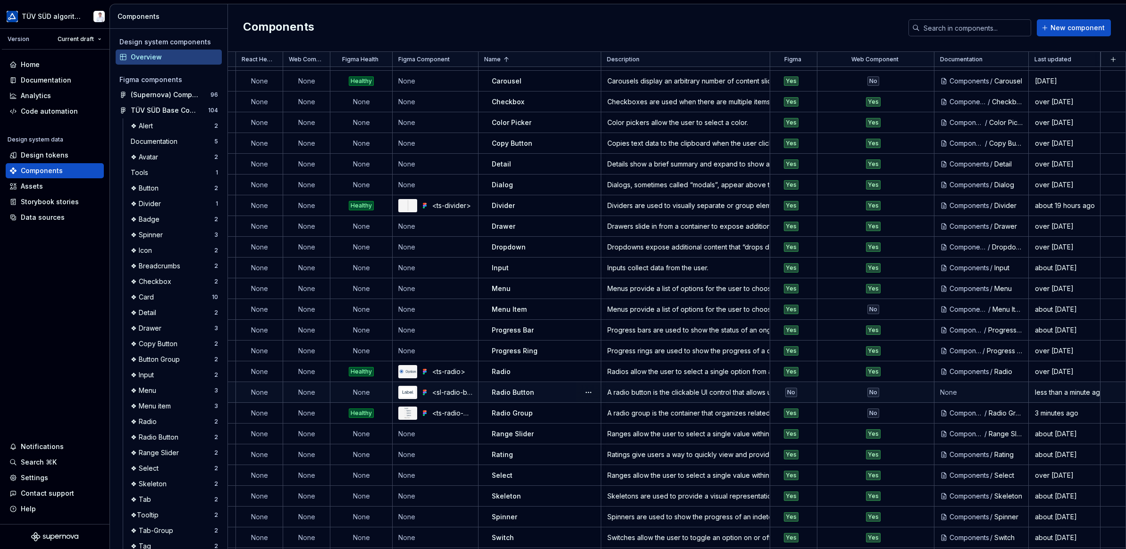
click at [363, 391] on td "None" at bounding box center [361, 392] width 62 height 21
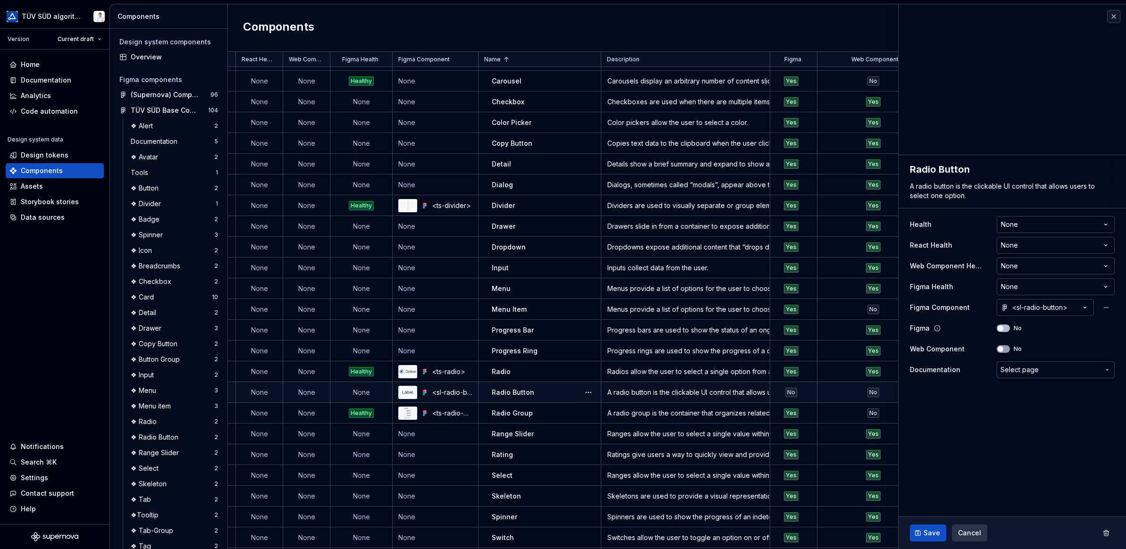
click at [788, 327] on span "button" at bounding box center [1001, 329] width 6 height 6
type textarea "*"
click at [788, 286] on html "TÜV SÜD algorithm Version Current draft Home Documentation Analytics Code autom…" at bounding box center [563, 274] width 1126 height 549
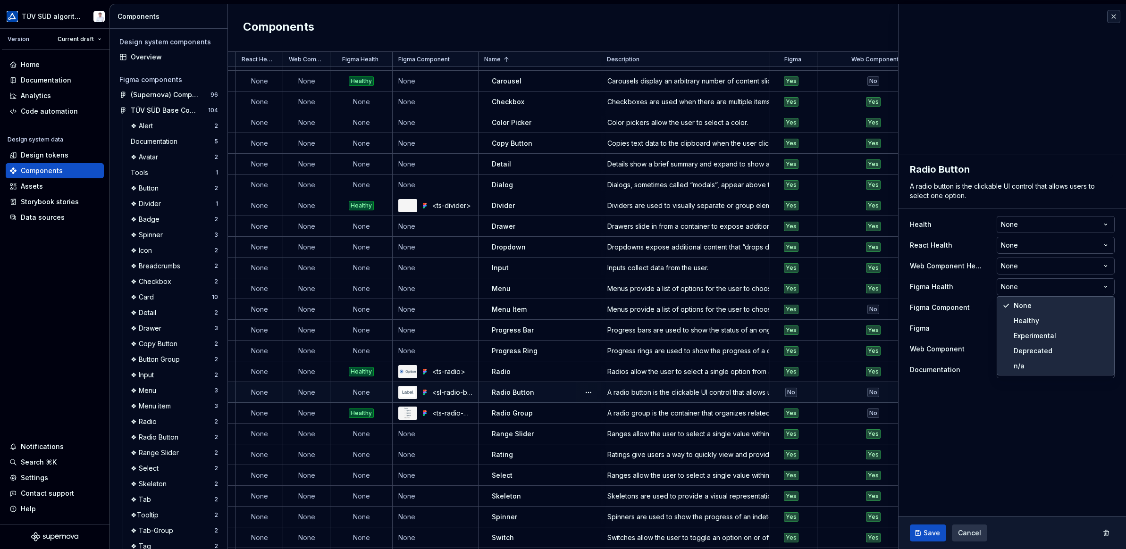
select select "**********"
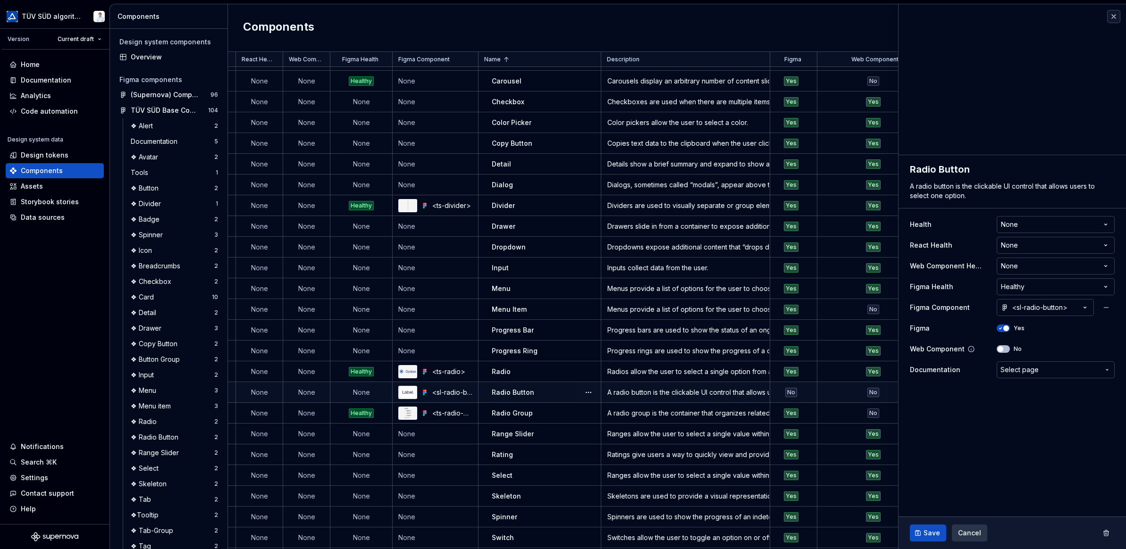
click at [788, 349] on span "button" at bounding box center [1001, 349] width 6 height 6
click at [788, 368] on span "Select page" at bounding box center [1020, 369] width 38 height 9
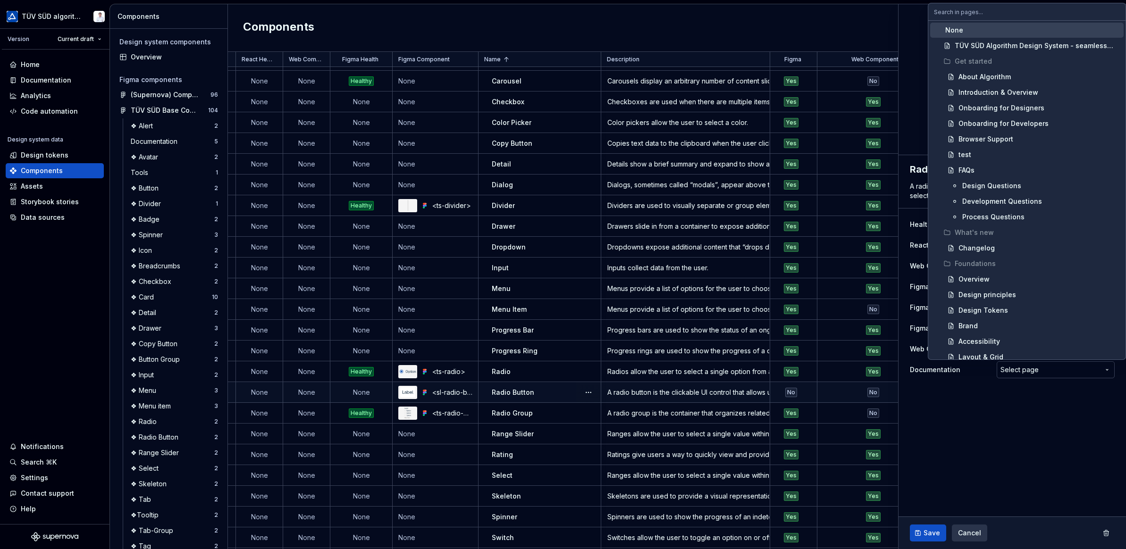
click at [788, 369] on html "TÜV SÜD algorithm Version Current draft Home Documentation Analytics Code autom…" at bounding box center [563, 274] width 1126 height 549
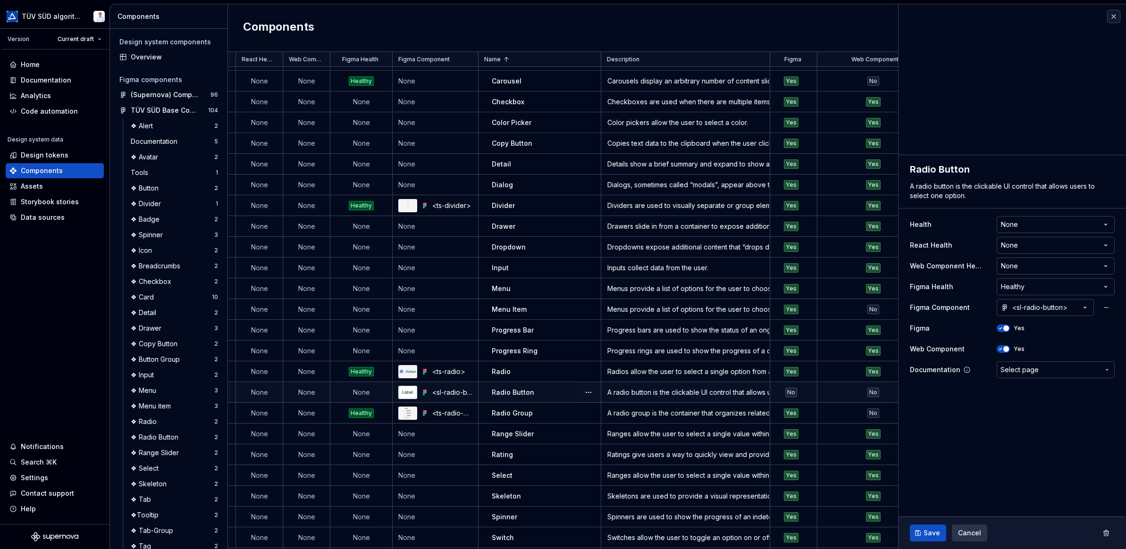
click at [788, 370] on span "Select page" at bounding box center [1020, 369] width 38 height 9
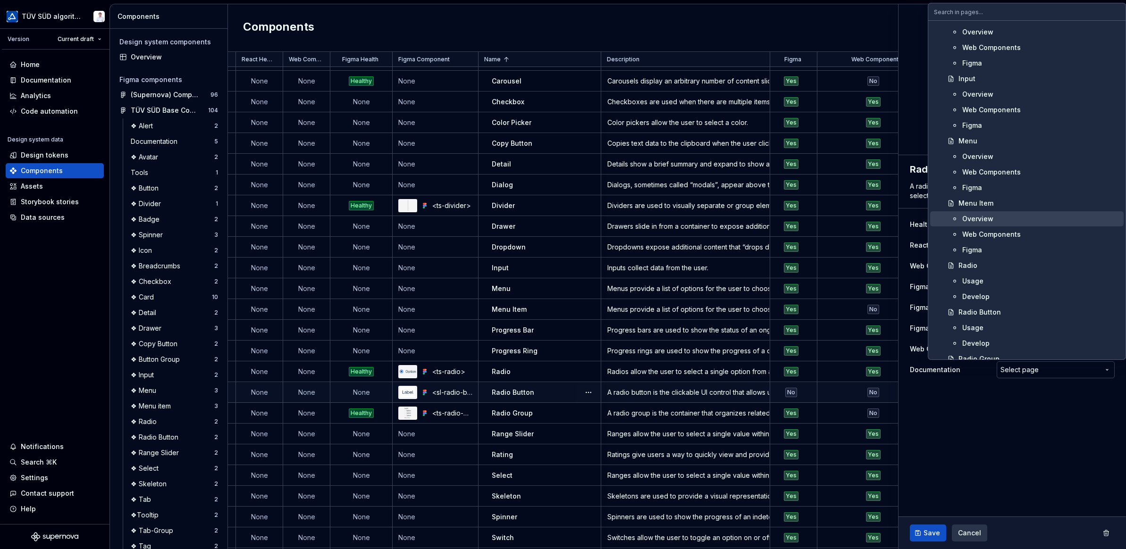
scroll to position [1180, 0]
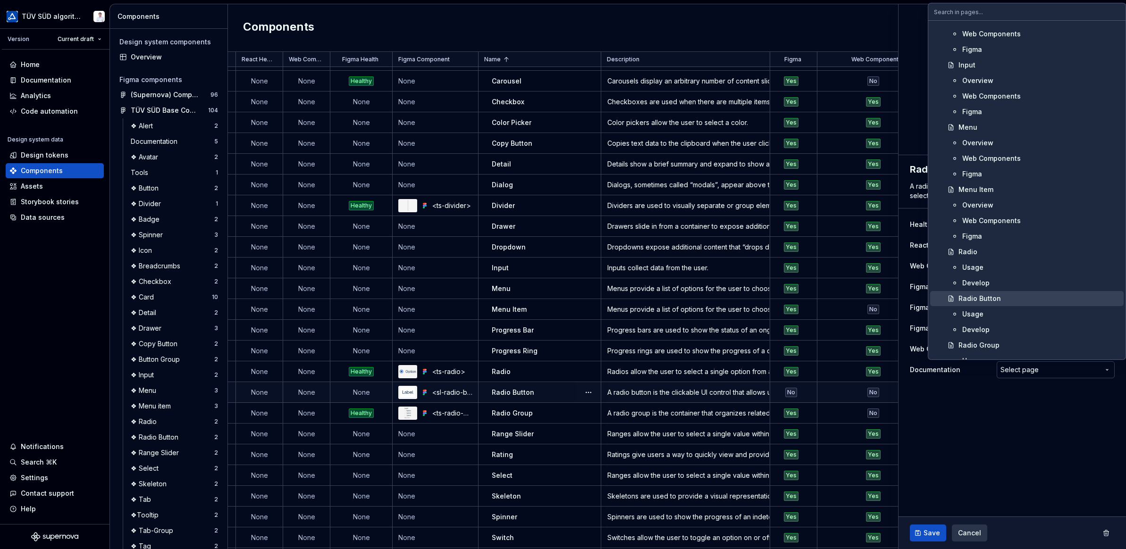
click at [788, 298] on div "Radio Button" at bounding box center [980, 298] width 42 height 9
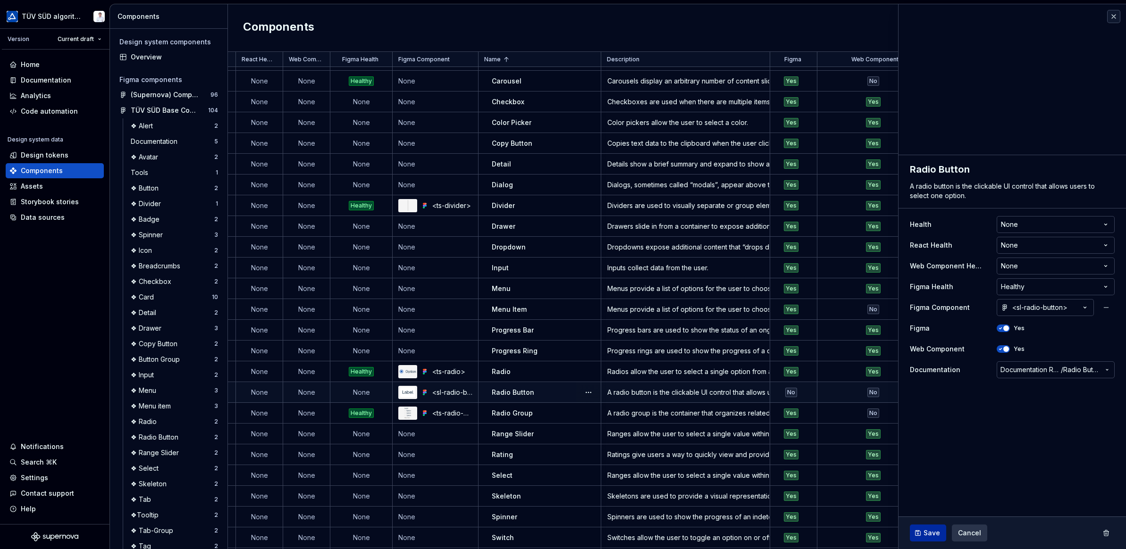
click at [788, 442] on button "Save" at bounding box center [928, 533] width 36 height 17
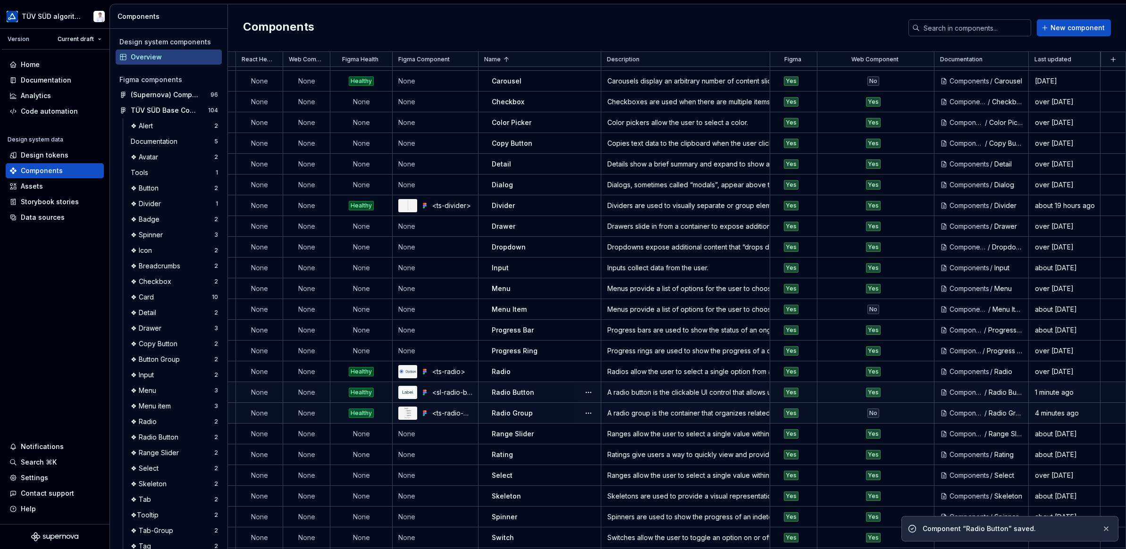
click at [533, 411] on div "Radio Group" at bounding box center [546, 413] width 109 height 9
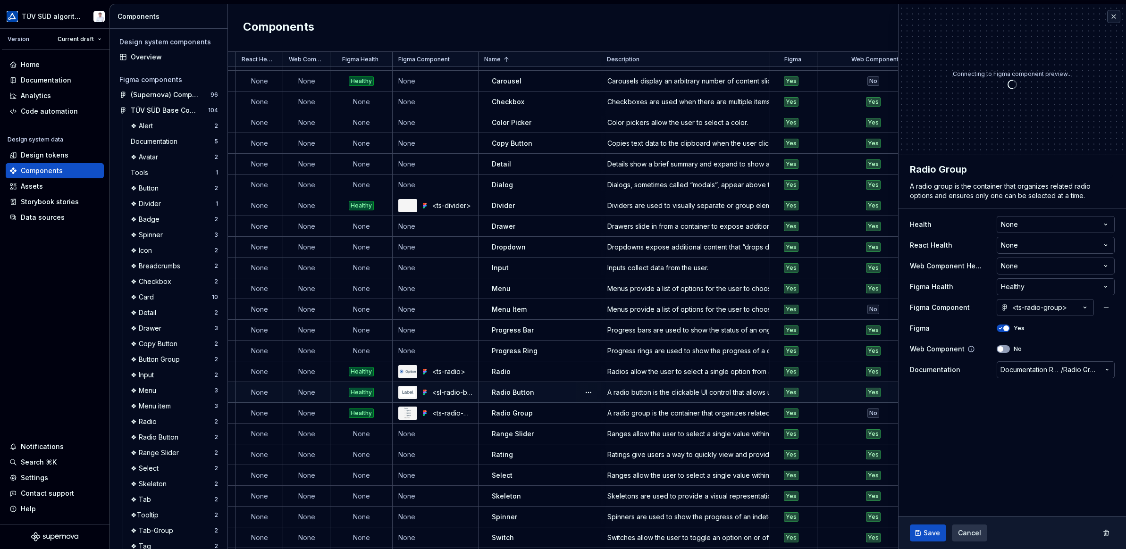
type textarea "*"
click at [788, 266] on html "TÜV SÜD algorithm Version Current draft Home Documentation Analytics Code autom…" at bounding box center [563, 274] width 1126 height 549
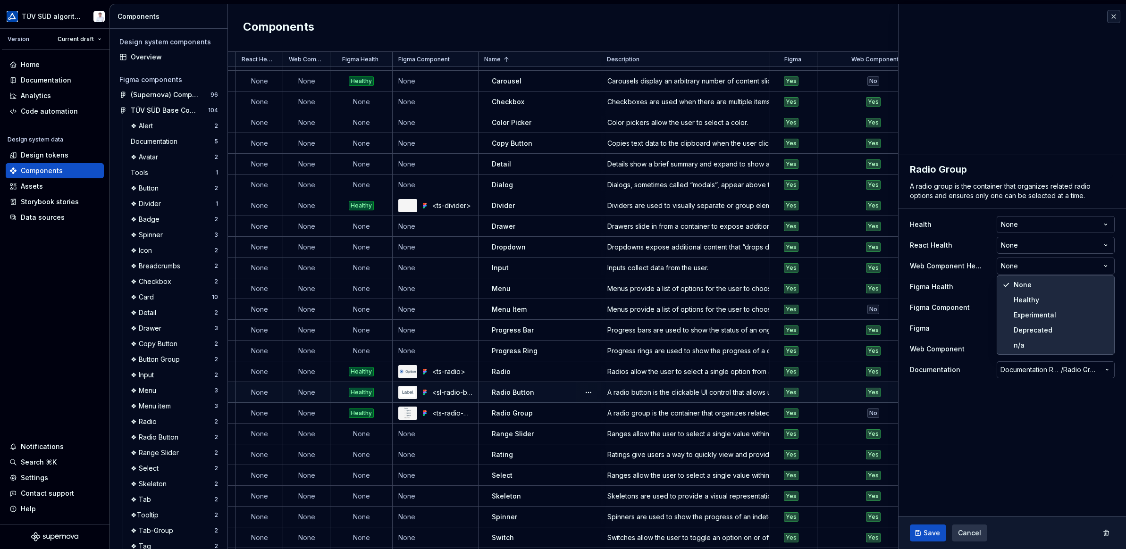
select select "**********"
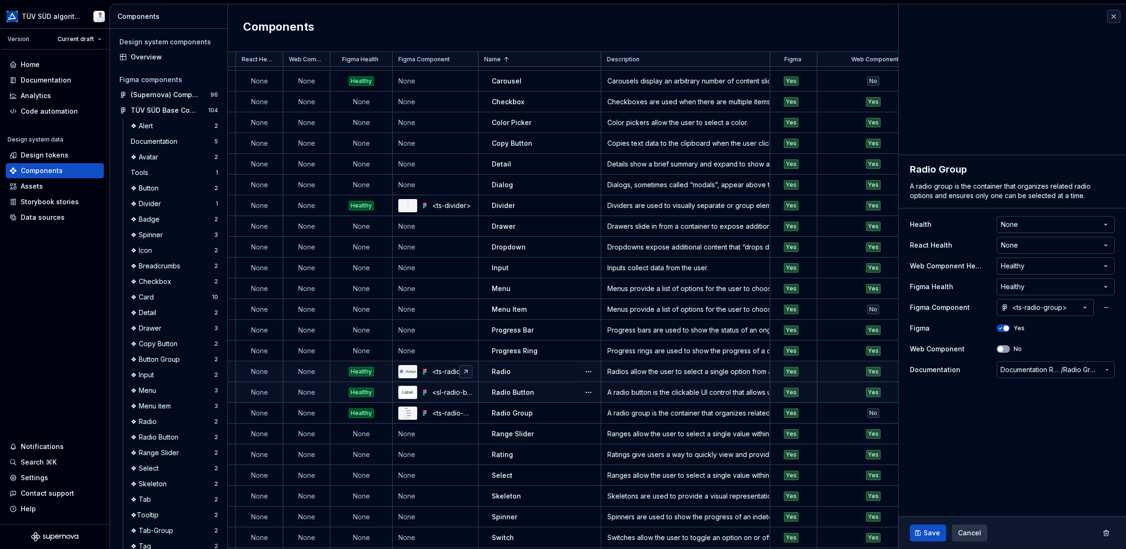
click at [436, 370] on div "<ts-radio>" at bounding box center [452, 371] width 40 height 9
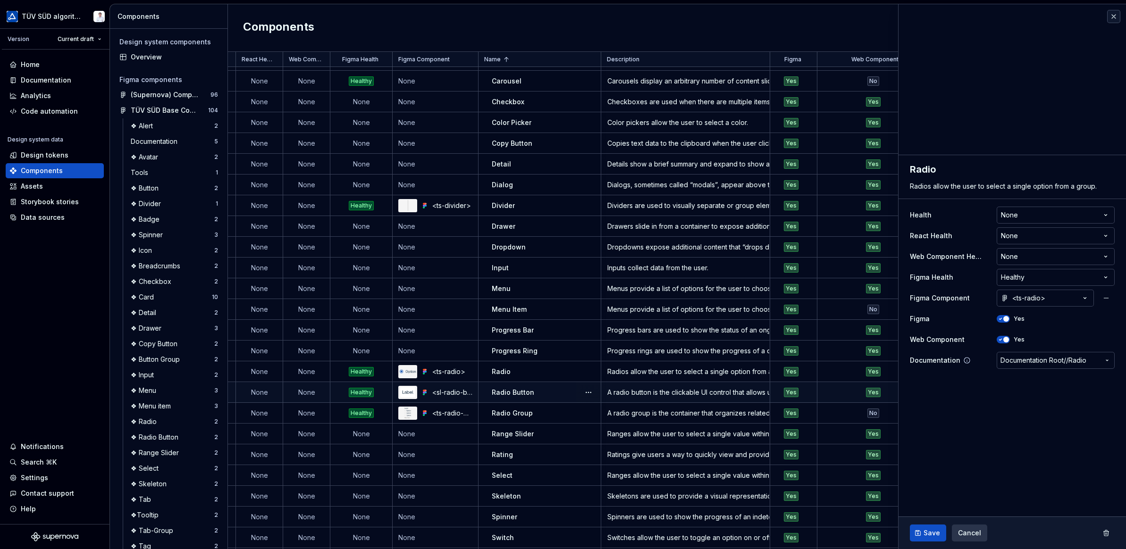
click at [788, 357] on span "Documentation Root /" at bounding box center [1034, 360] width 66 height 9
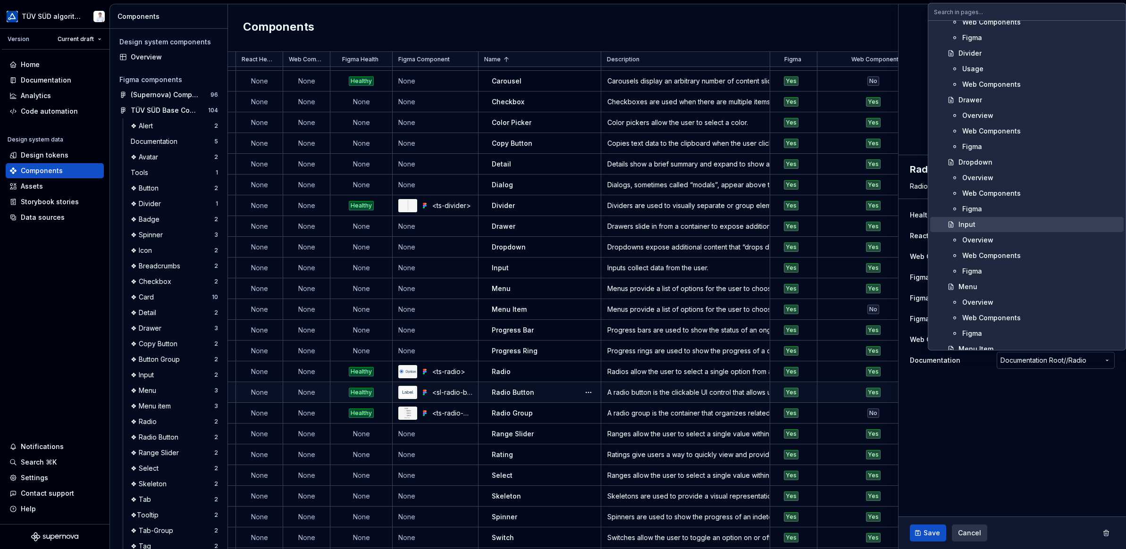
scroll to position [1180, 0]
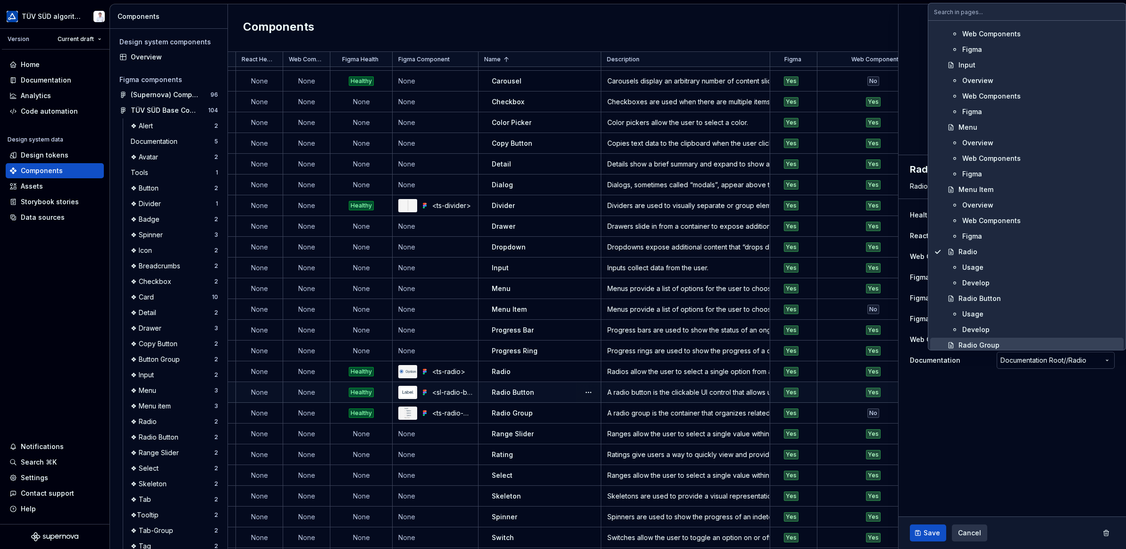
click at [788, 433] on html "TÜV SÜD algorithm Version Current draft Home Documentation Analytics Code autom…" at bounding box center [563, 274] width 1126 height 549
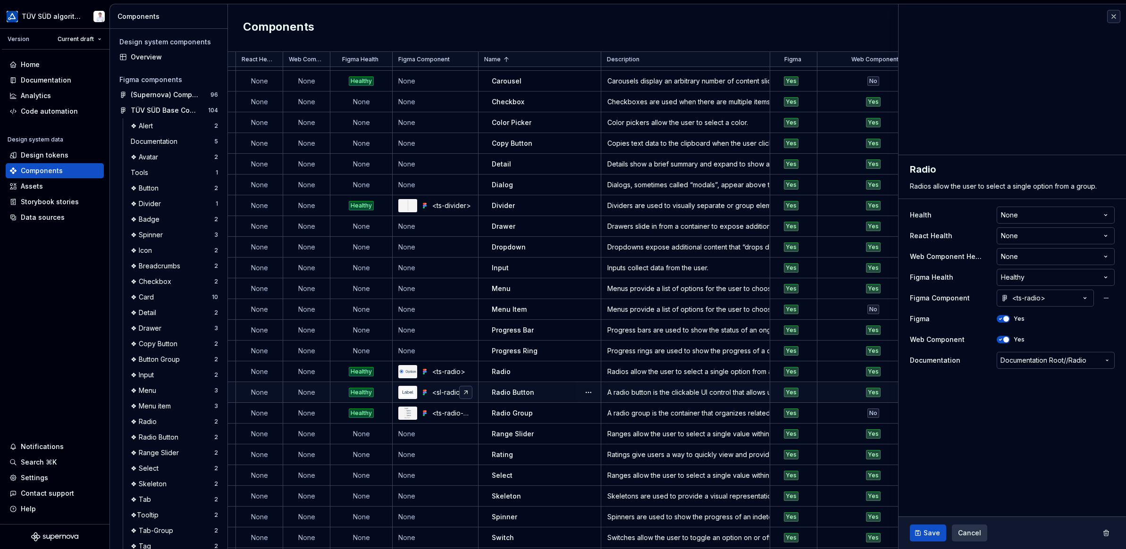
click at [432, 390] on div "<sl-radio-button>" at bounding box center [452, 392] width 40 height 9
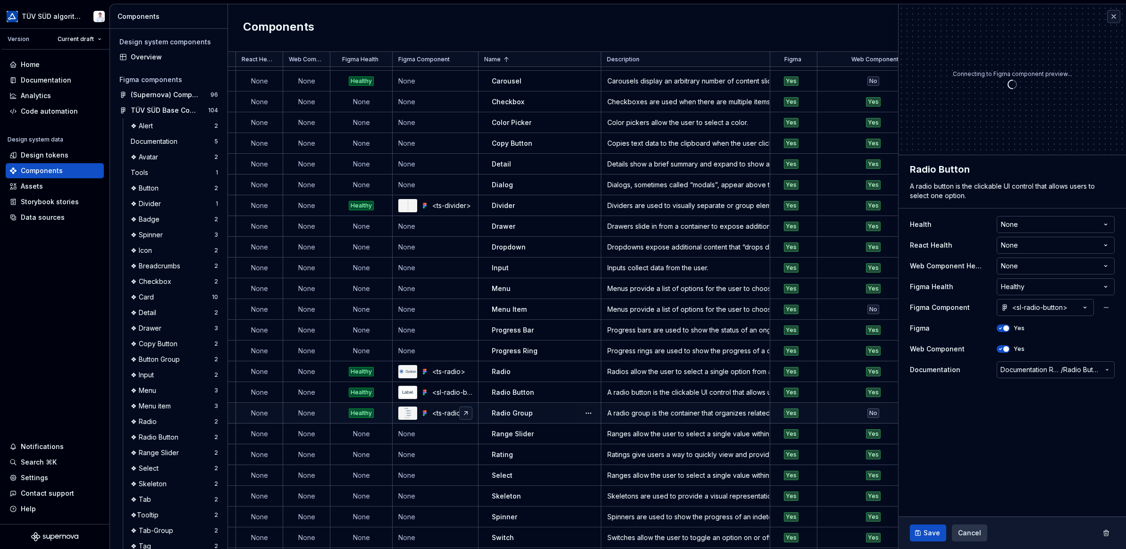
click at [438, 411] on div "<ts-radio-group>" at bounding box center [452, 413] width 40 height 9
click at [788, 347] on span "button" at bounding box center [1001, 349] width 6 height 6
click at [788, 442] on span "Save" at bounding box center [932, 533] width 17 height 9
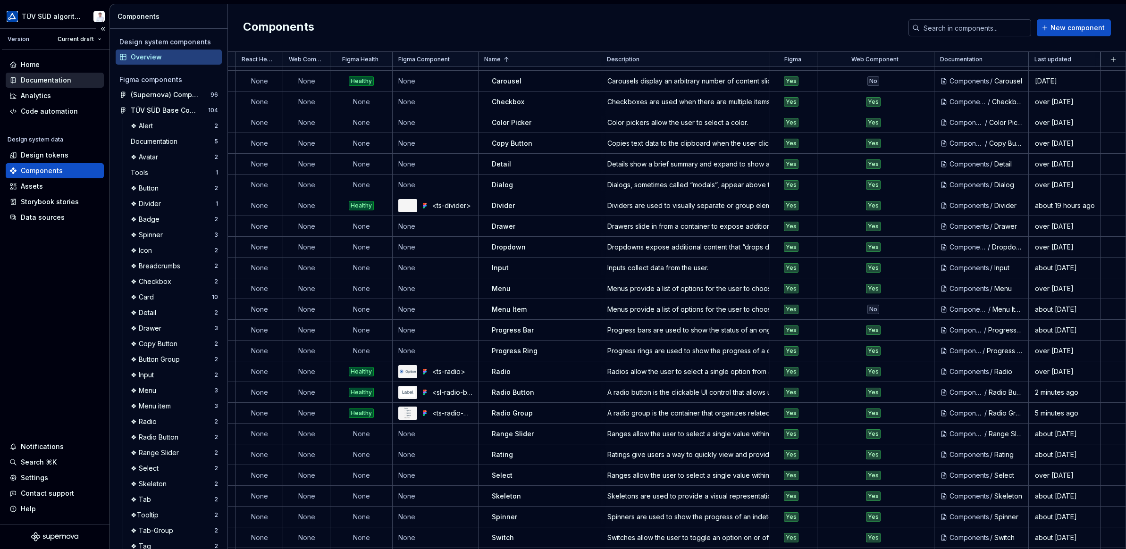
click at [25, 79] on div "Documentation" at bounding box center [46, 80] width 50 height 9
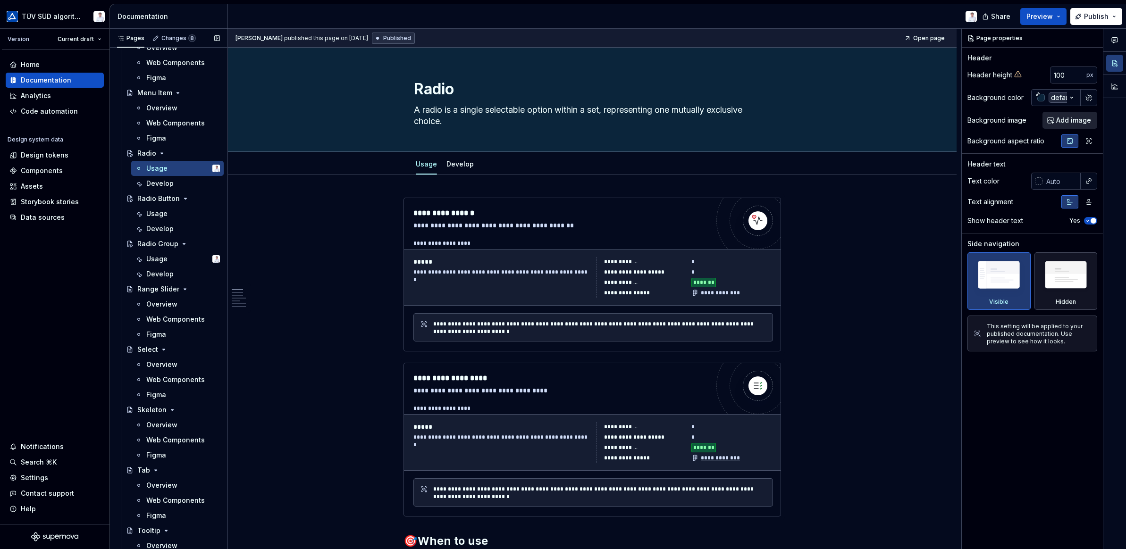
scroll to position [1321, 0]
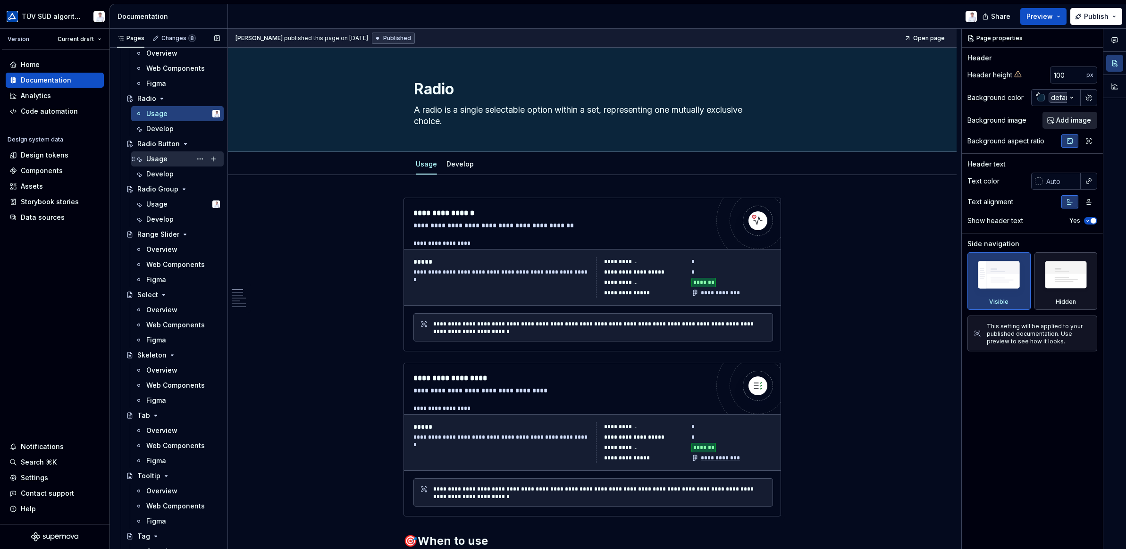
click at [151, 160] on div "Usage" at bounding box center [156, 158] width 21 height 9
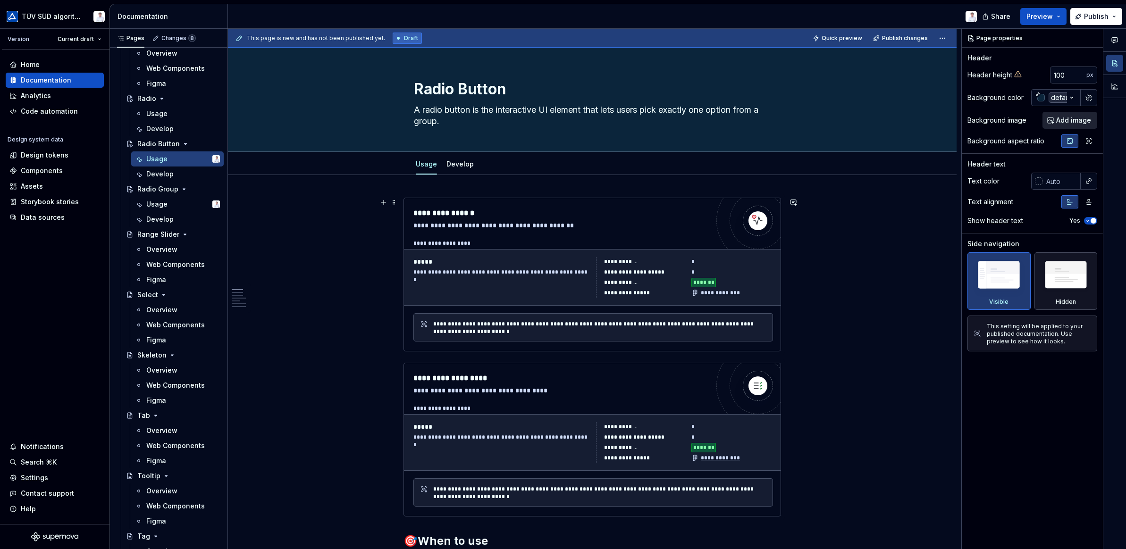
click at [485, 286] on div "**********" at bounding box center [501, 277] width 177 height 41
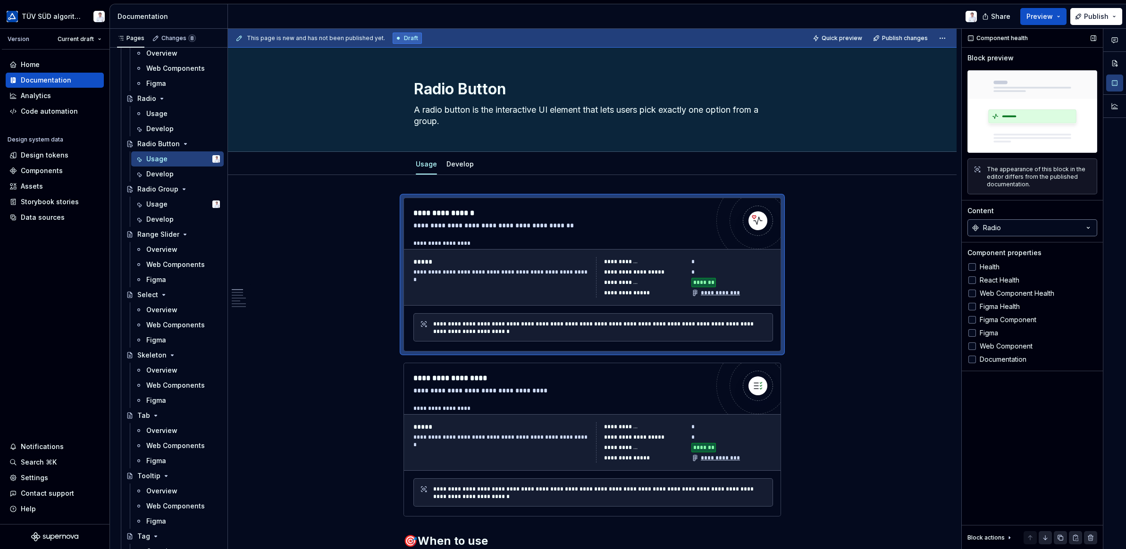
click at [788, 225] on div "Radio" at bounding box center [992, 227] width 18 height 9
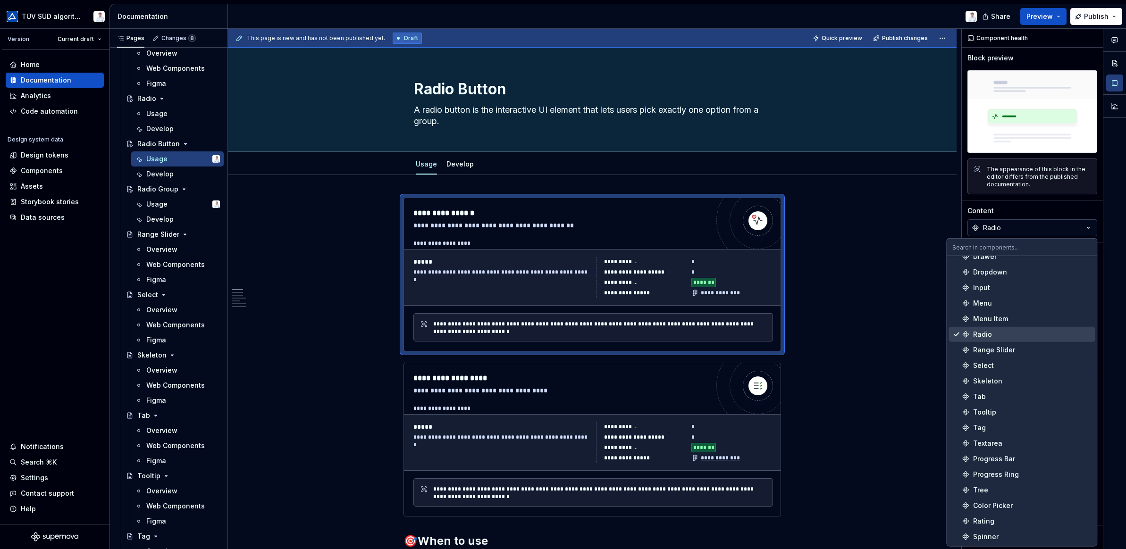
scroll to position [258, 0]
click at [788, 442] on div "Radio Button" at bounding box center [994, 537] width 42 height 9
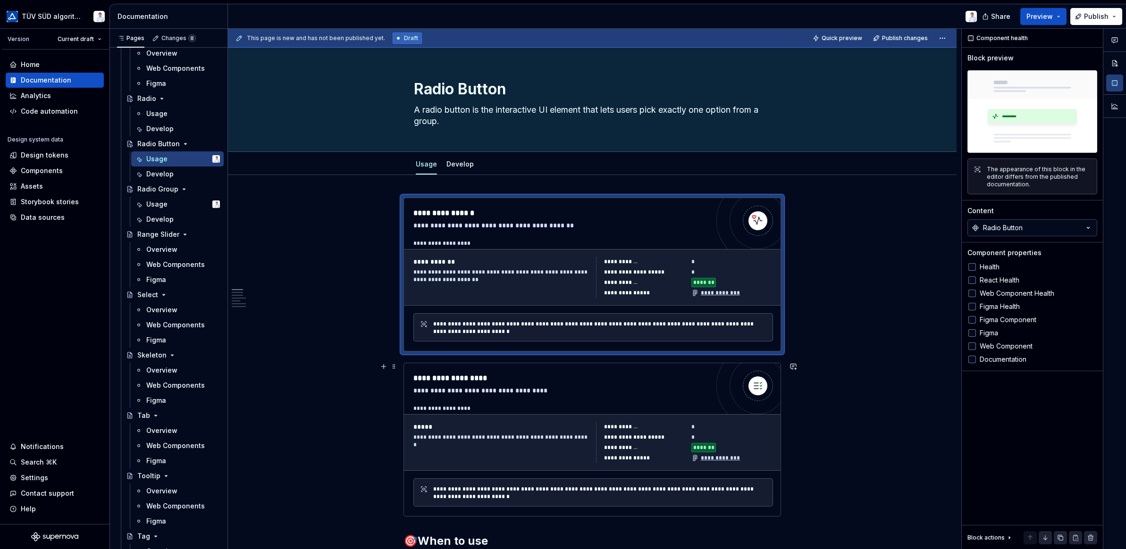
click at [668, 391] on div "**********" at bounding box center [561, 390] width 296 height 9
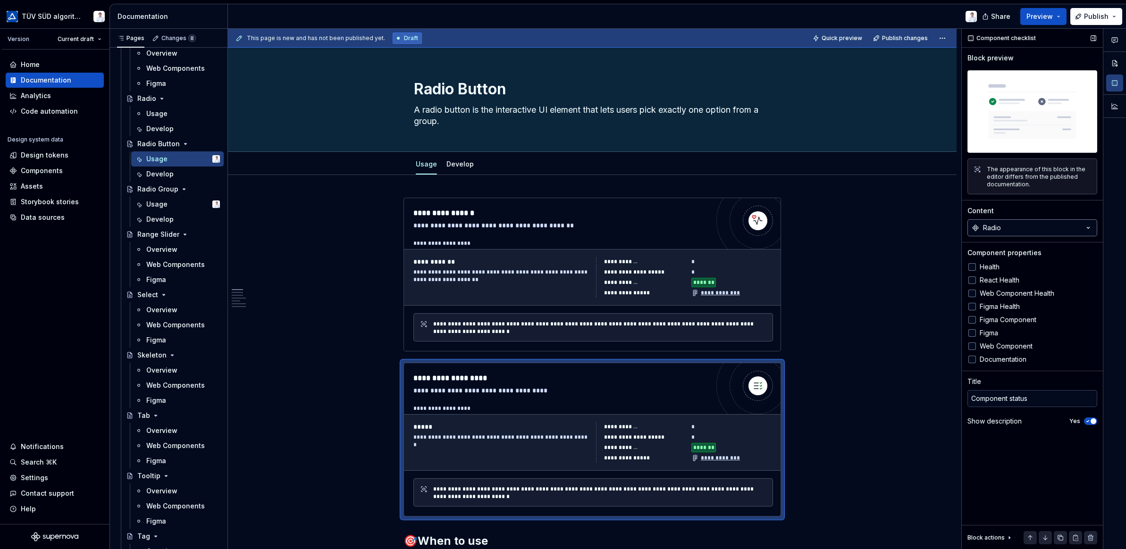
click at [788, 224] on div "Radio" at bounding box center [992, 227] width 18 height 9
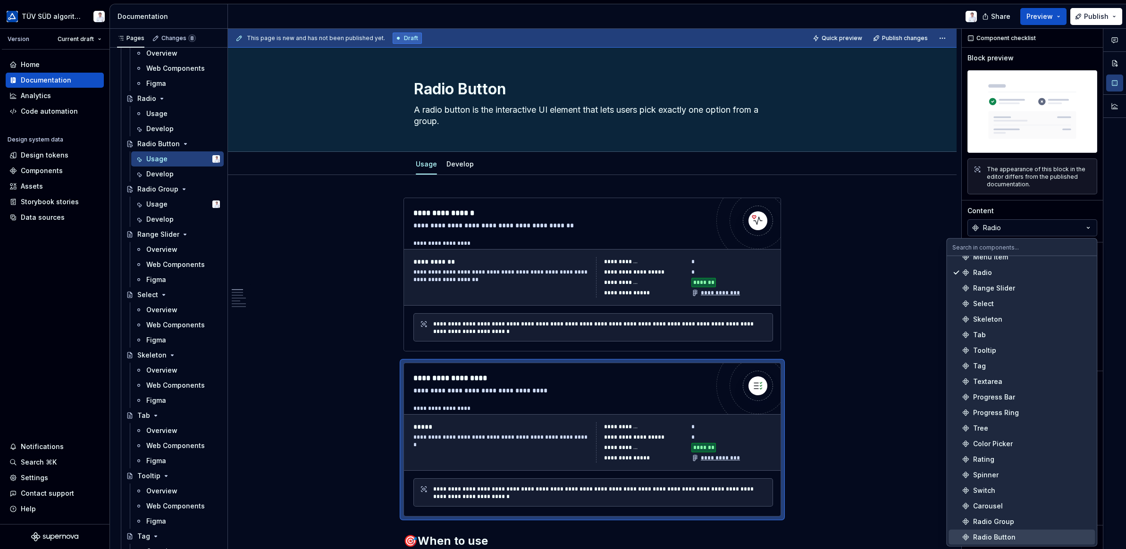
click at [788, 442] on div "Radio Button" at bounding box center [994, 537] width 42 height 9
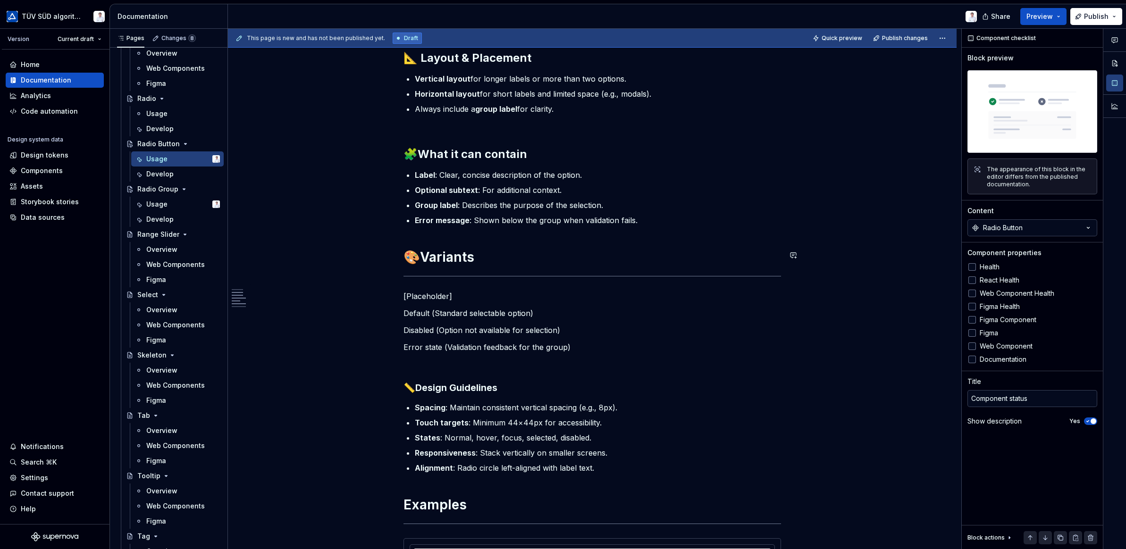
scroll to position [897, 0]
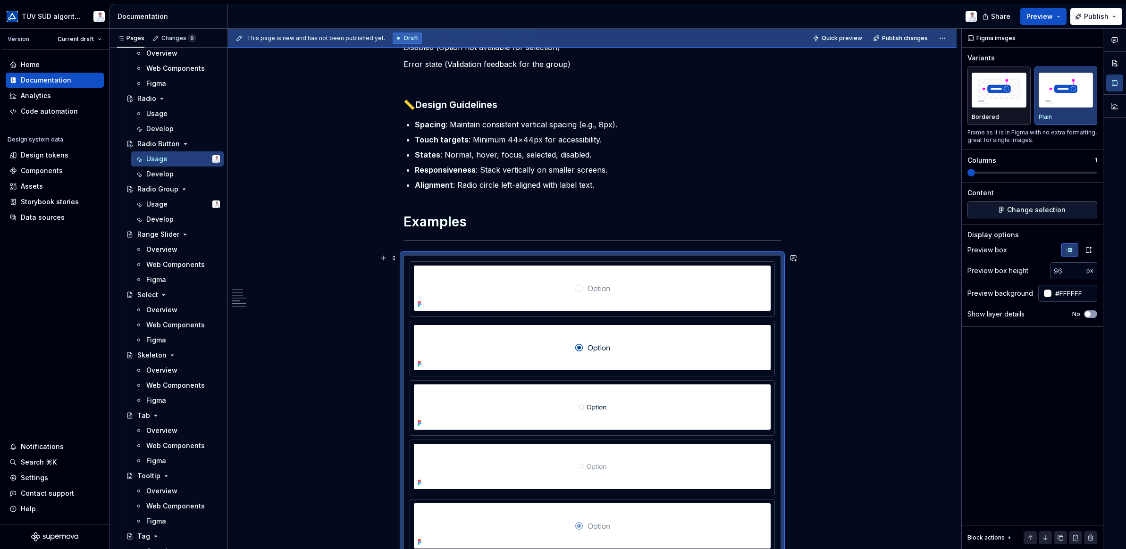
click at [788, 209] on span "Change selection" at bounding box center [1036, 209] width 59 height 9
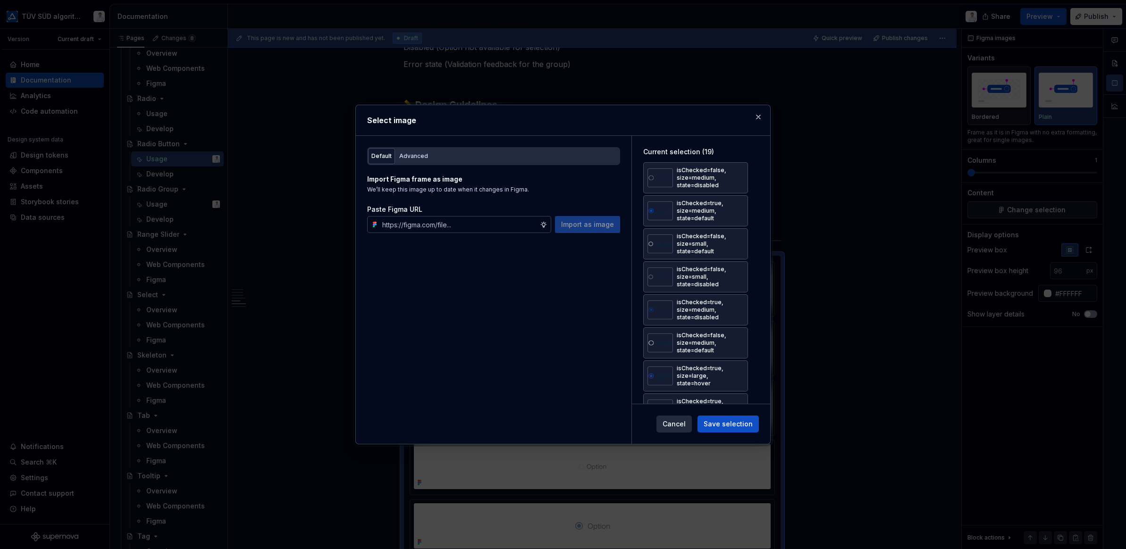
type textarea "*"
click at [416, 155] on div "Advanced" at bounding box center [413, 155] width 29 height 9
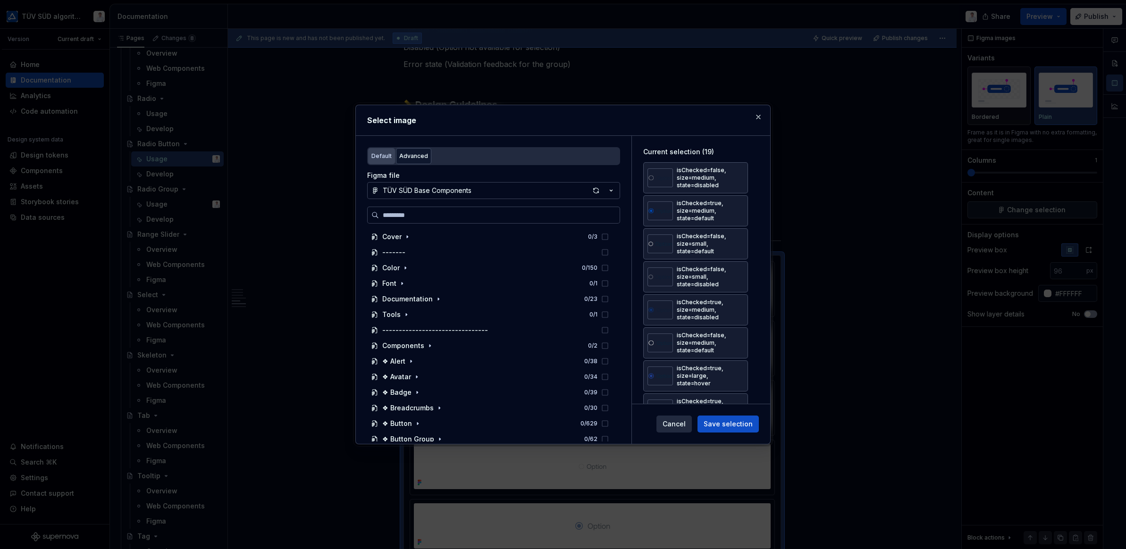
click at [379, 155] on div "Default" at bounding box center [381, 155] width 20 height 9
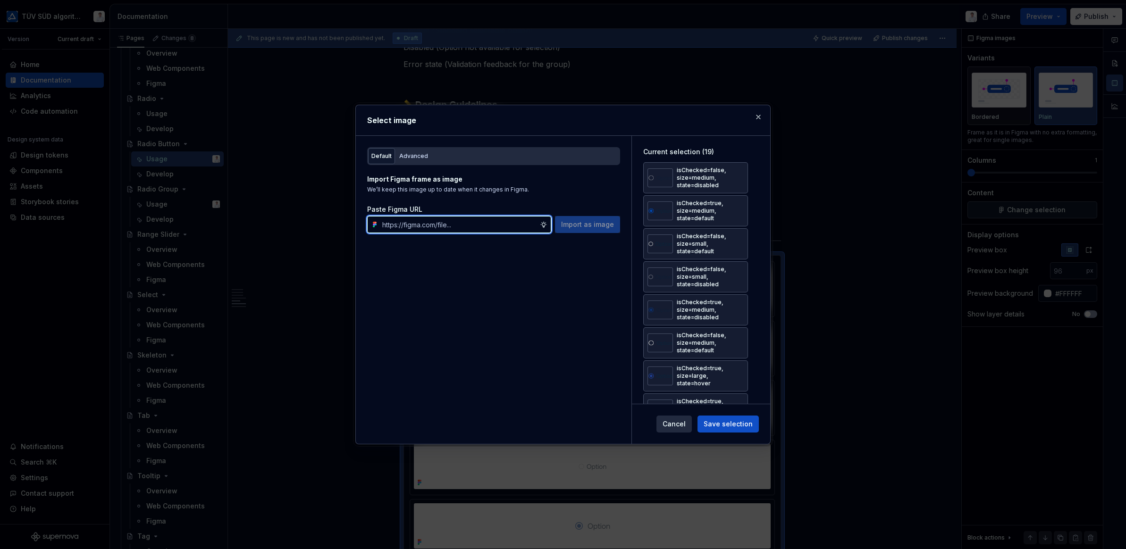
click at [399, 222] on input "text" at bounding box center [459, 224] width 161 height 17
paste input "[URL][DOMAIN_NAME]"
type input "[URL][DOMAIN_NAME]"
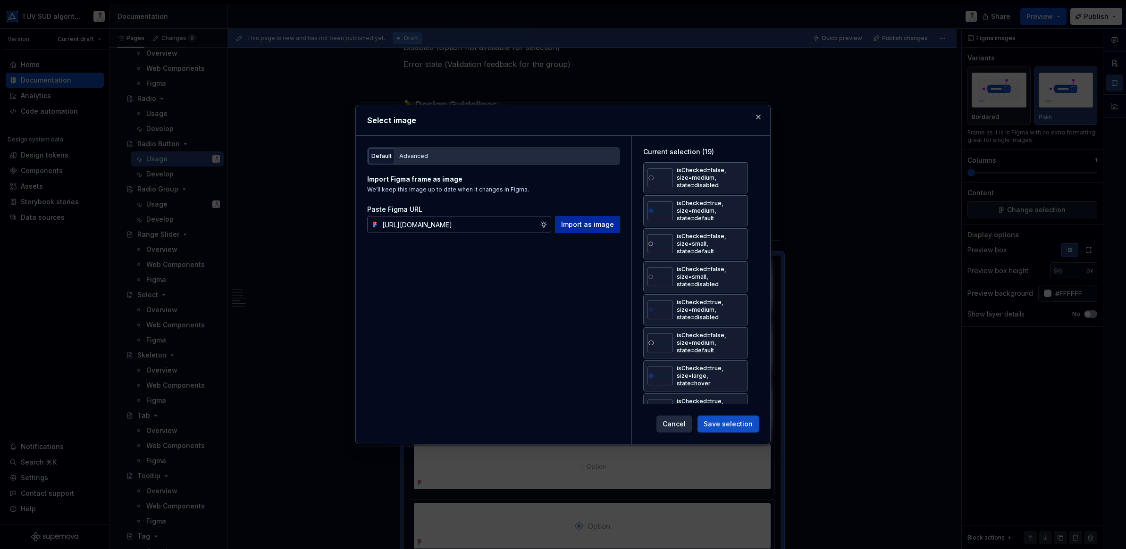
click at [571, 225] on span "Import as image" at bounding box center [587, 224] width 53 height 9
click at [404, 158] on div "Advanced" at bounding box center [413, 155] width 29 height 9
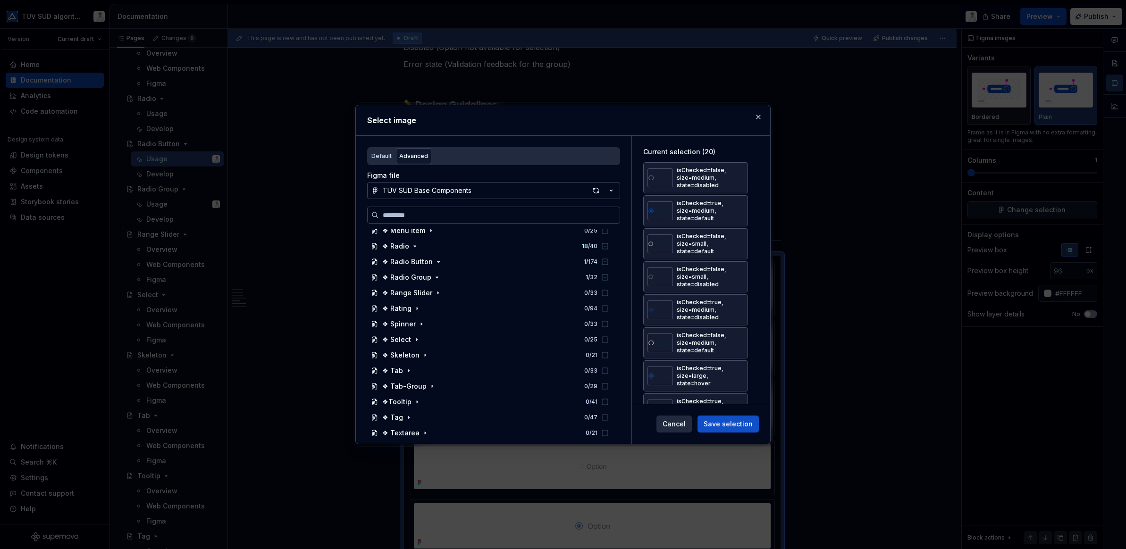
scroll to position [330, 0]
click at [435, 326] on icon "button" at bounding box center [439, 327] width 8 height 8
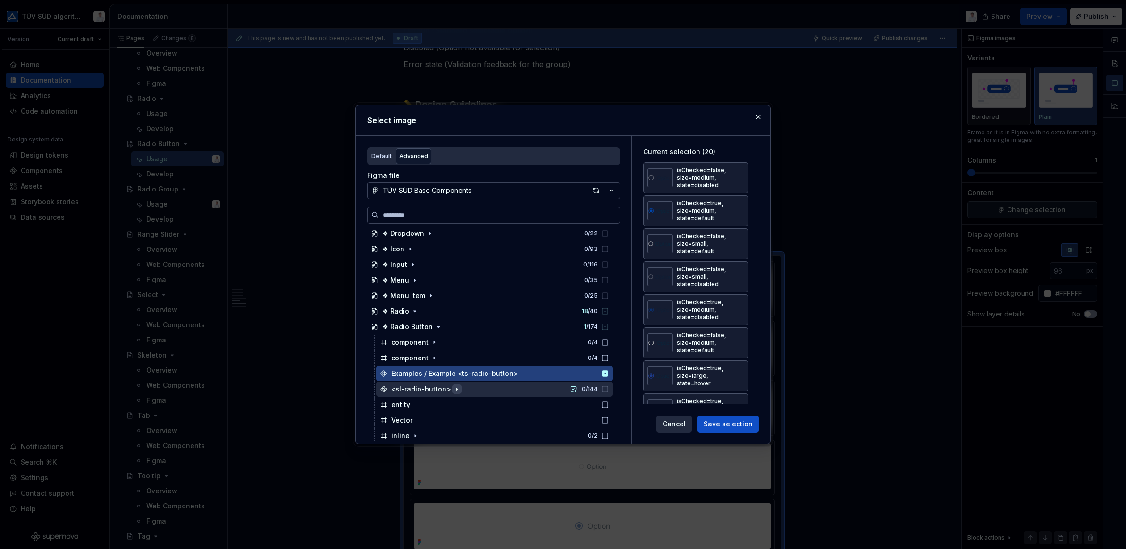
click at [453, 388] on icon "button" at bounding box center [457, 390] width 8 height 8
click at [723, 423] on span "Save selection" at bounding box center [728, 424] width 49 height 9
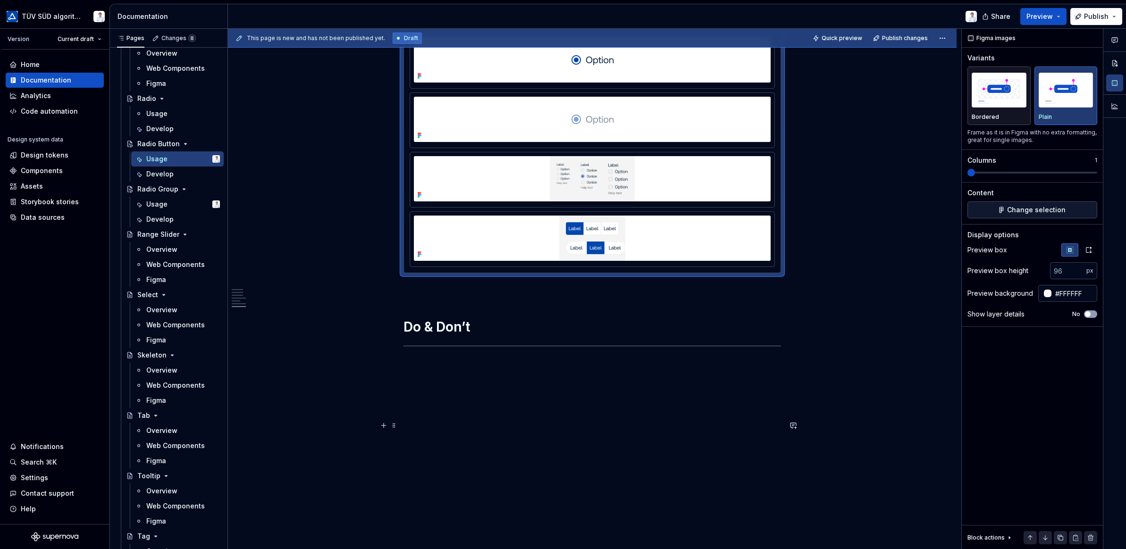
scroll to position [1982, 0]
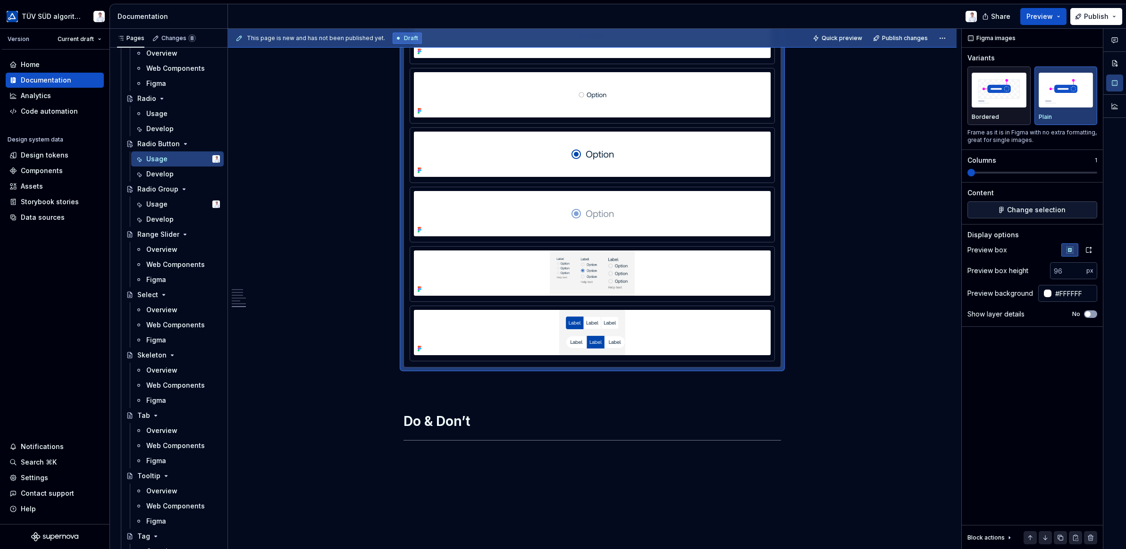
click at [788, 210] on span "Change selection" at bounding box center [1036, 209] width 59 height 9
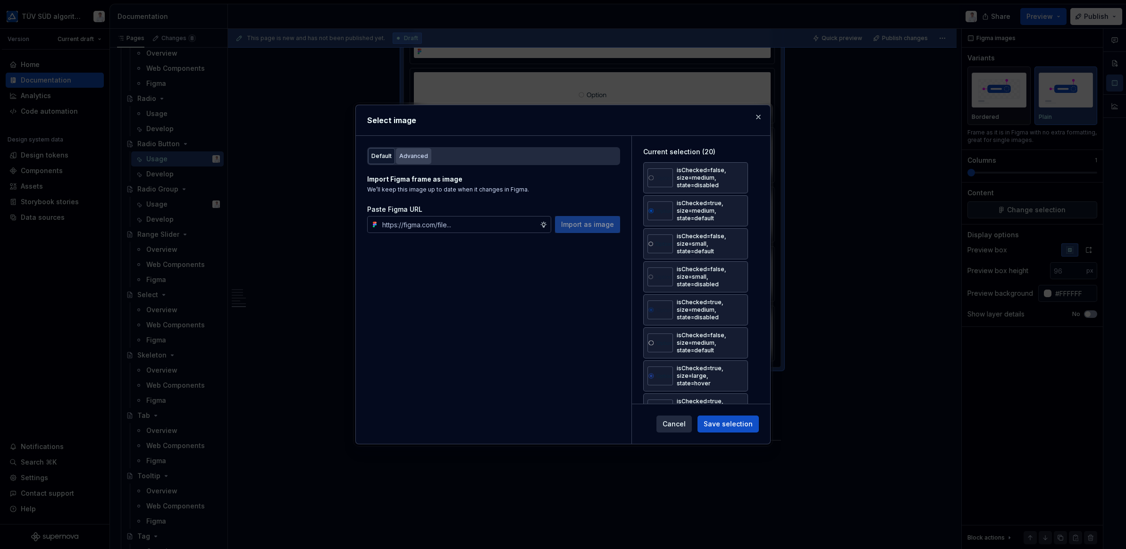
click at [413, 156] on div "Advanced" at bounding box center [413, 155] width 29 height 9
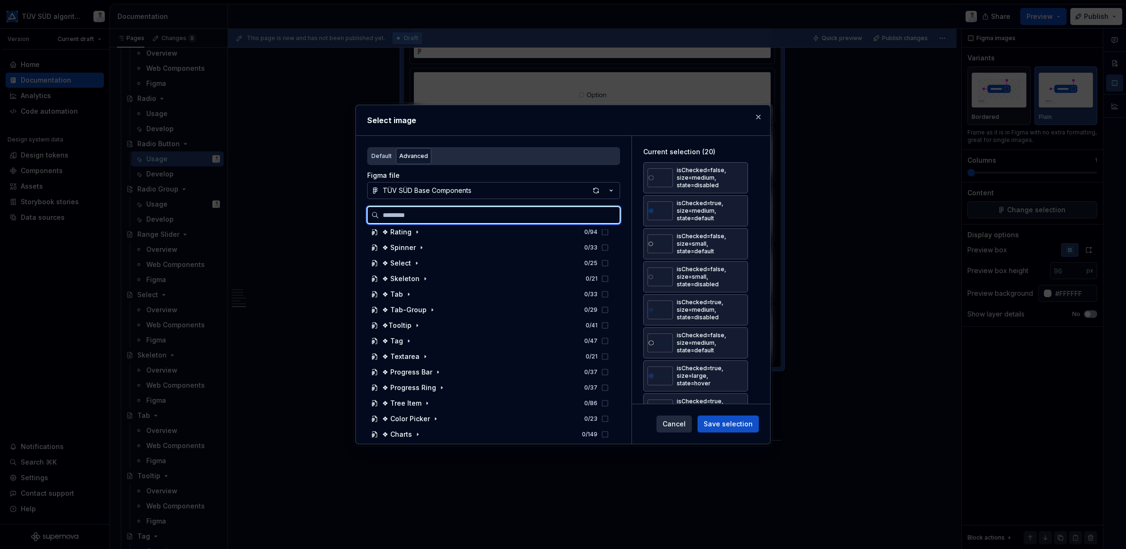
scroll to position [378, 0]
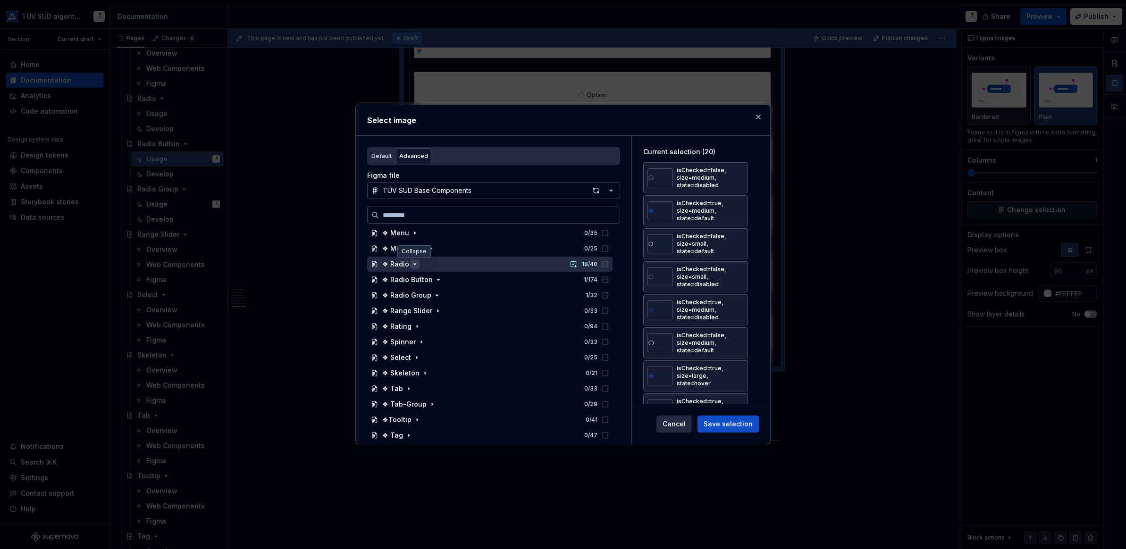
click at [414, 264] on icon "button" at bounding box center [415, 264] width 2 height 1
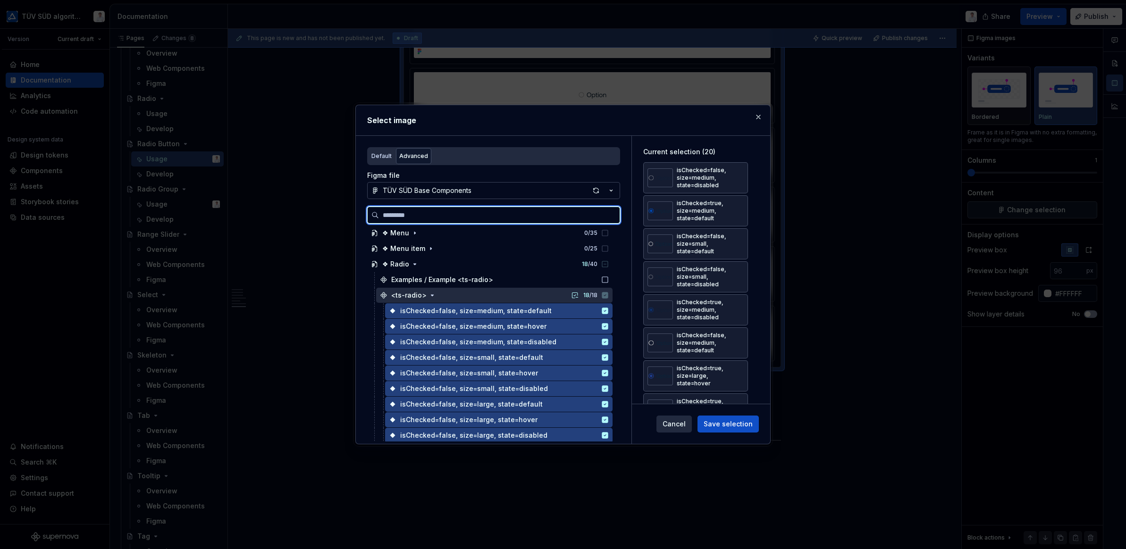
click at [607, 293] on icon at bounding box center [605, 295] width 6 height 6
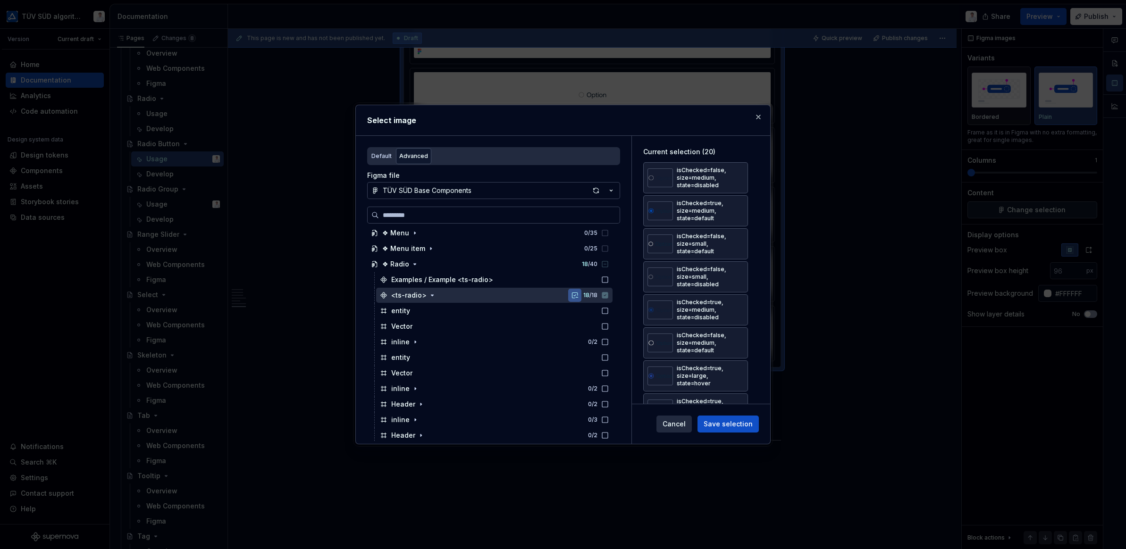
click at [577, 295] on button "button" at bounding box center [574, 295] width 13 height 13
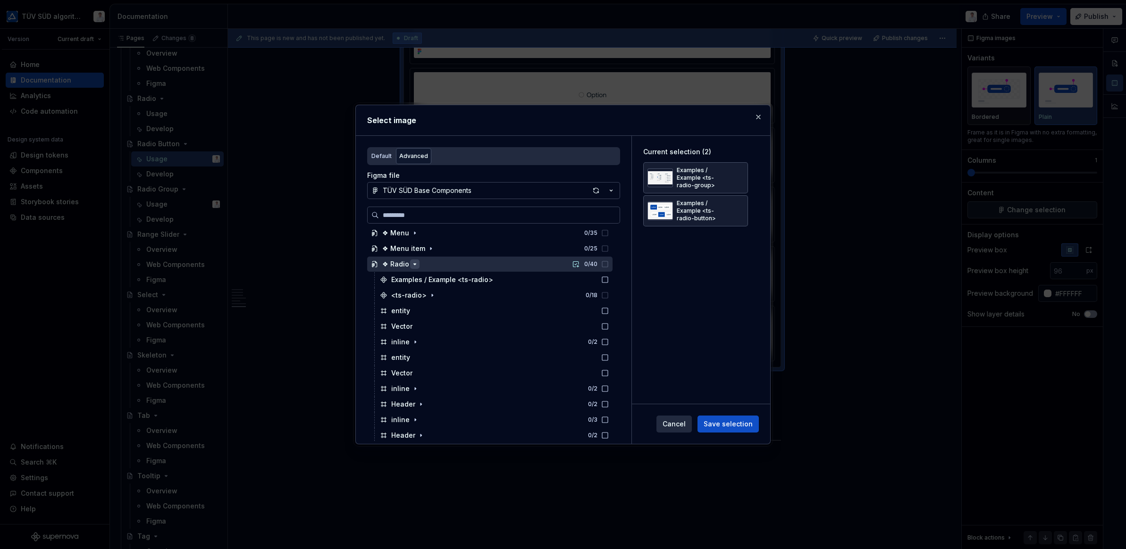
click at [411, 264] on icon "button" at bounding box center [415, 265] width 8 height 8
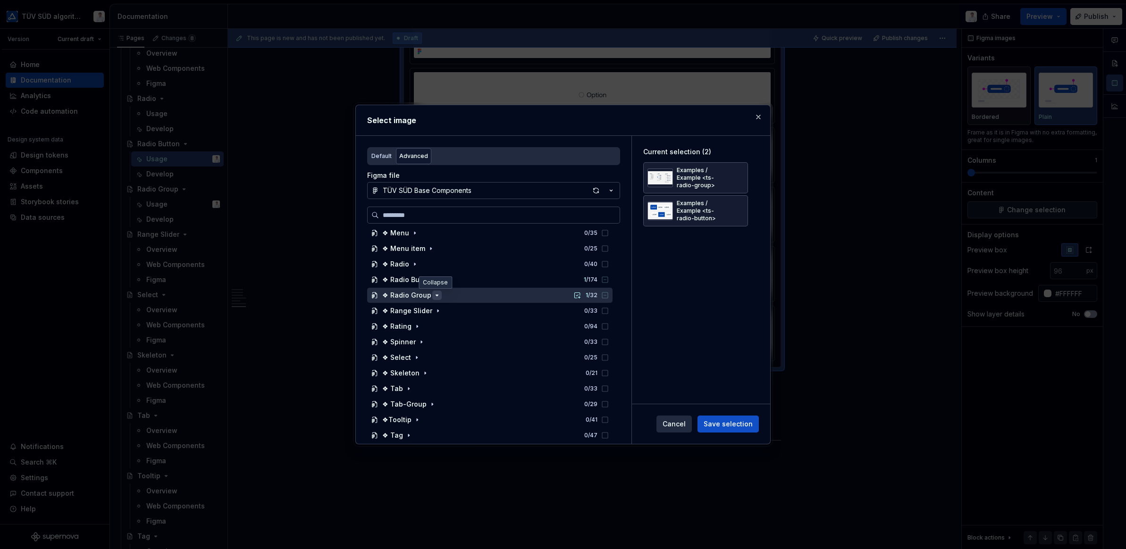
click at [436, 295] on icon "button" at bounding box center [437, 295] width 2 height 1
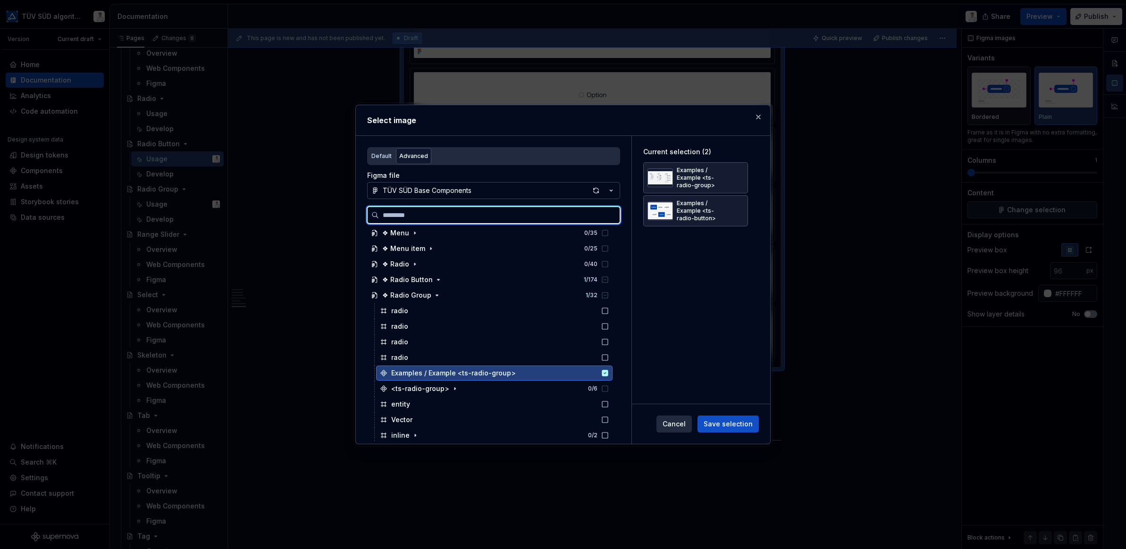
click at [605, 371] on icon at bounding box center [605, 373] width 6 height 6
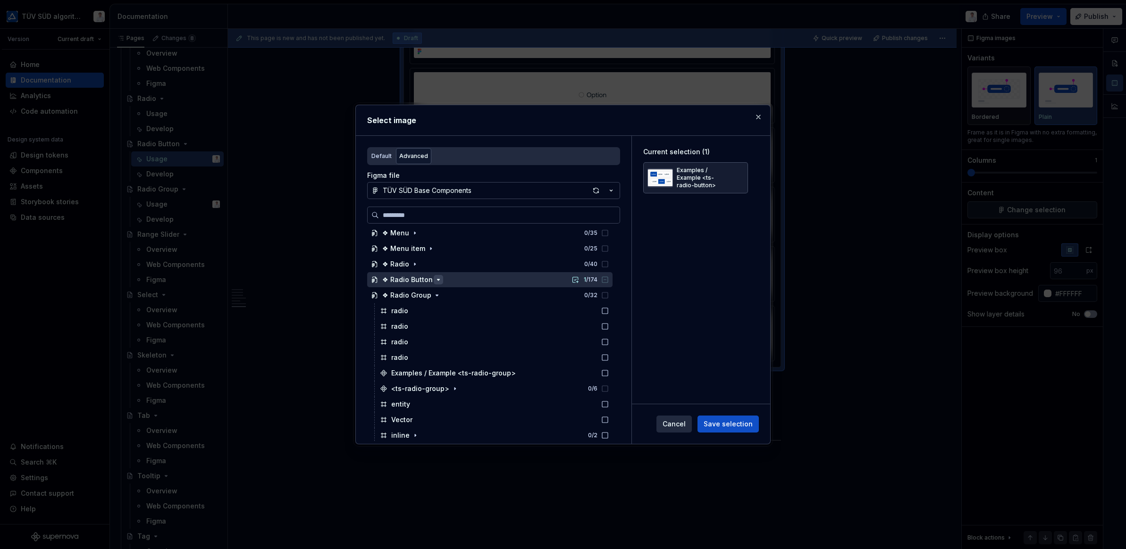
click at [436, 280] on icon "button" at bounding box center [439, 280] width 8 height 8
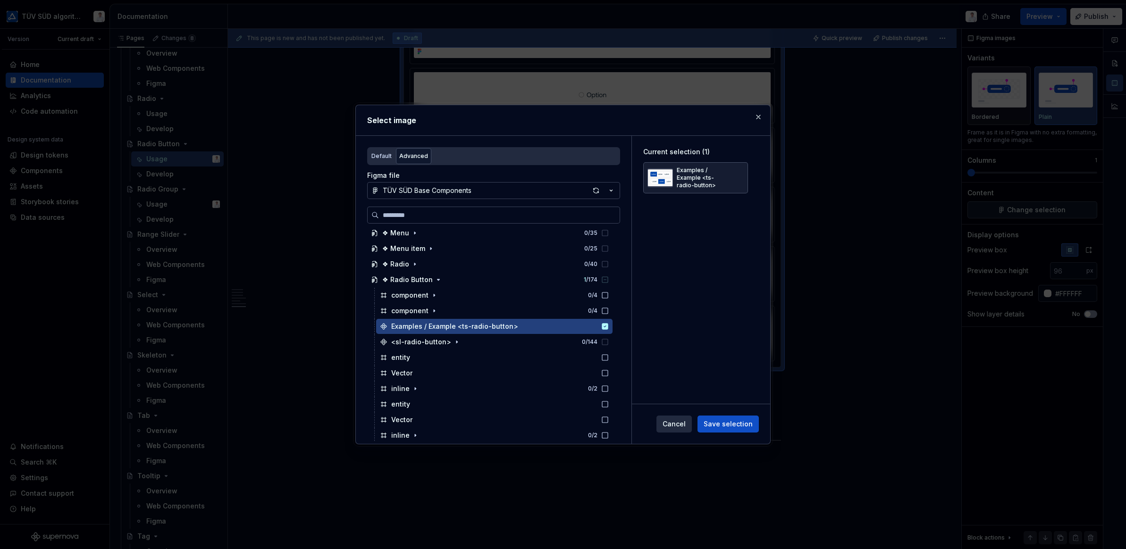
click at [717, 420] on span "Save selection" at bounding box center [728, 424] width 49 height 9
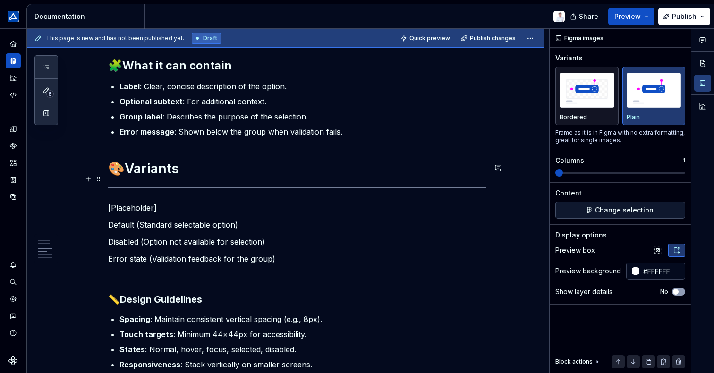
scroll to position [702, 0]
type textarea "*"
